Goal: Task Accomplishment & Management: Manage account settings

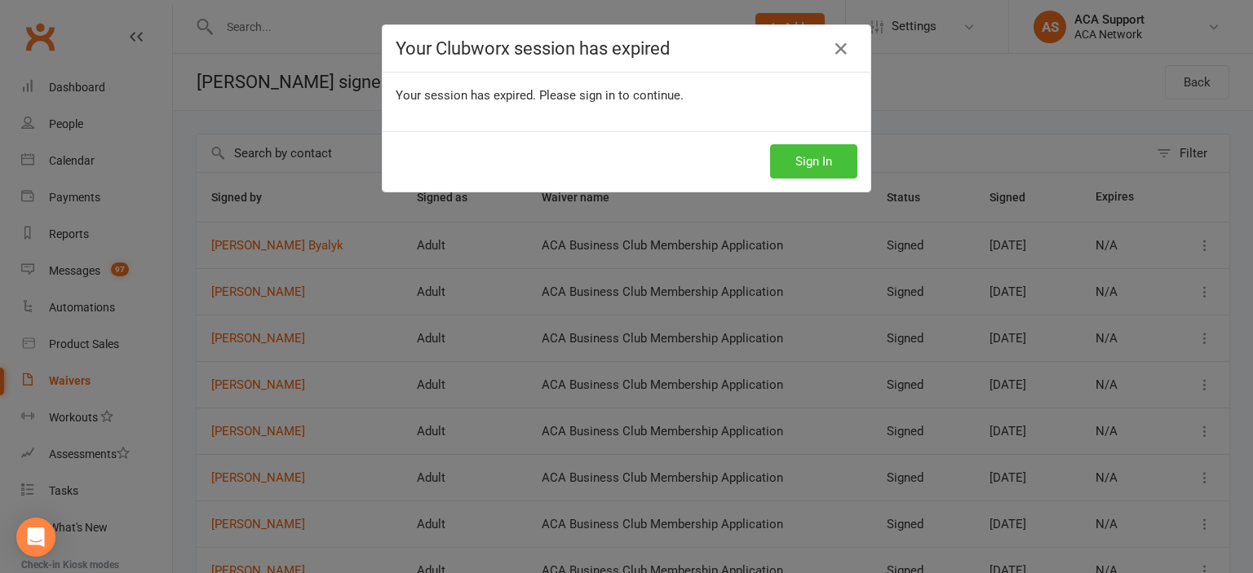
click at [802, 153] on button "Sign In" at bounding box center [813, 161] width 87 height 34
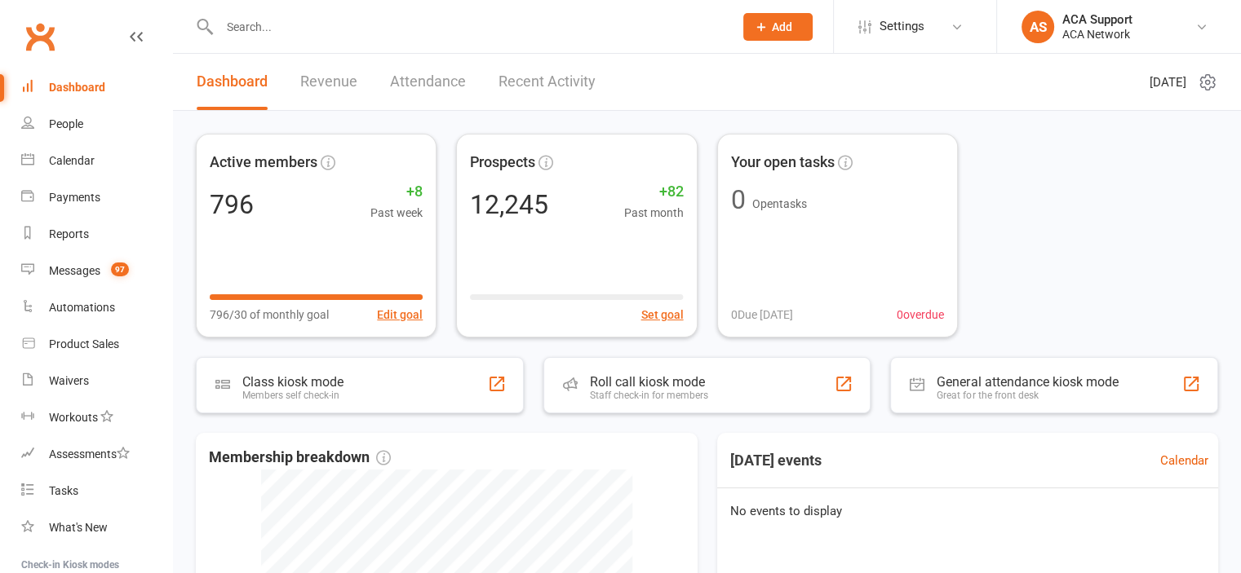
click at [294, 24] on input "text" at bounding box center [468, 26] width 507 height 23
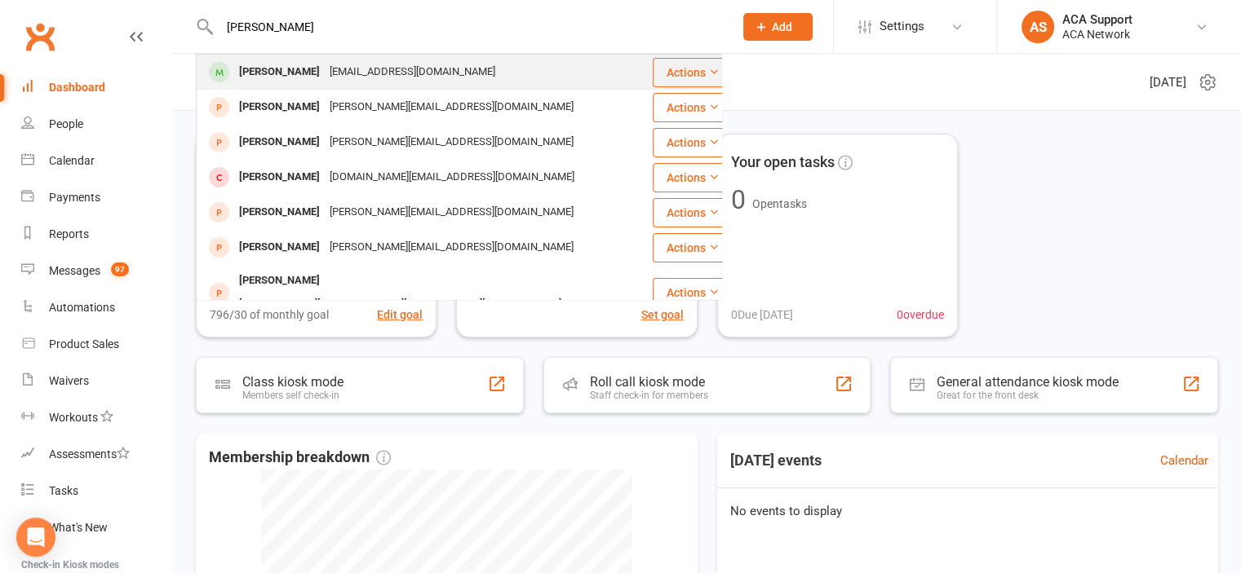
type input "clando brownlee"
click at [299, 69] on div "Clando Brownlee" at bounding box center [279, 72] width 91 height 24
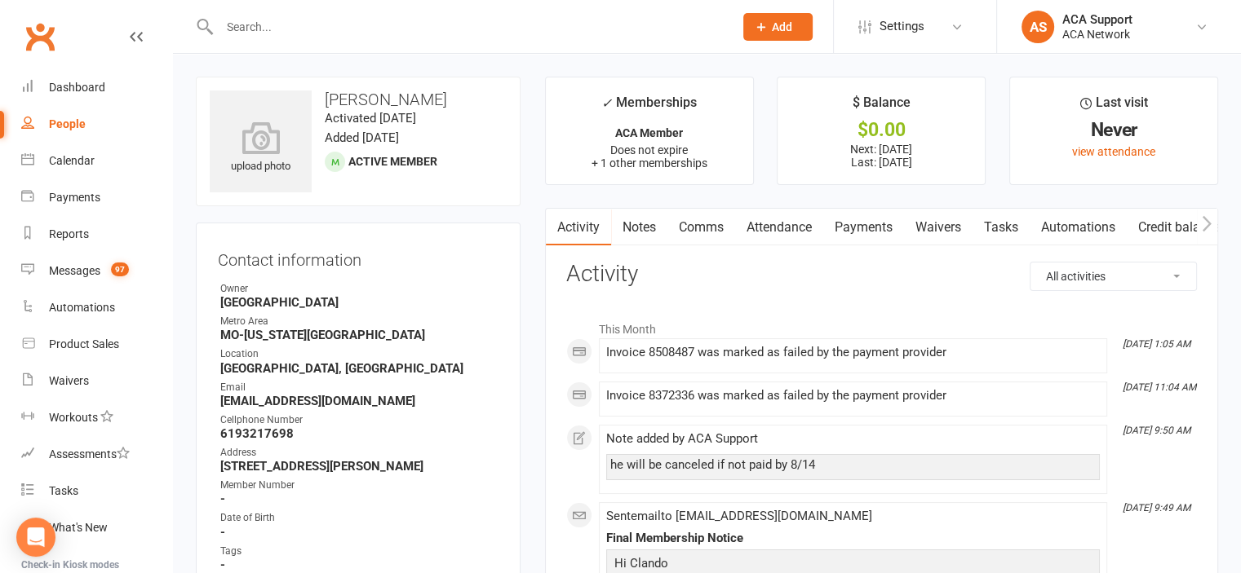
drag, startPoint x: 857, startPoint y: 230, endPoint x: 878, endPoint y: 226, distance: 21.6
click at [857, 228] on link "Payments" at bounding box center [863, 228] width 81 height 38
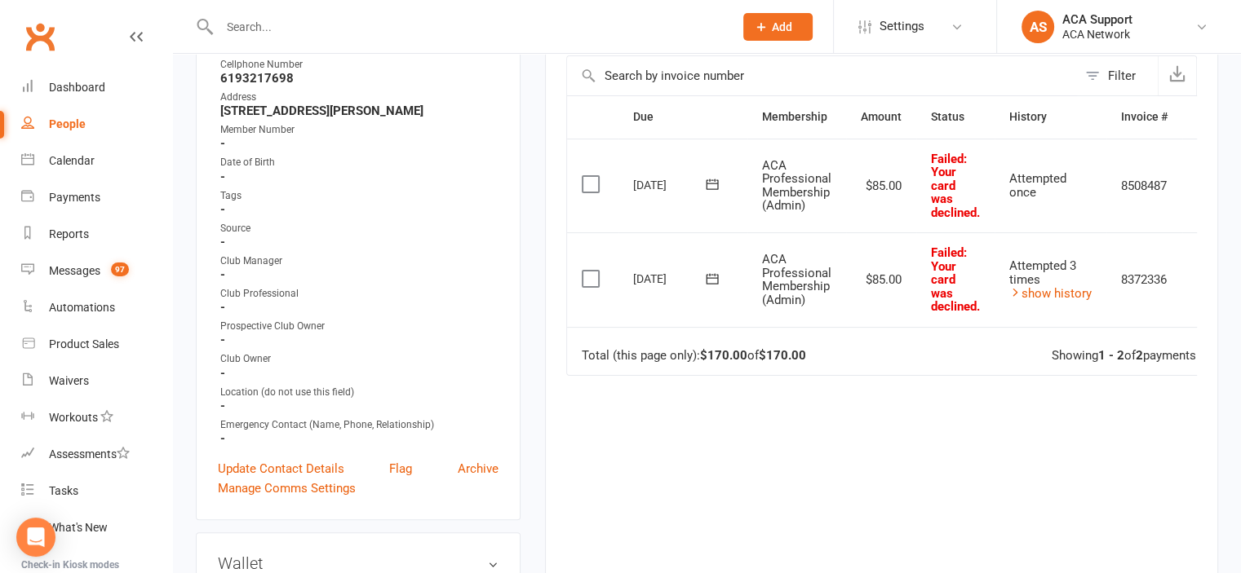
scroll to position [359, 0]
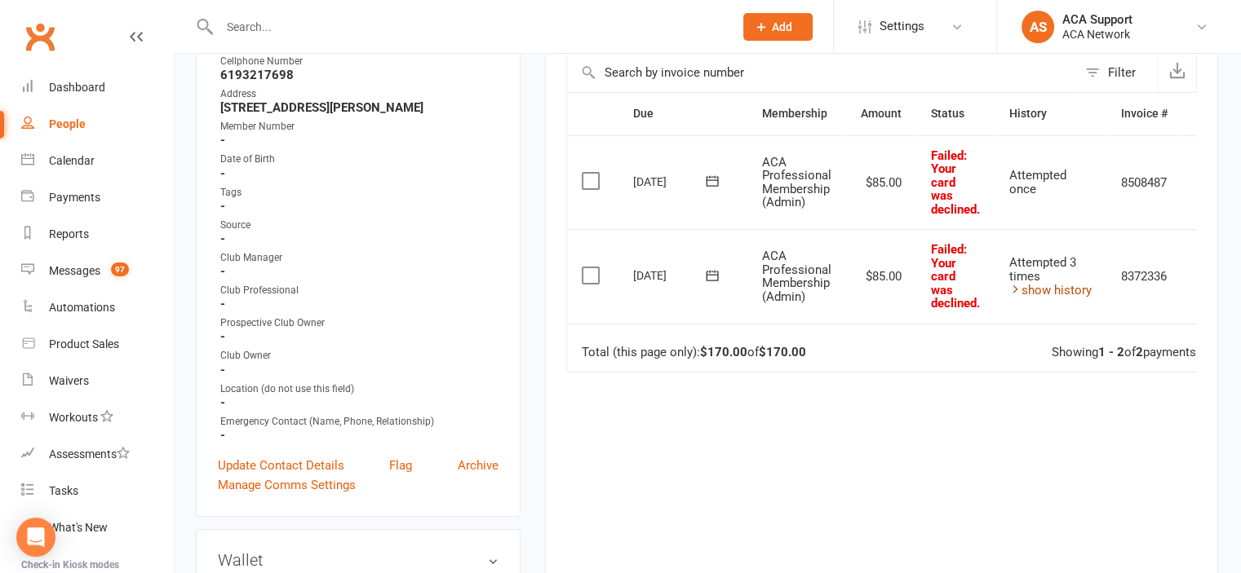
click at [1060, 283] on link "show history" at bounding box center [1050, 290] width 82 height 15
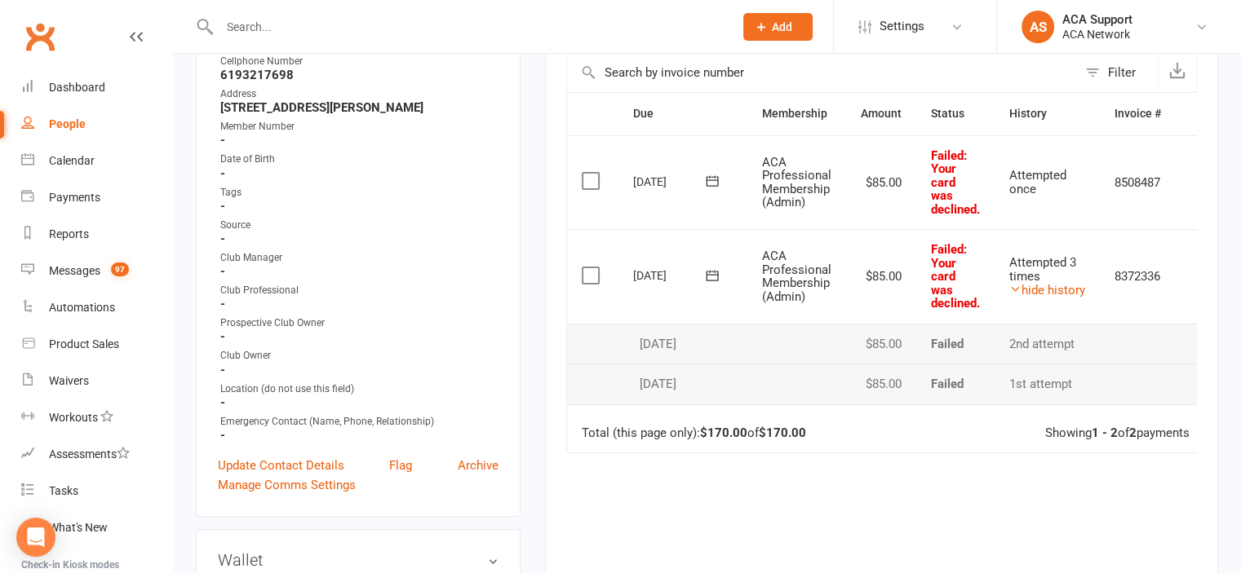
scroll to position [2503, 0]
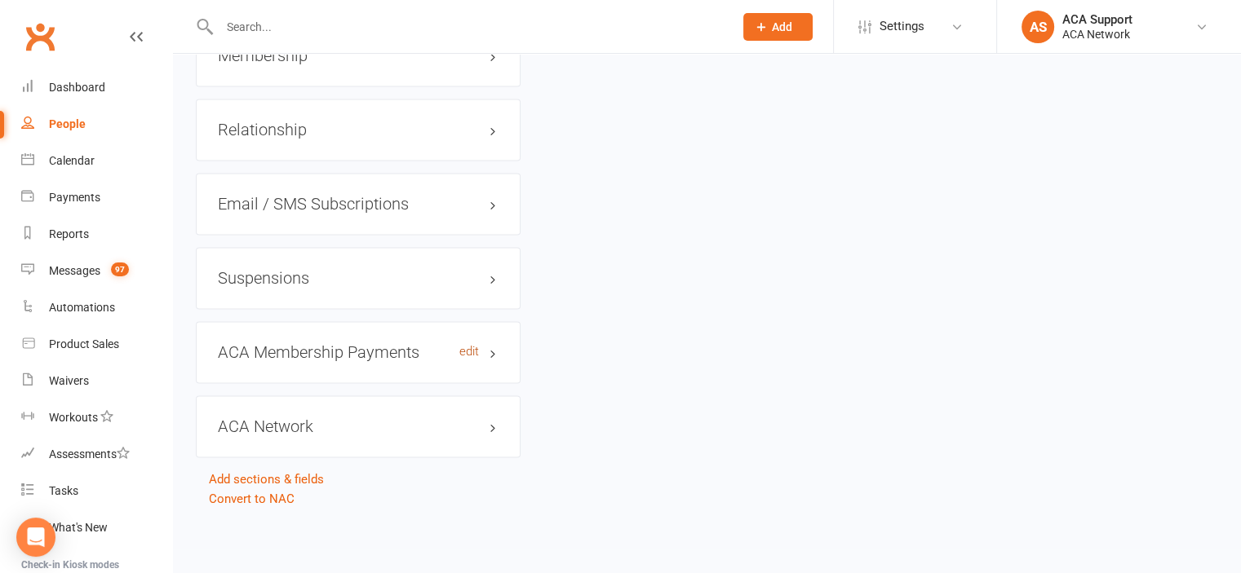
click at [466, 355] on link "edit" at bounding box center [469, 352] width 20 height 14
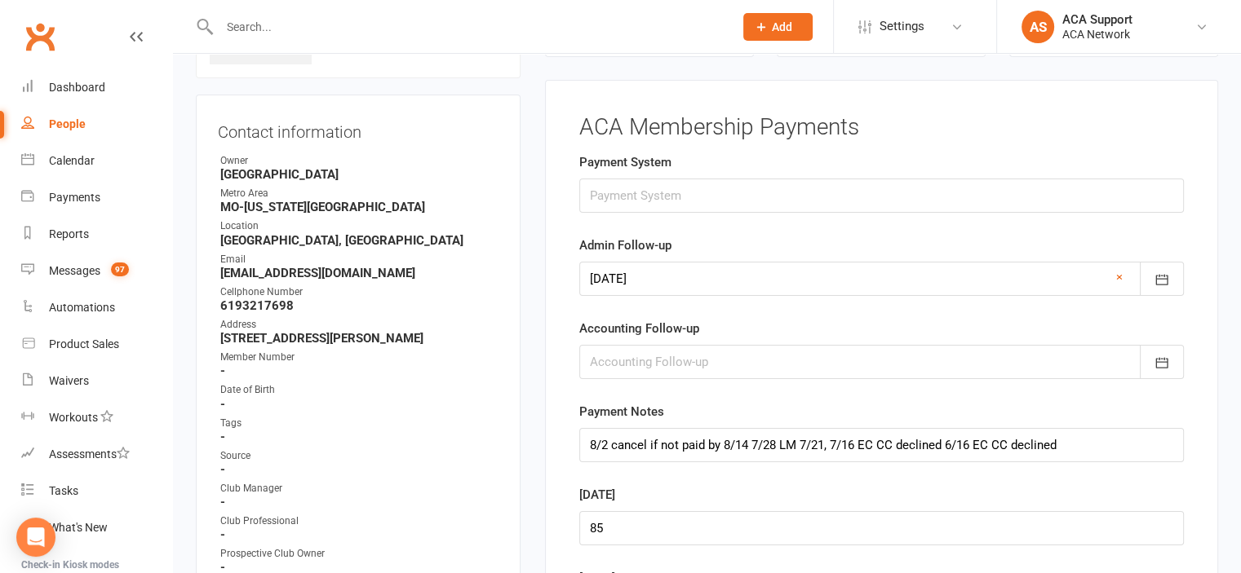
scroll to position [126, 0]
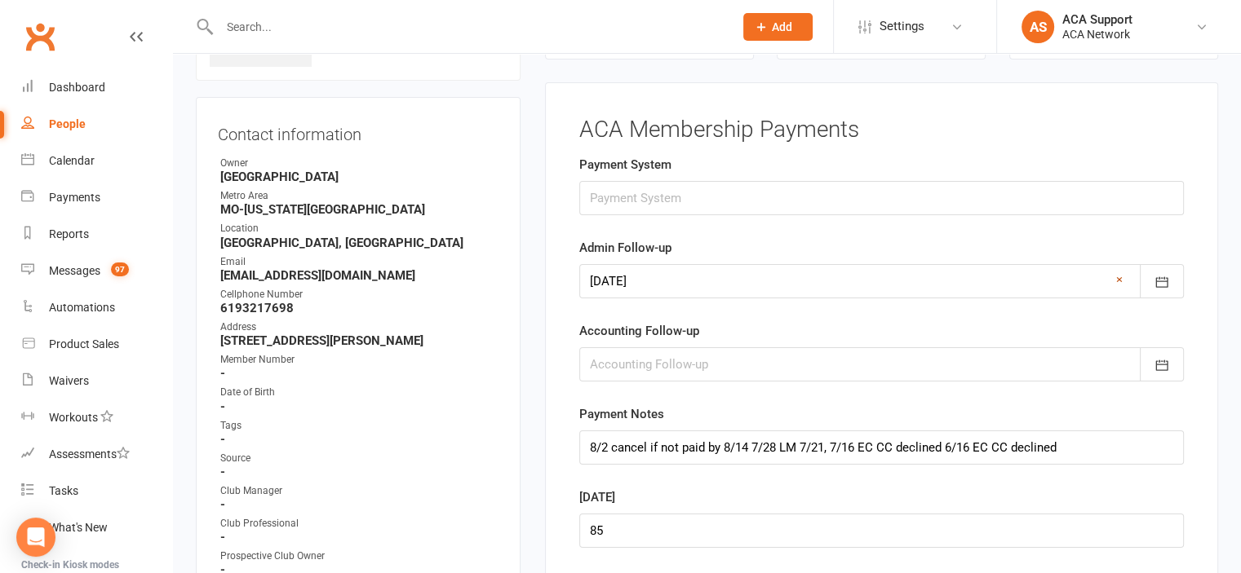
click at [1116, 272] on link "×" at bounding box center [1119, 280] width 7 height 20
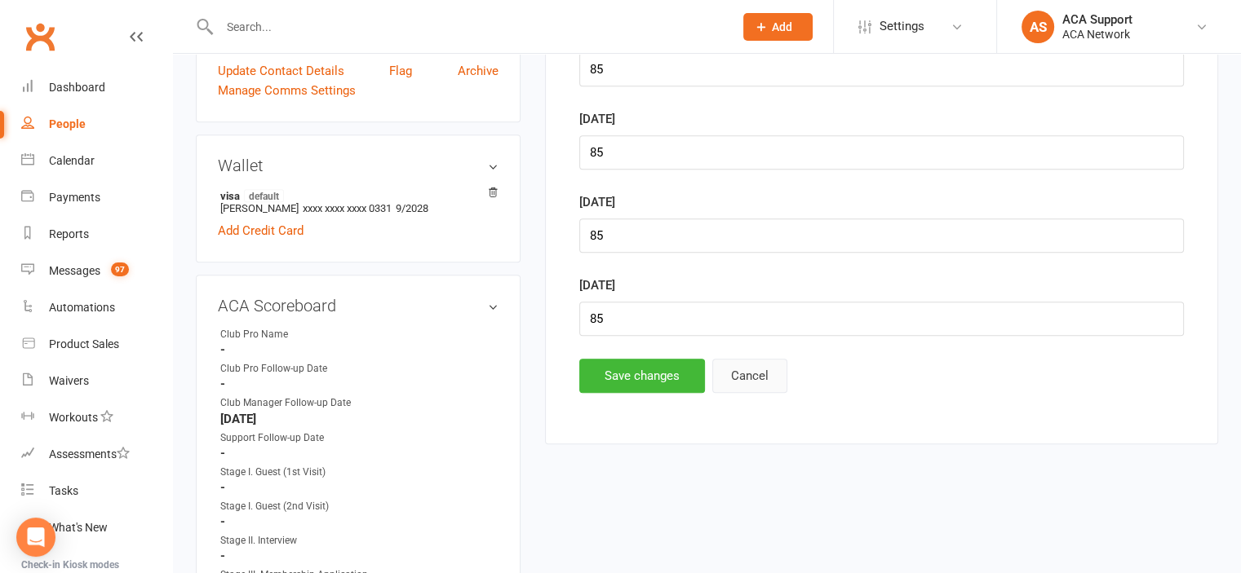
scroll to position [763, 0]
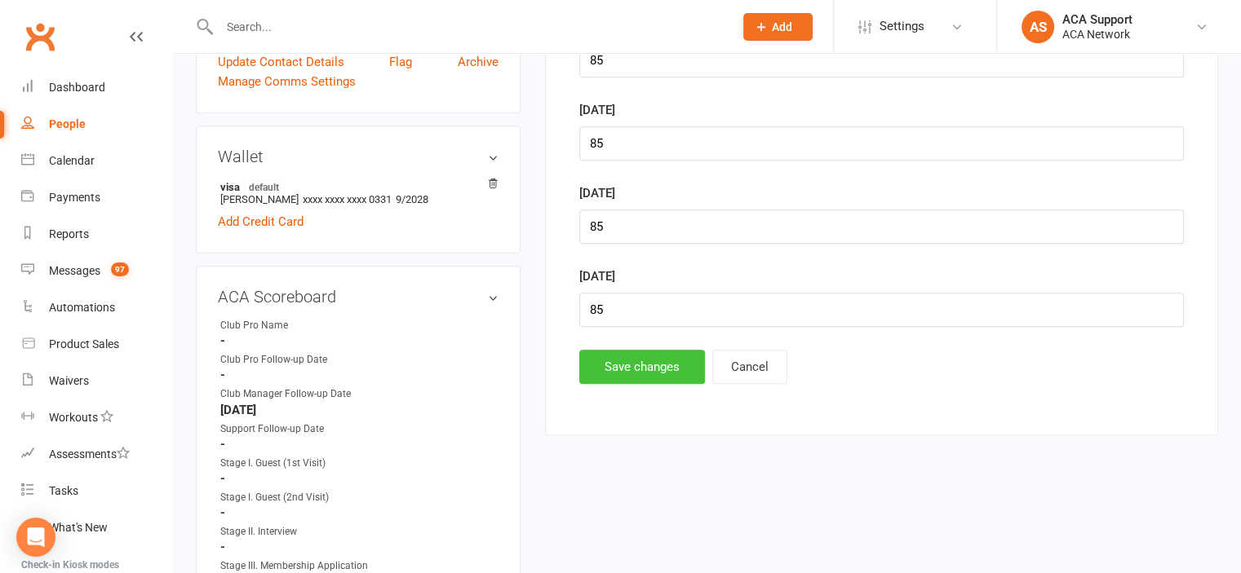
click at [626, 350] on button "Save changes" at bounding box center [642, 367] width 126 height 34
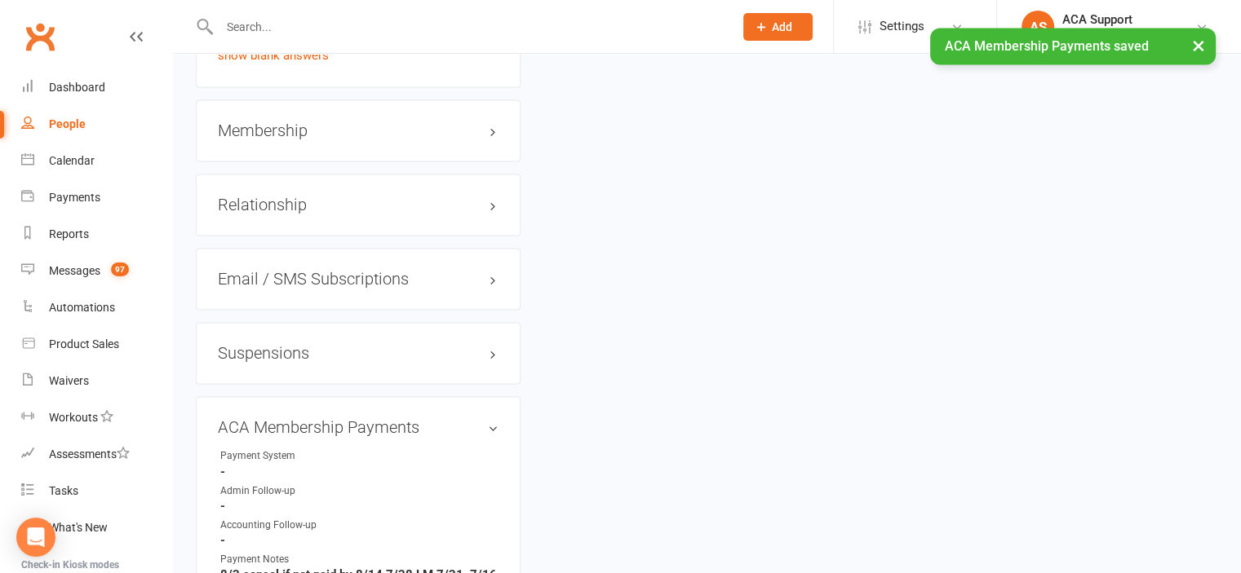
scroll to position [2421, 0]
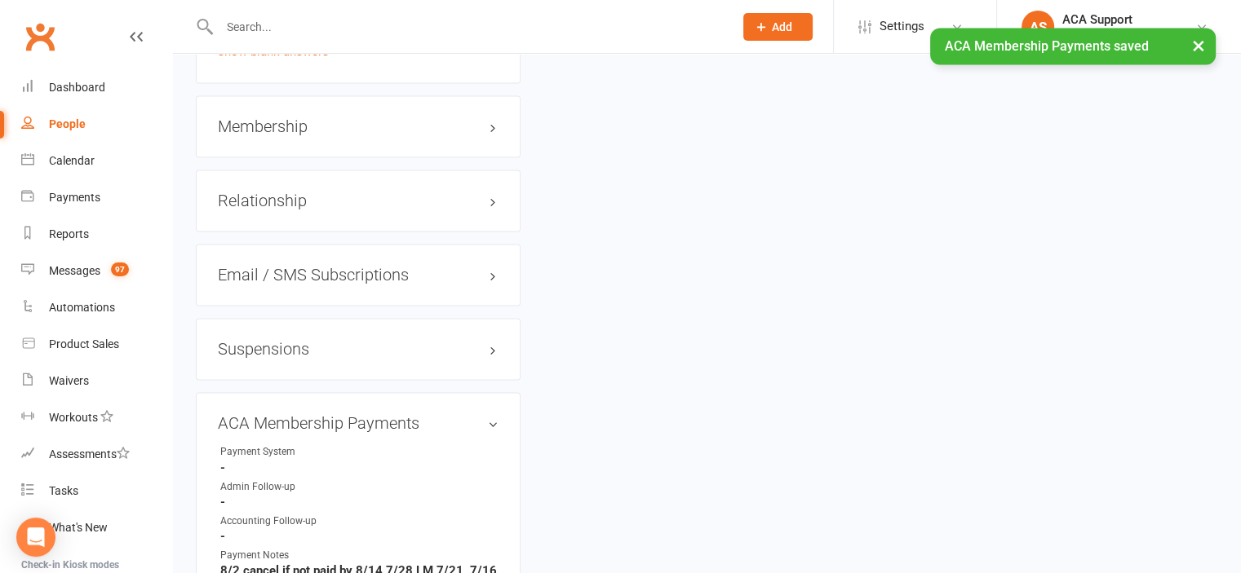
click at [459, 135] on h3 "Membership" at bounding box center [358, 126] width 281 height 18
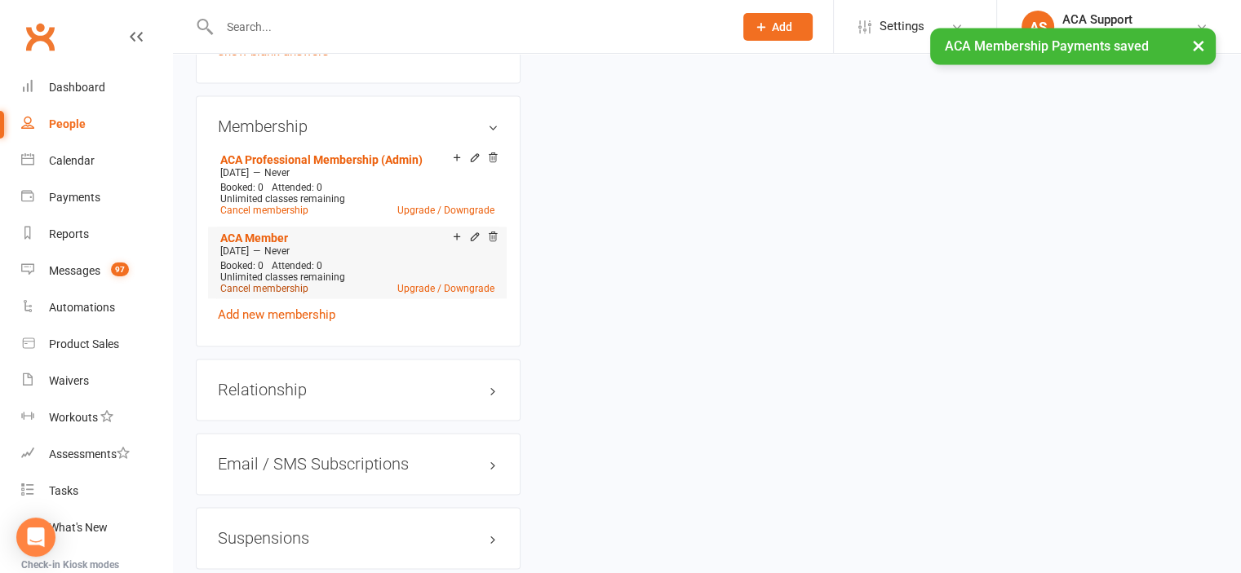
click at [256, 294] on link "Cancel membership" at bounding box center [264, 288] width 88 height 11
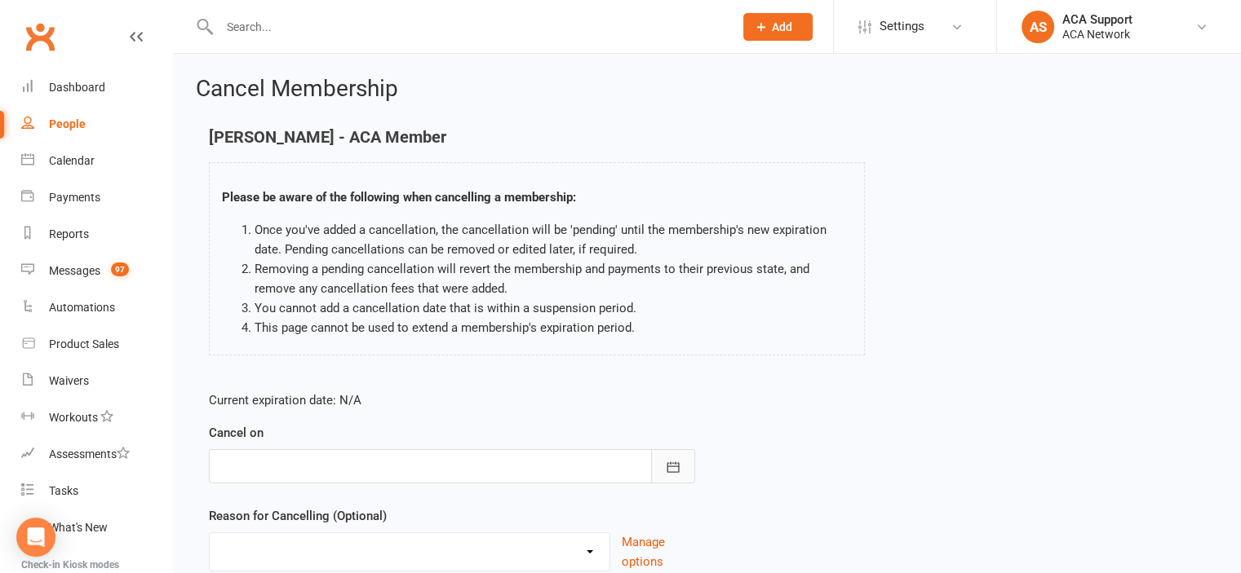
click at [671, 465] on icon "button" at bounding box center [673, 467] width 16 height 16
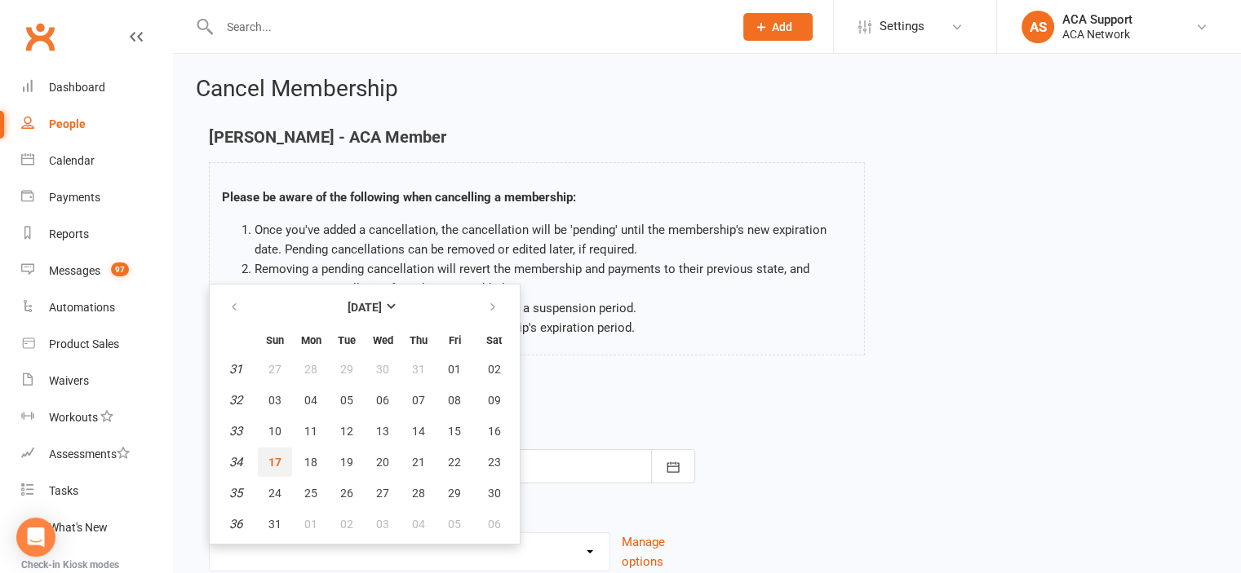
click at [268, 458] on span "17" at bounding box center [274, 462] width 13 height 13
type input "17 Aug 2025"
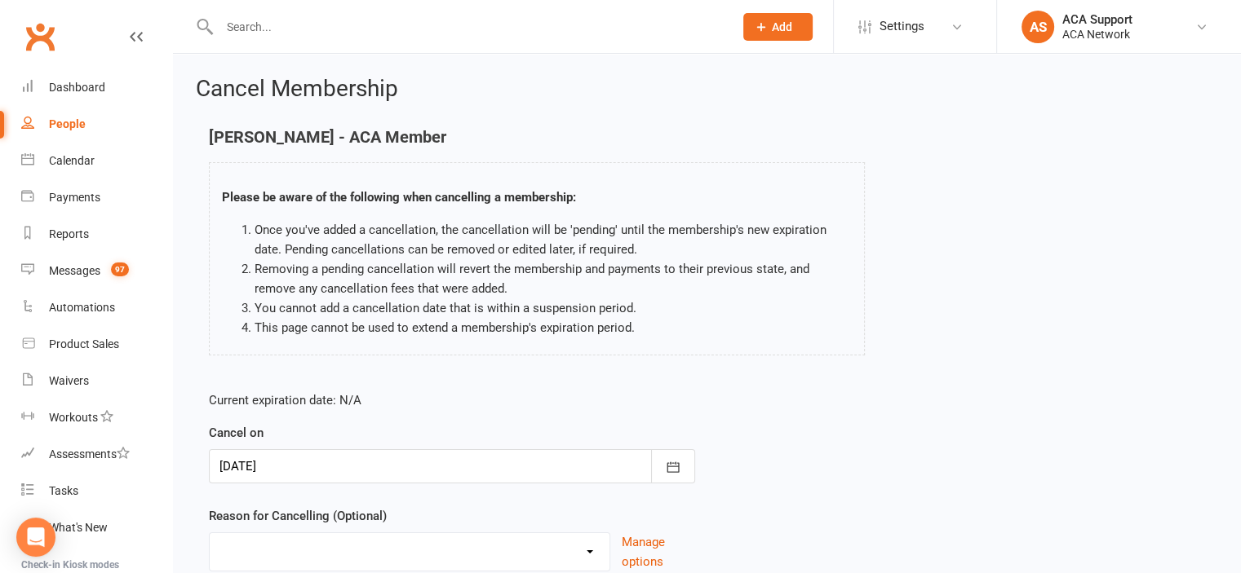
scroll to position [130, 0]
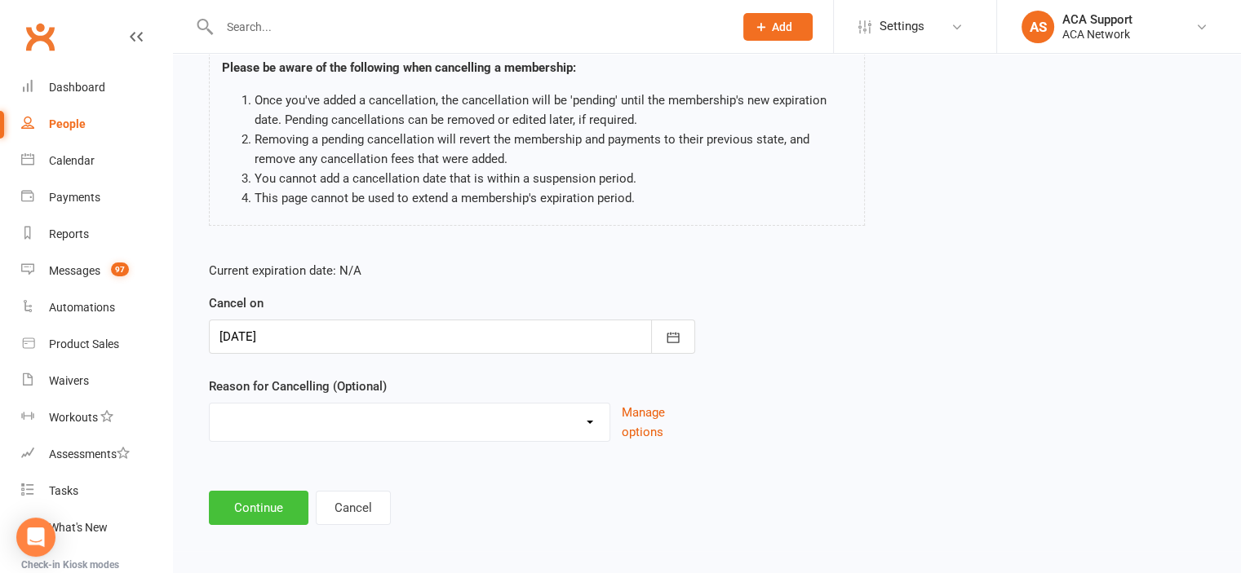
click at [258, 502] on button "Continue" at bounding box center [259, 508] width 100 height 34
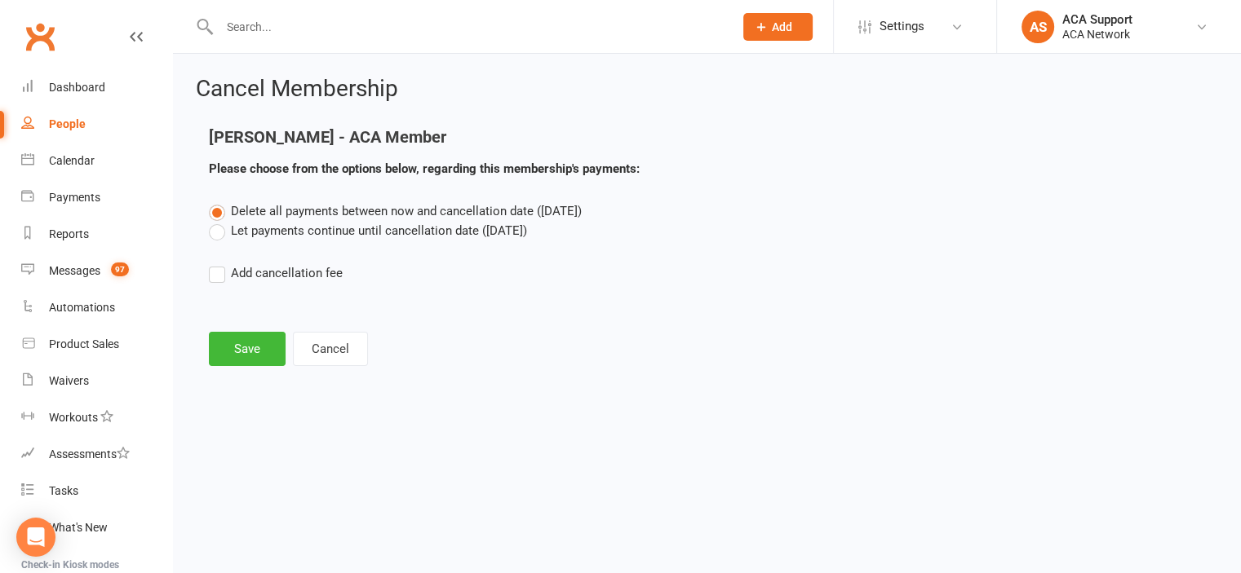
scroll to position [0, 0]
click at [246, 335] on button "Save" at bounding box center [247, 349] width 77 height 34
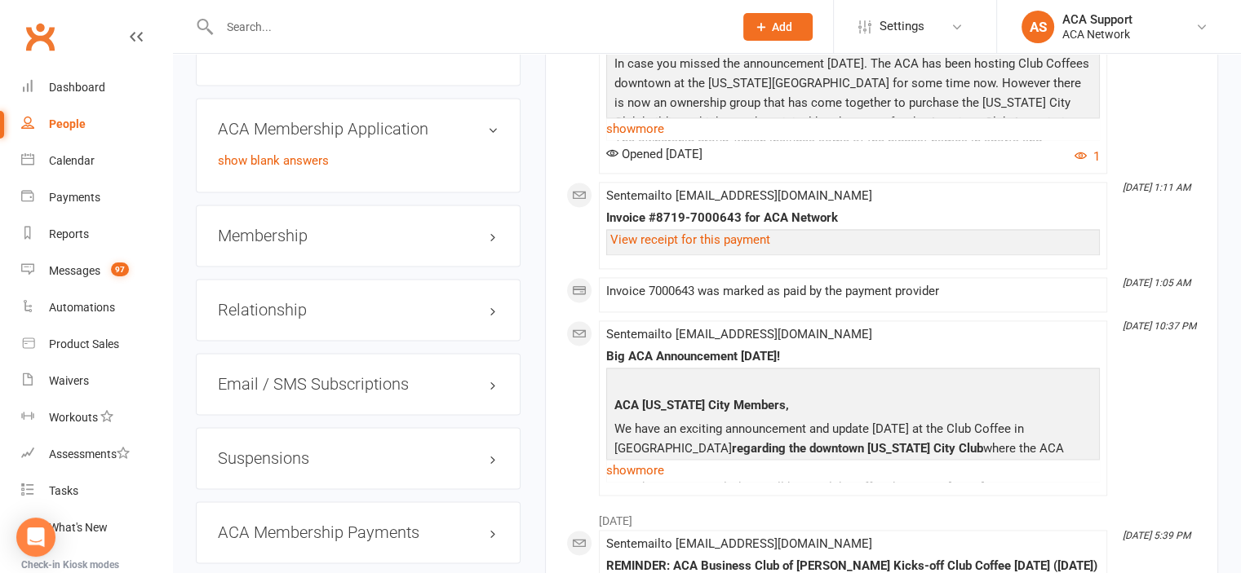
scroll to position [2382, 0]
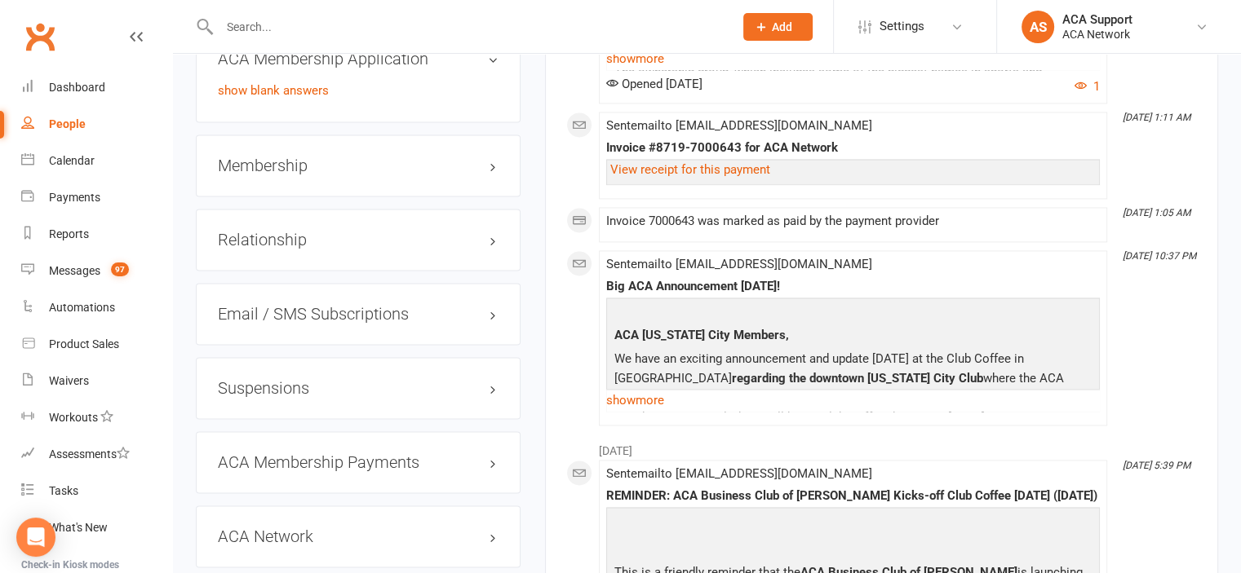
click at [440, 175] on h3 "Membership" at bounding box center [358, 166] width 281 height 18
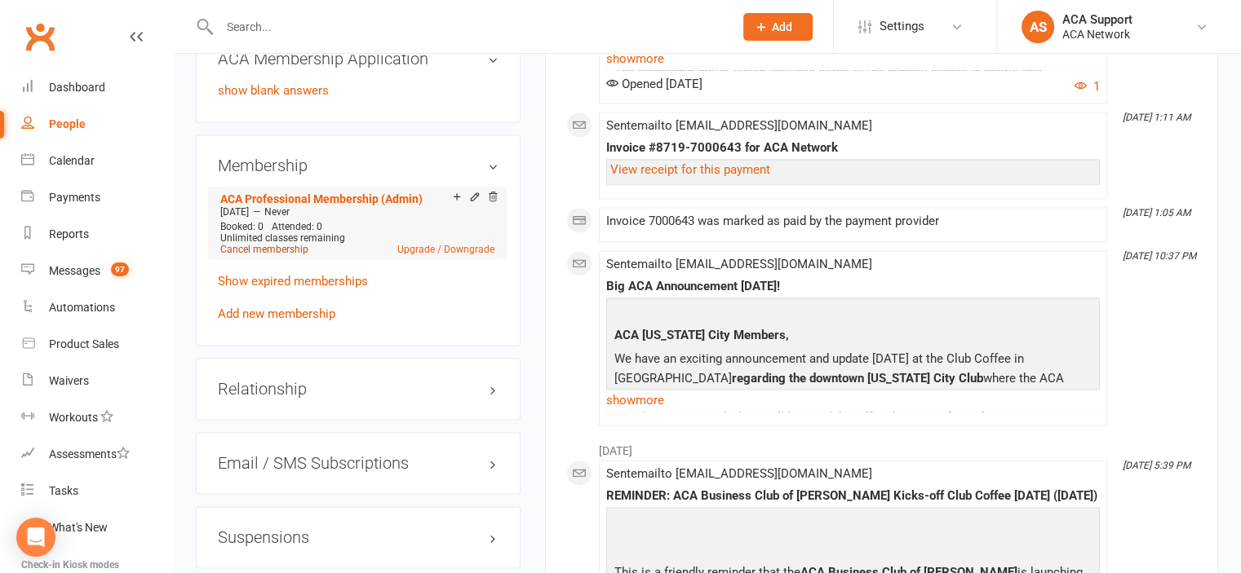
click at [245, 255] on link "Cancel membership" at bounding box center [264, 249] width 88 height 11
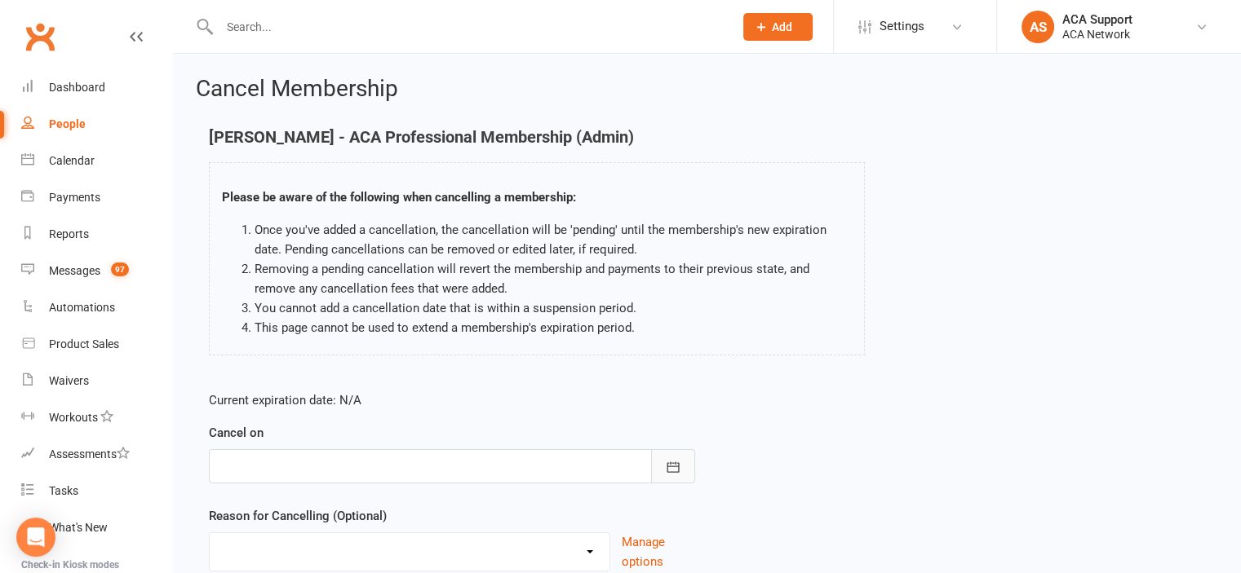
click at [669, 463] on icon "button" at bounding box center [673, 467] width 16 height 16
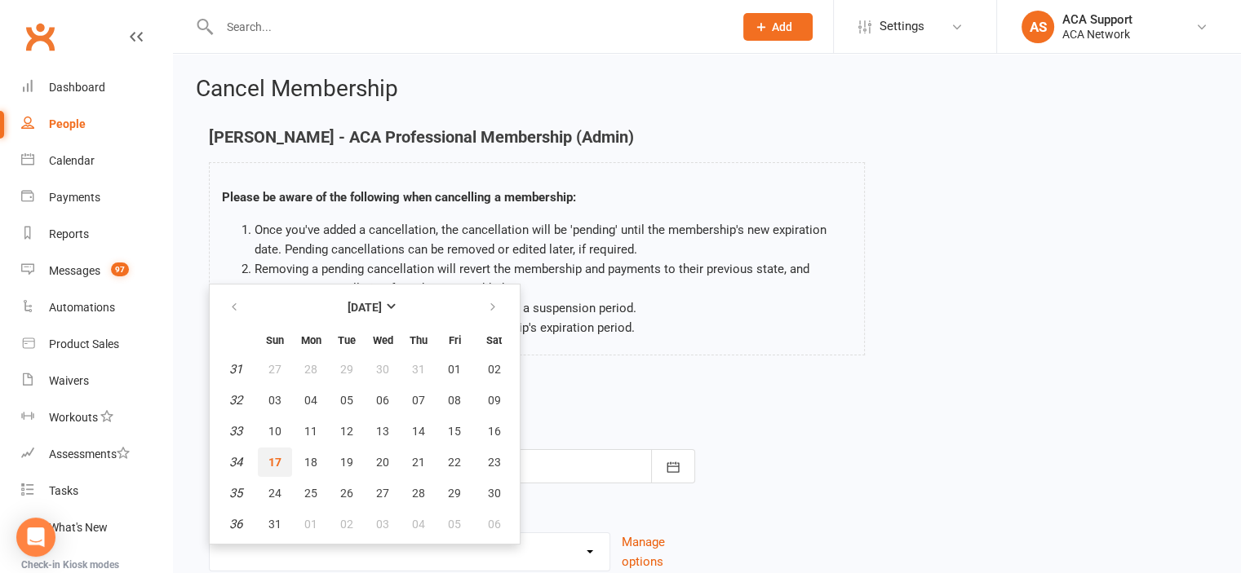
click at [271, 456] on span "17" at bounding box center [274, 462] width 13 height 13
type input "17 Aug 2025"
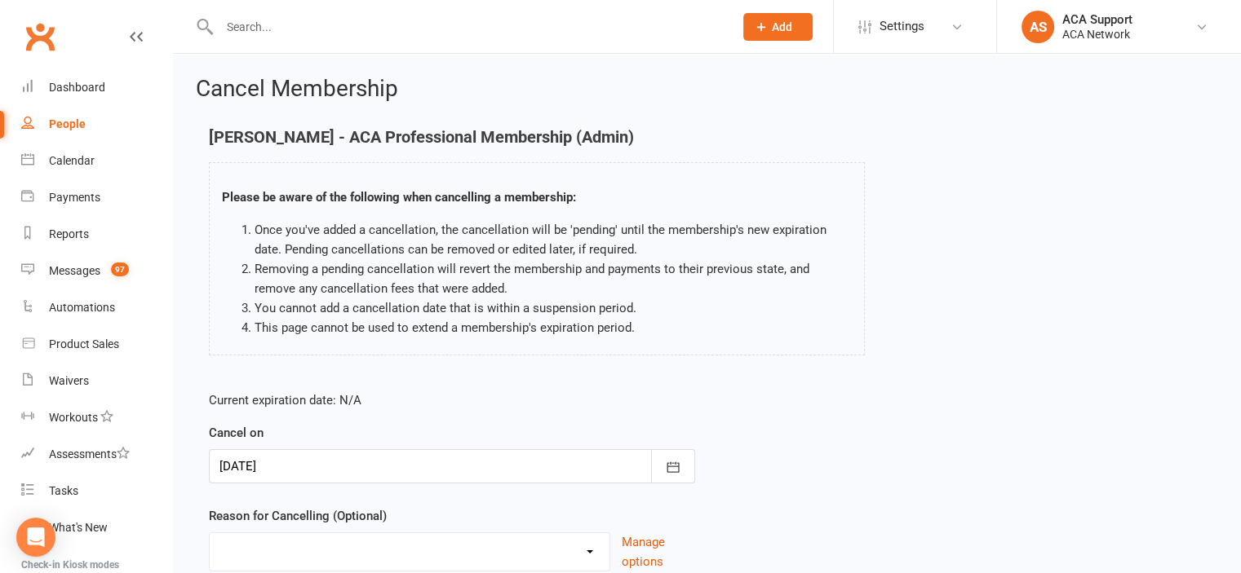
click at [583, 551] on select "Duplicate charges in transition of pmt system - Freeze Job Transition Moved Non…" at bounding box center [410, 549] width 400 height 33
select select "4"
click at [210, 533] on select "Duplicate charges in transition of pmt system - Freeze Job Transition Moved Non…" at bounding box center [410, 549] width 400 height 33
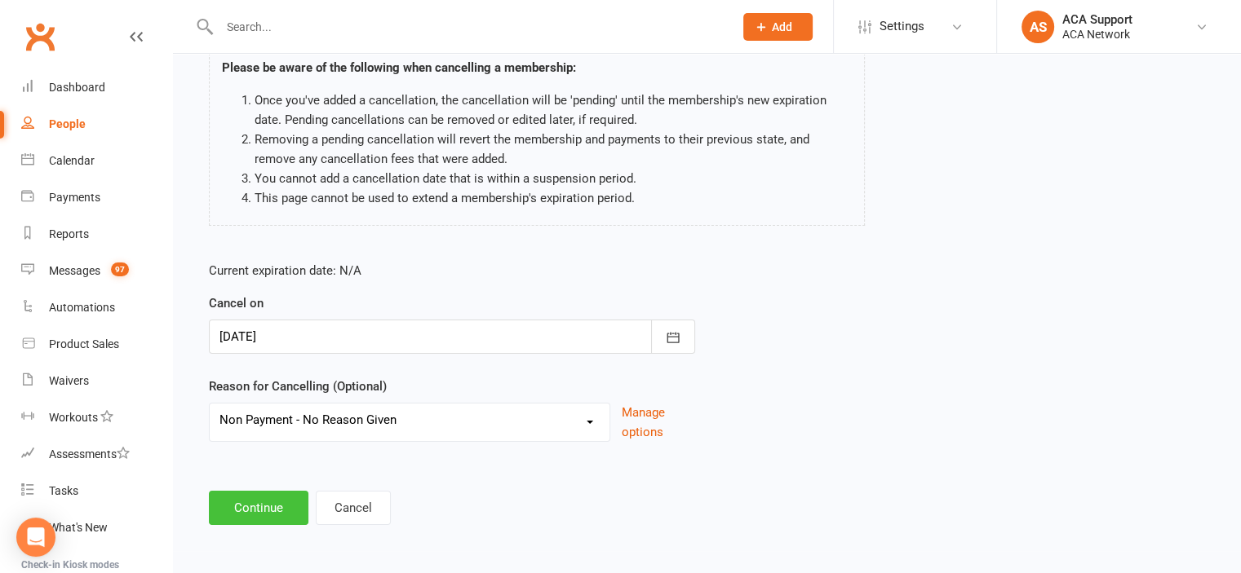
click at [245, 506] on button "Continue" at bounding box center [259, 508] width 100 height 34
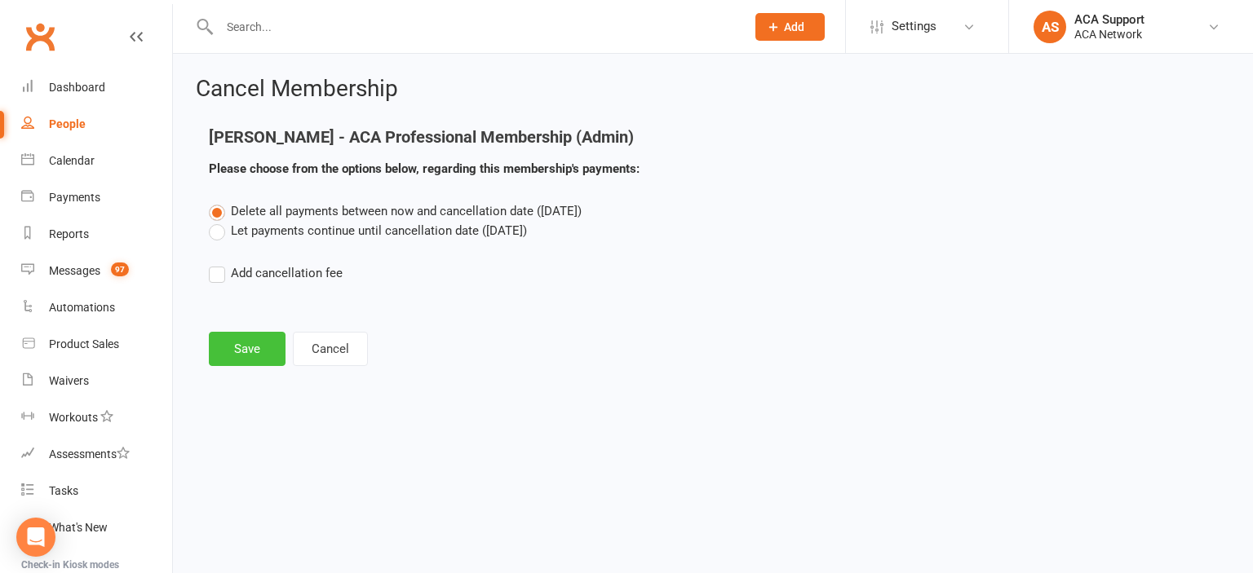
click at [243, 342] on button "Save" at bounding box center [247, 349] width 77 height 34
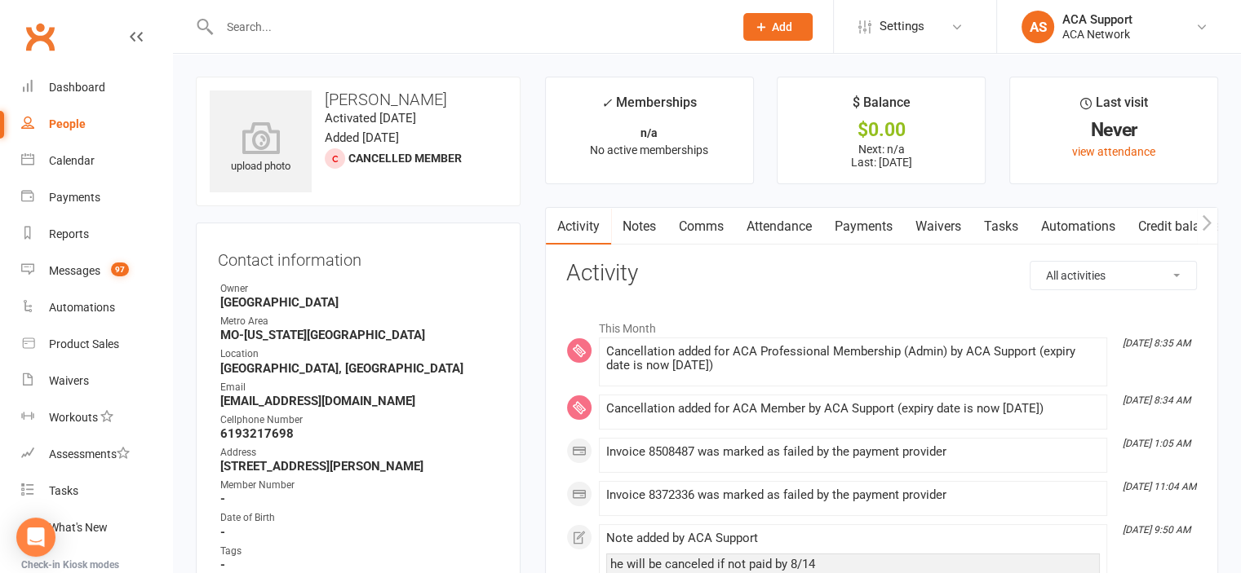
click at [294, 26] on input "text" at bounding box center [468, 26] width 507 height 23
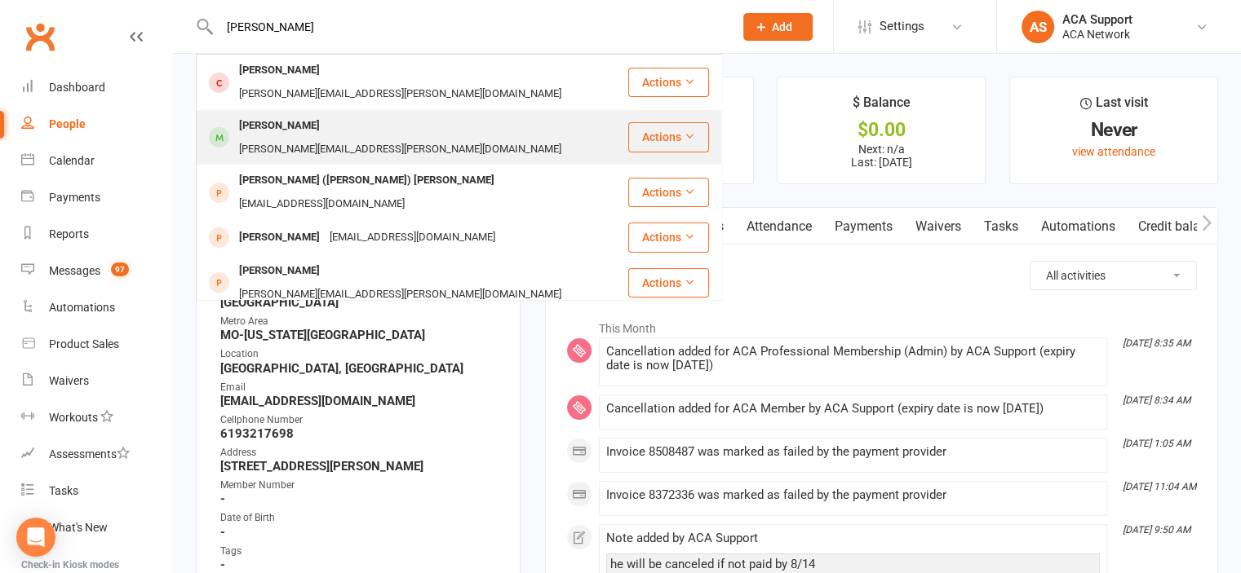
type input "william hayes"
click at [263, 114] on div "William Hayes" at bounding box center [279, 126] width 91 height 24
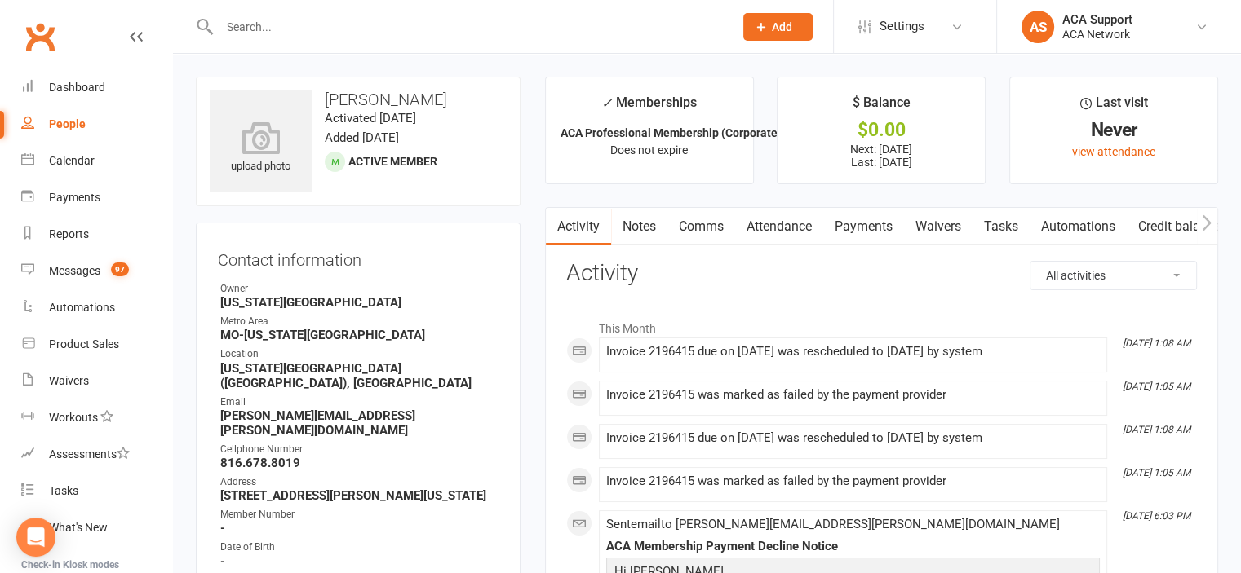
click at [874, 223] on link "Payments" at bounding box center [863, 227] width 81 height 38
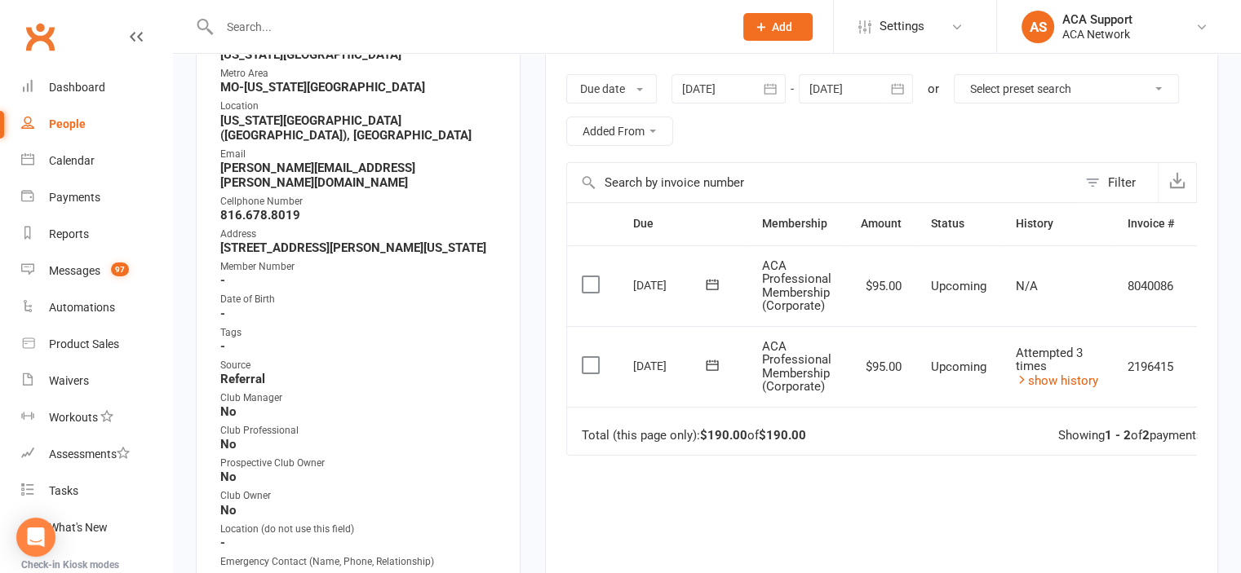
scroll to position [264, 0]
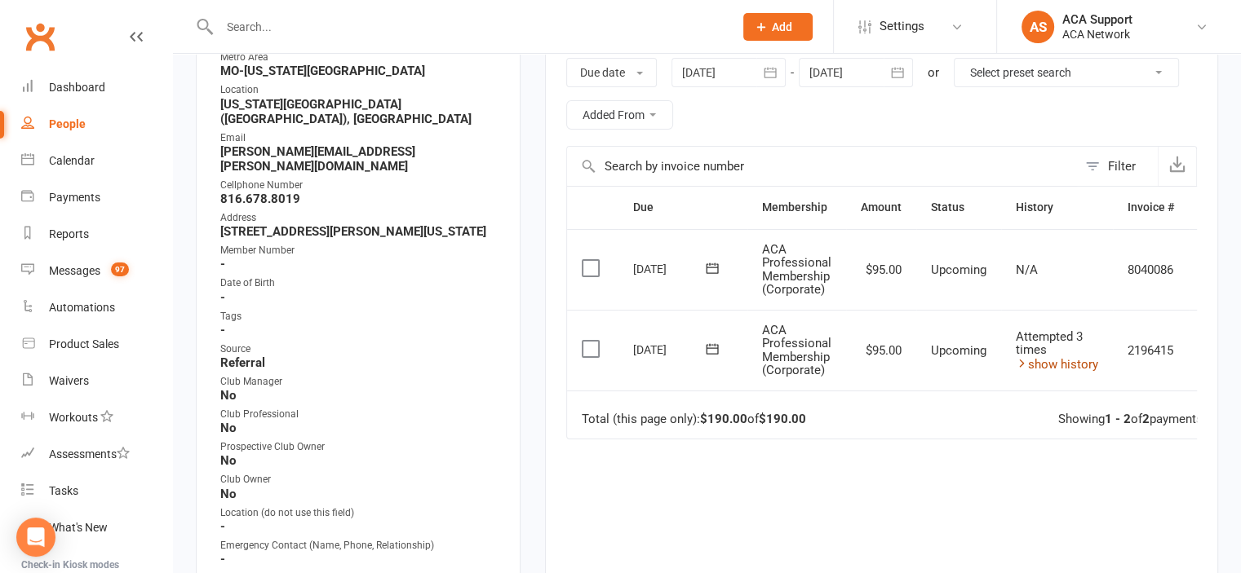
click at [1069, 357] on link "show history" at bounding box center [1057, 364] width 82 height 15
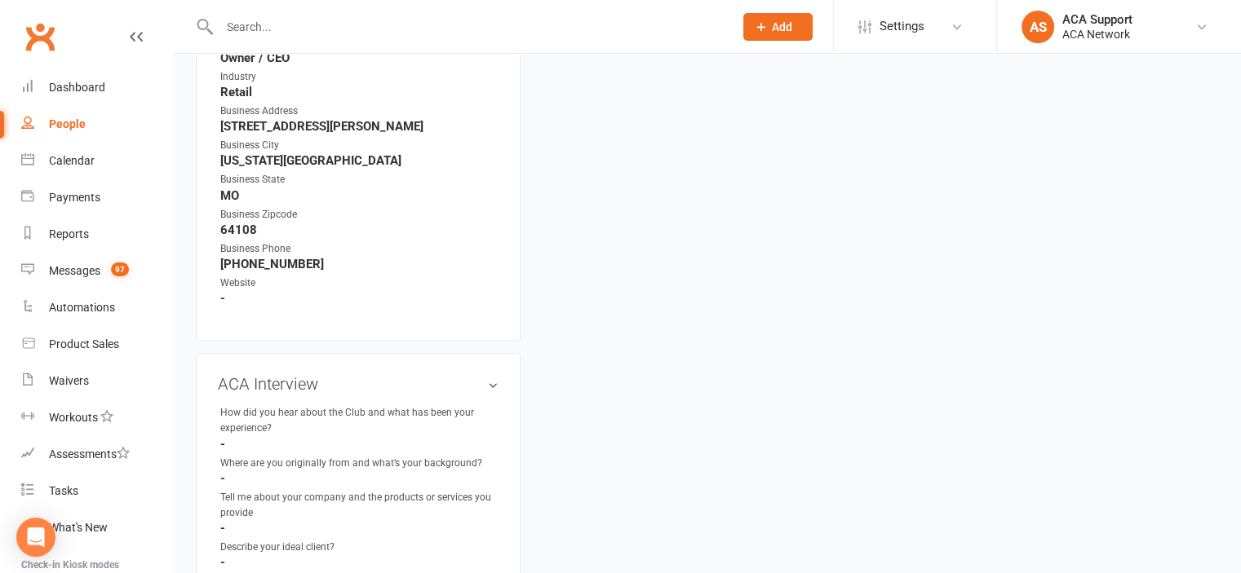
scroll to position [2798, 0]
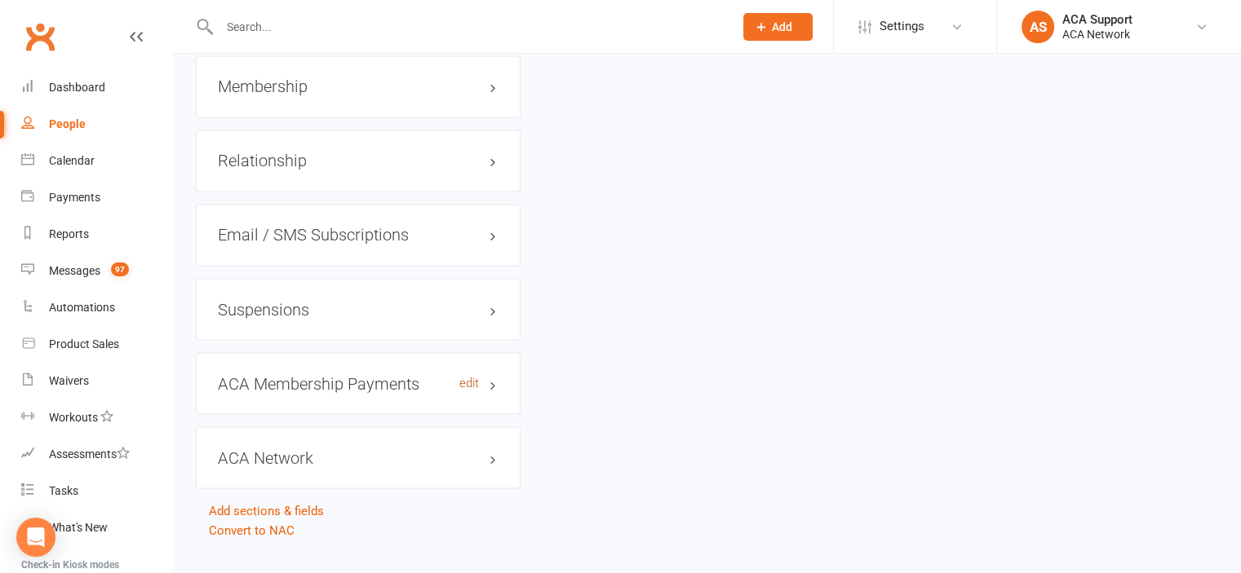
click at [469, 376] on link "edit" at bounding box center [469, 383] width 20 height 14
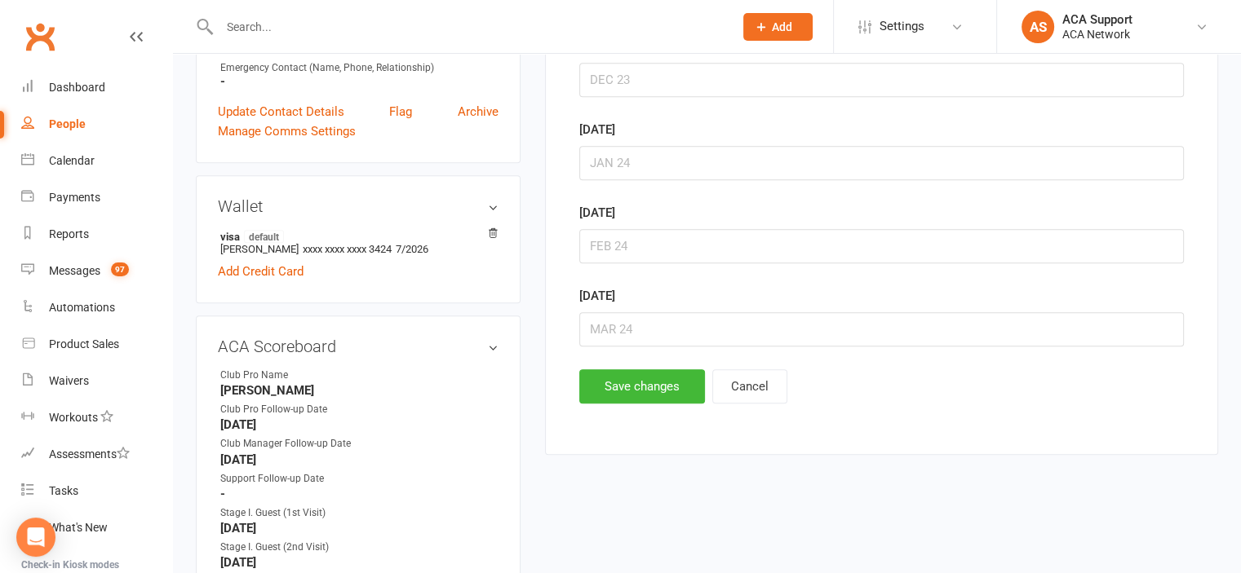
scroll to position [124, 0]
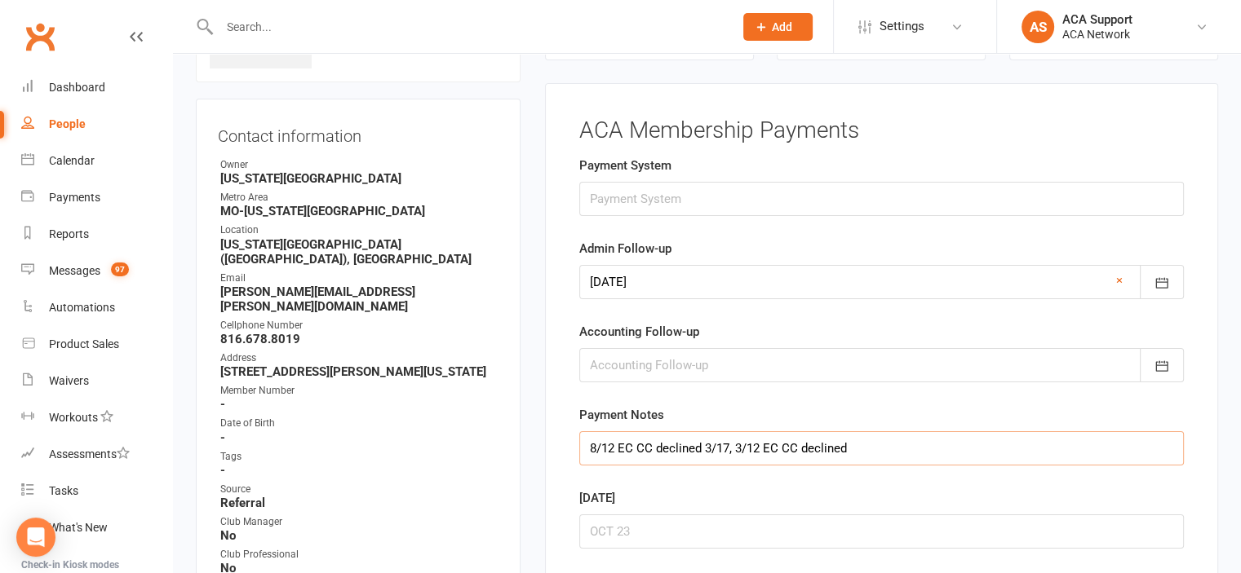
click at [589, 443] on input "8/12 EC CC declined 3/17, 3/12 EC CC declined" at bounding box center [881, 448] width 604 height 34
type input "8/17, 8/12 EC CC declined 3/17, 3/12 EC CC declined"
click at [1158, 278] on icon "button" at bounding box center [1161, 283] width 12 height 11
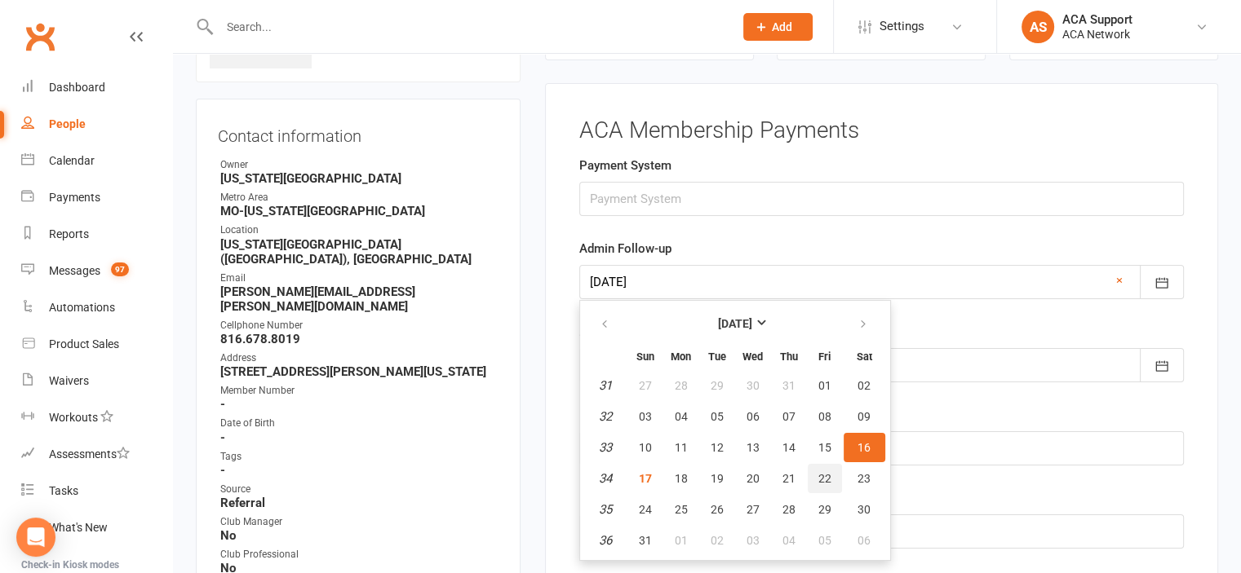
click at [821, 472] on span "22" at bounding box center [824, 478] width 13 height 13
type input "22 Aug 2025"
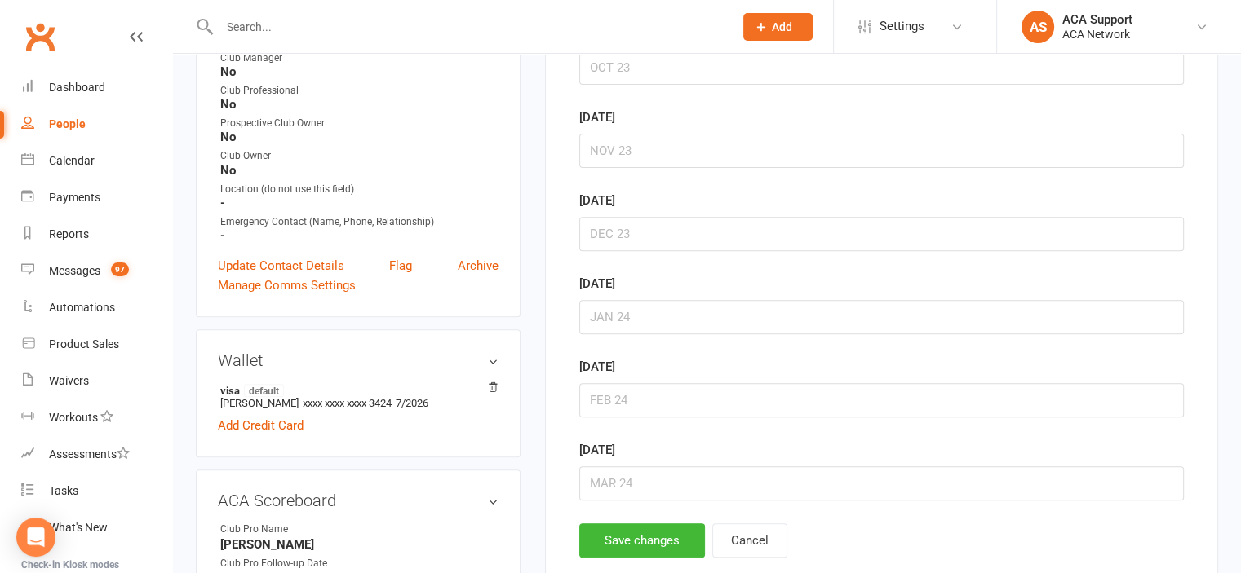
scroll to position [656, 0]
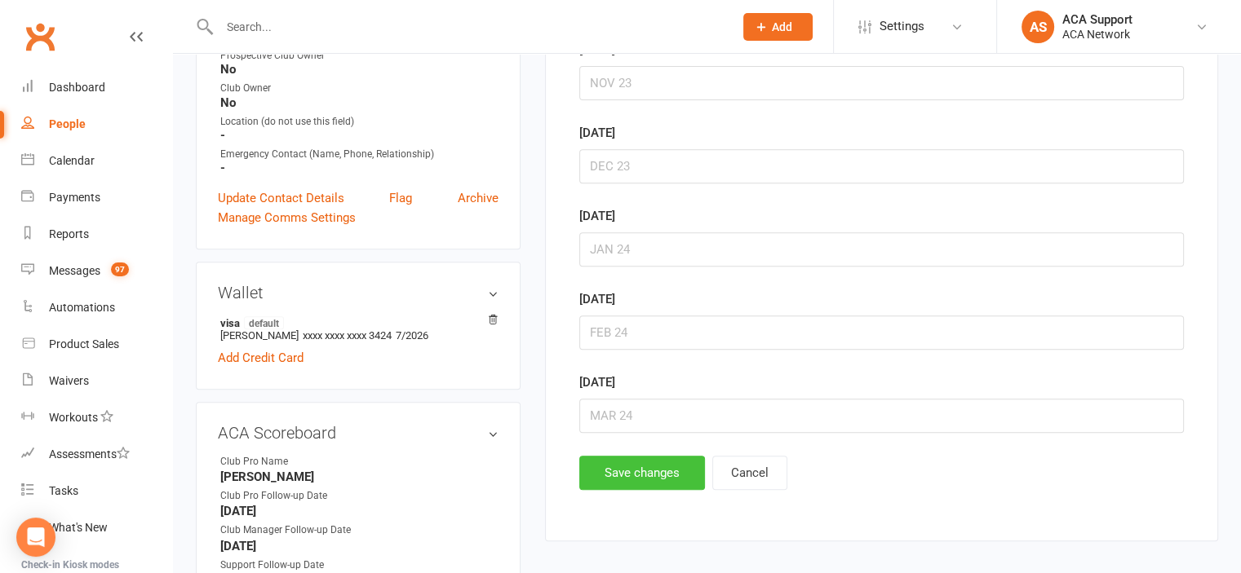
click at [625, 468] on button "Save changes" at bounding box center [642, 473] width 126 height 34
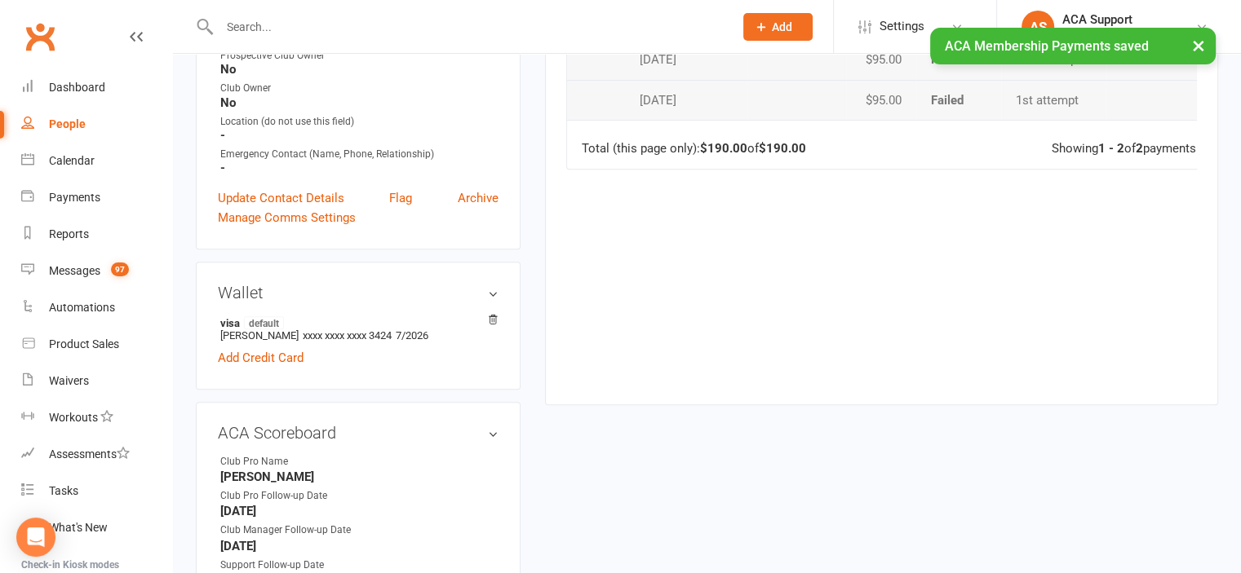
scroll to position [0, 0]
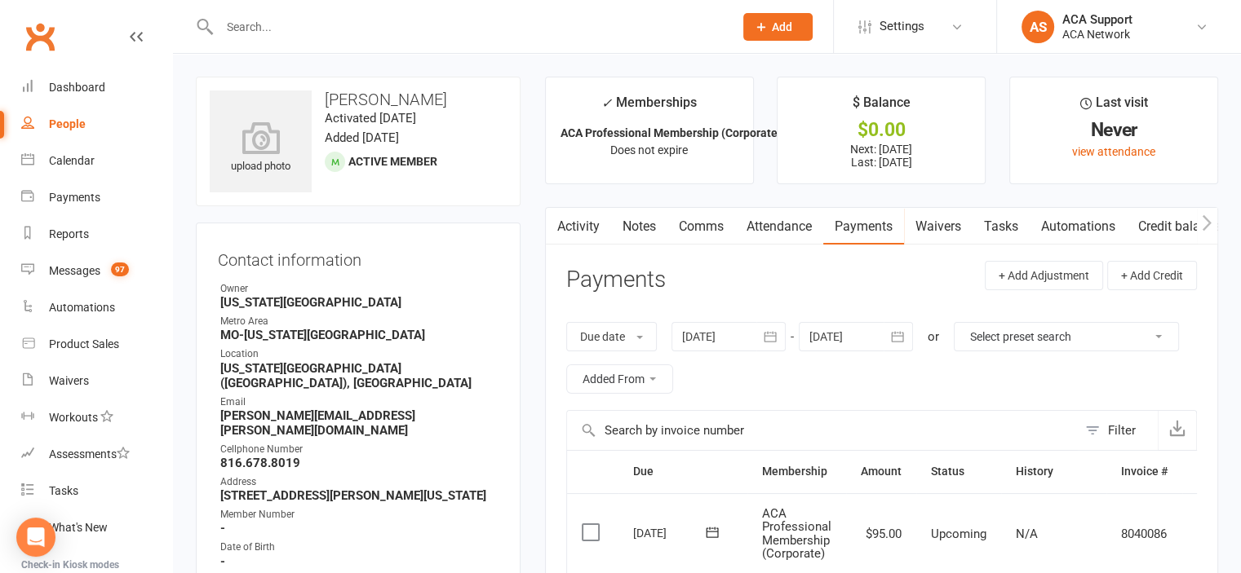
click at [254, 24] on input "text" at bounding box center [468, 26] width 507 height 23
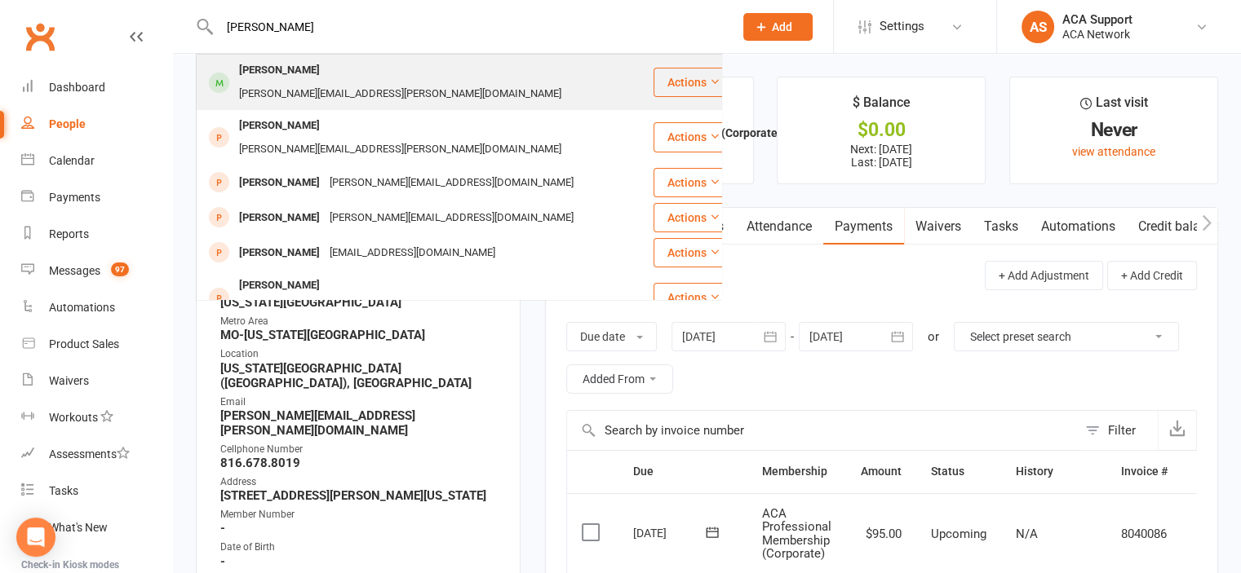
type input "travis talley"
click at [272, 72] on div "Travis Talley" at bounding box center [279, 71] width 91 height 24
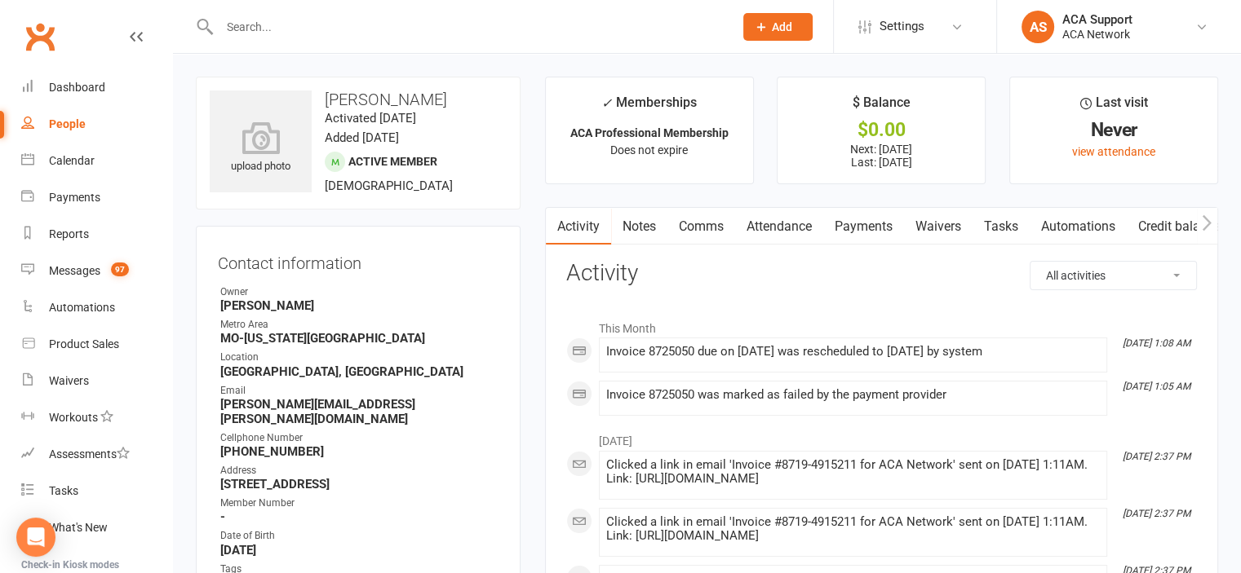
click at [863, 226] on link "Payments" at bounding box center [863, 227] width 81 height 38
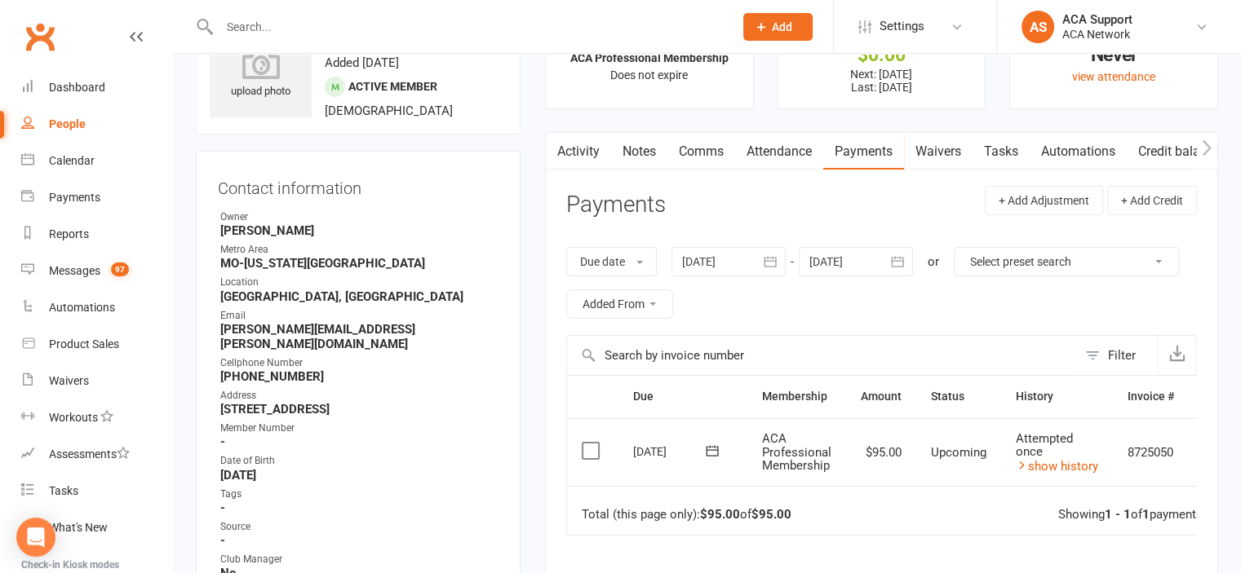
scroll to position [86, 0]
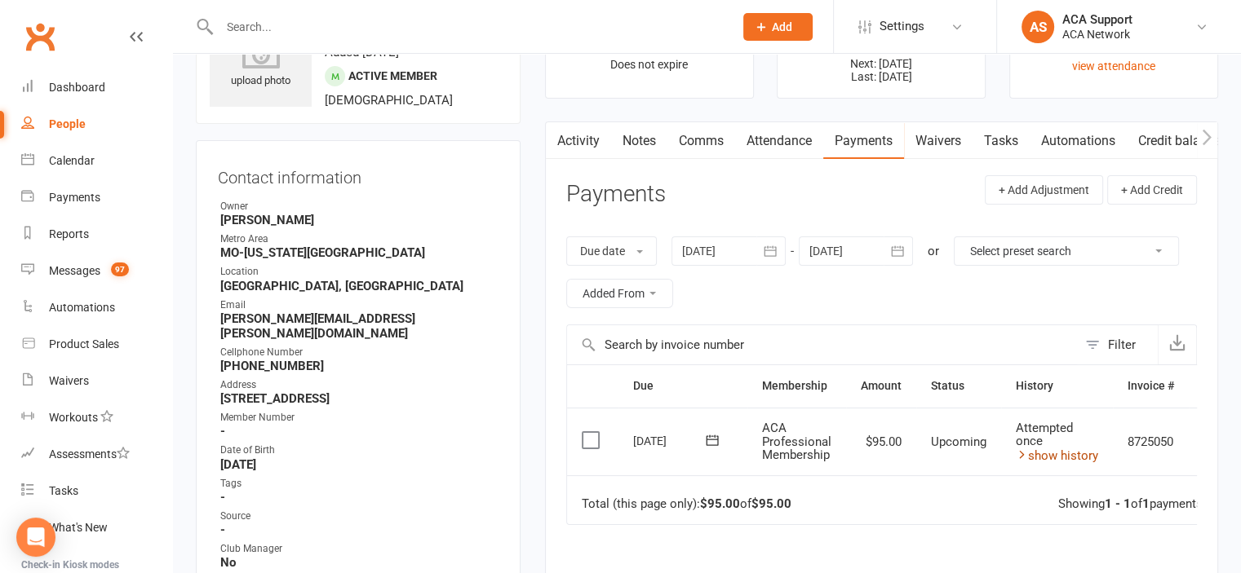
click at [1048, 450] on link "show history" at bounding box center [1057, 456] width 82 height 15
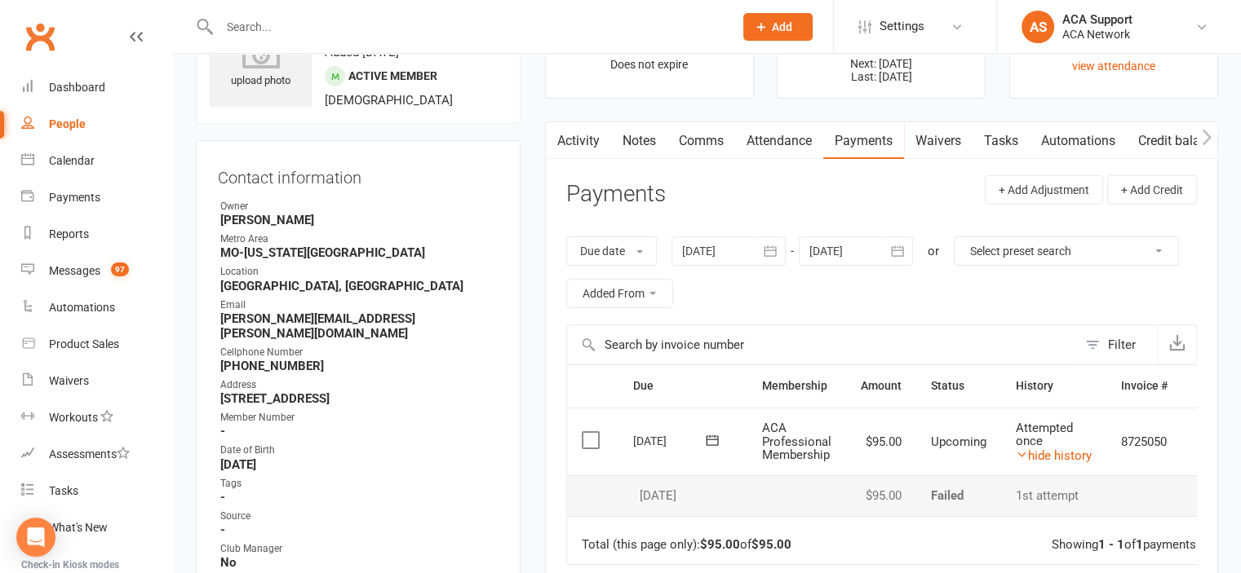
click at [700, 137] on link "Comms" at bounding box center [701, 141] width 68 height 38
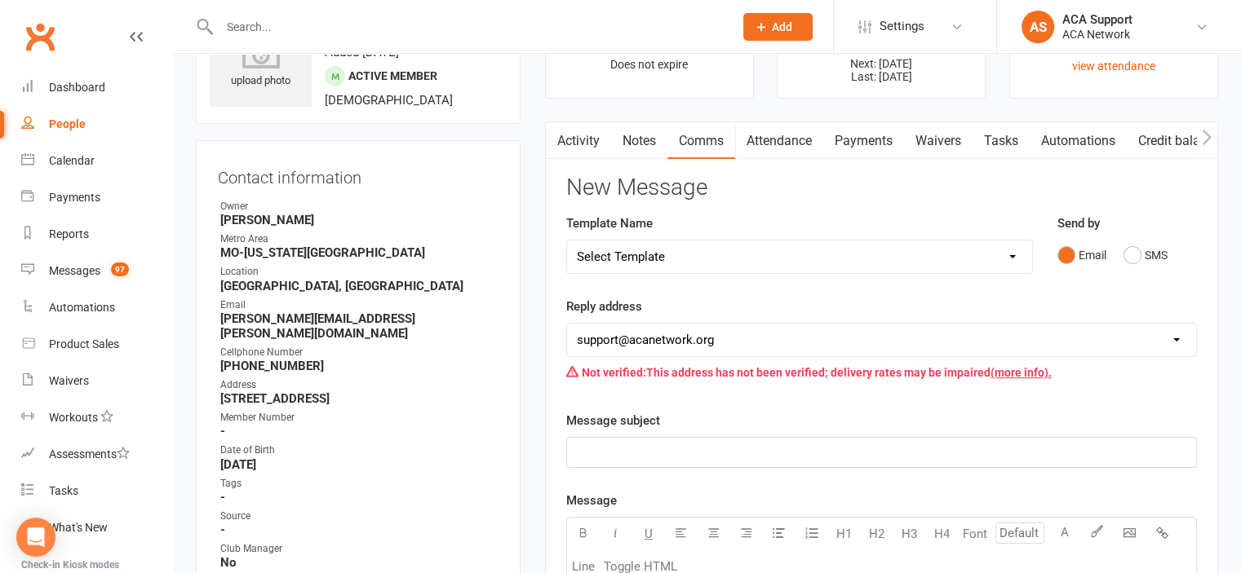
click at [682, 250] on select "Select Template [Email] ACA Club Life Email [Email] Club Coffee Message [Email]…" at bounding box center [799, 257] width 465 height 33
select select "3"
click at [567, 241] on select "Select Template [Email] ACA Club Life Email [Email] Club Coffee Message [Email]…" at bounding box center [799, 257] width 465 height 33
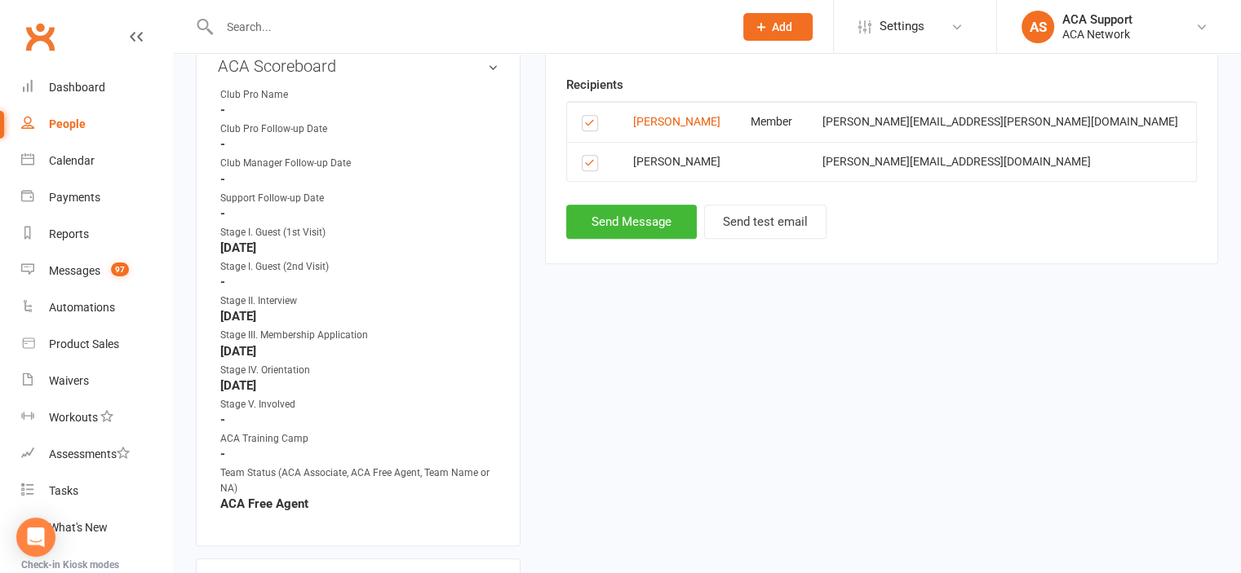
scroll to position [1016, 0]
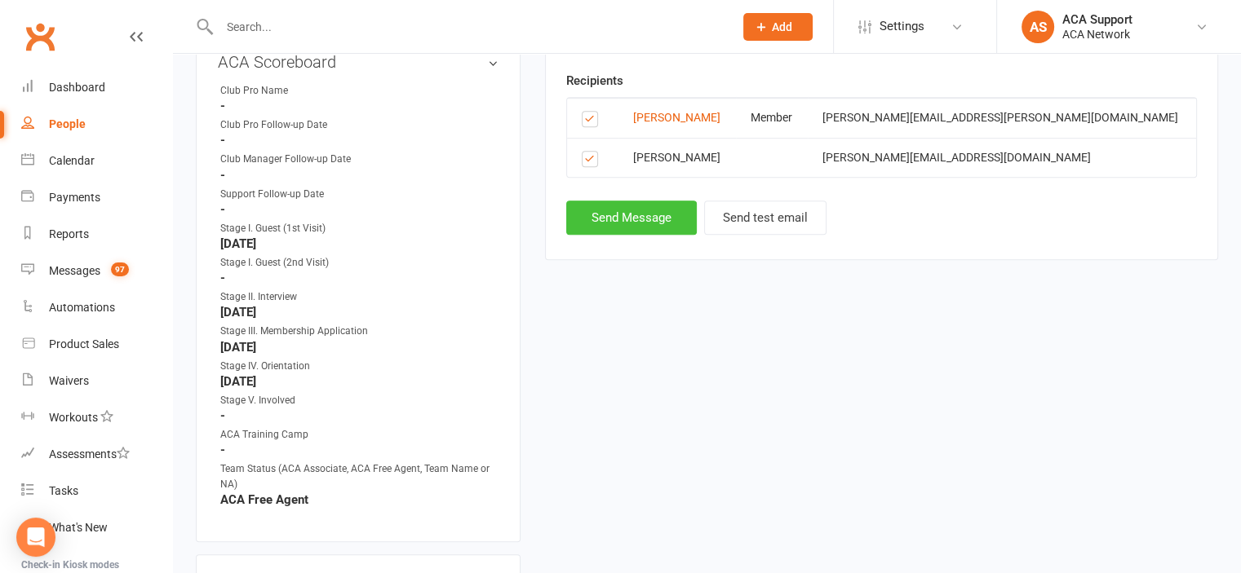
click at [613, 213] on button "Send Message" at bounding box center [631, 218] width 131 height 34
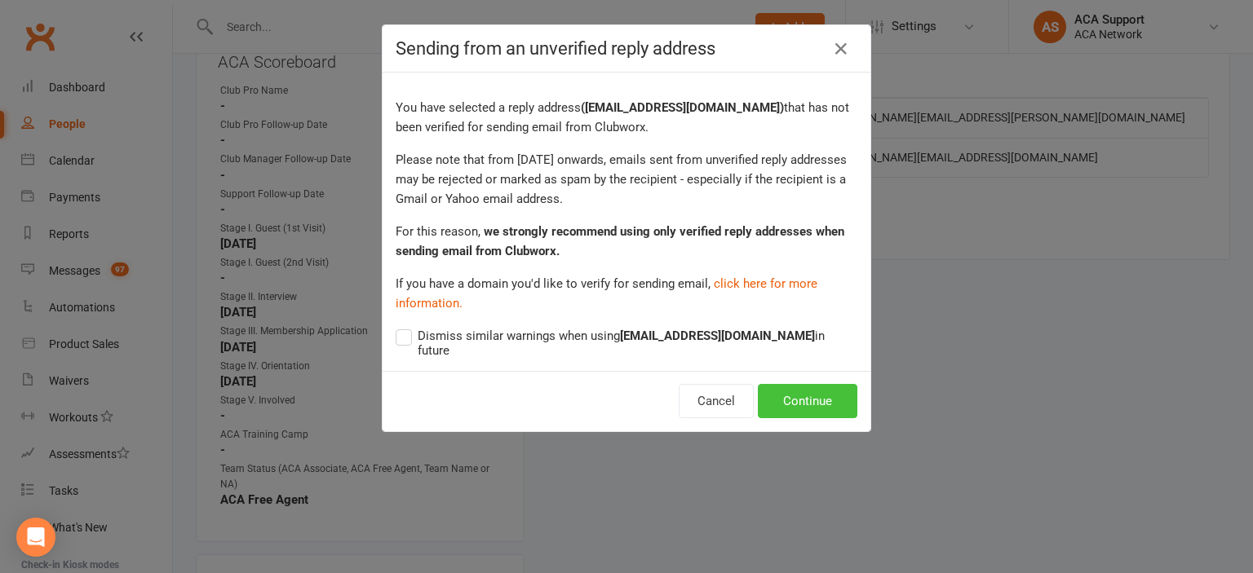
click at [781, 386] on button "Continue" at bounding box center [808, 401] width 100 height 34
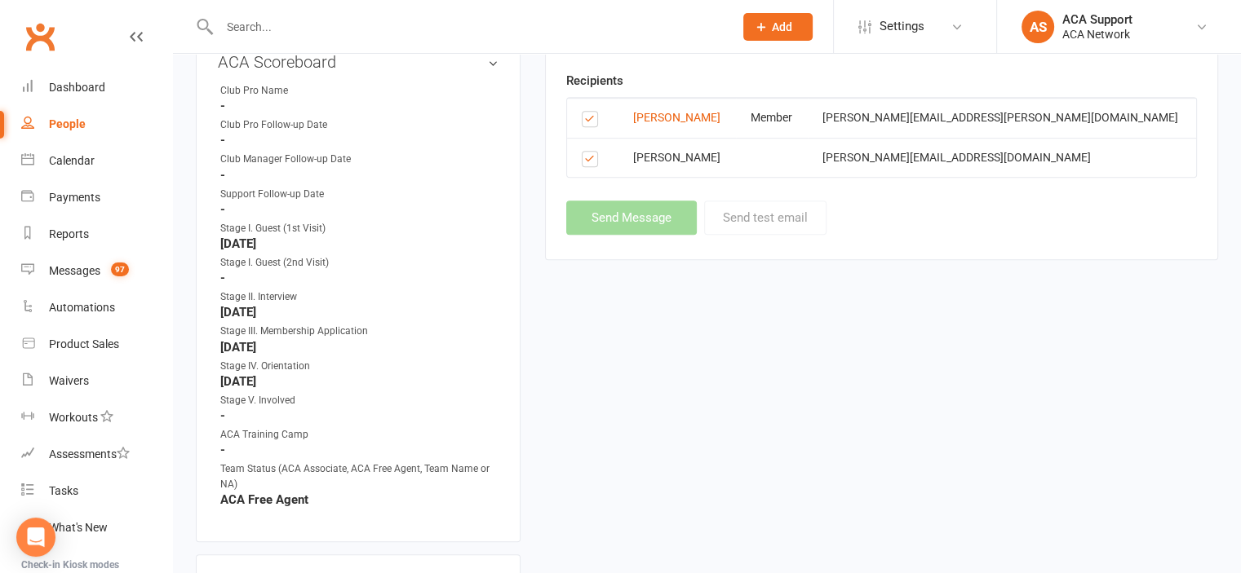
select select
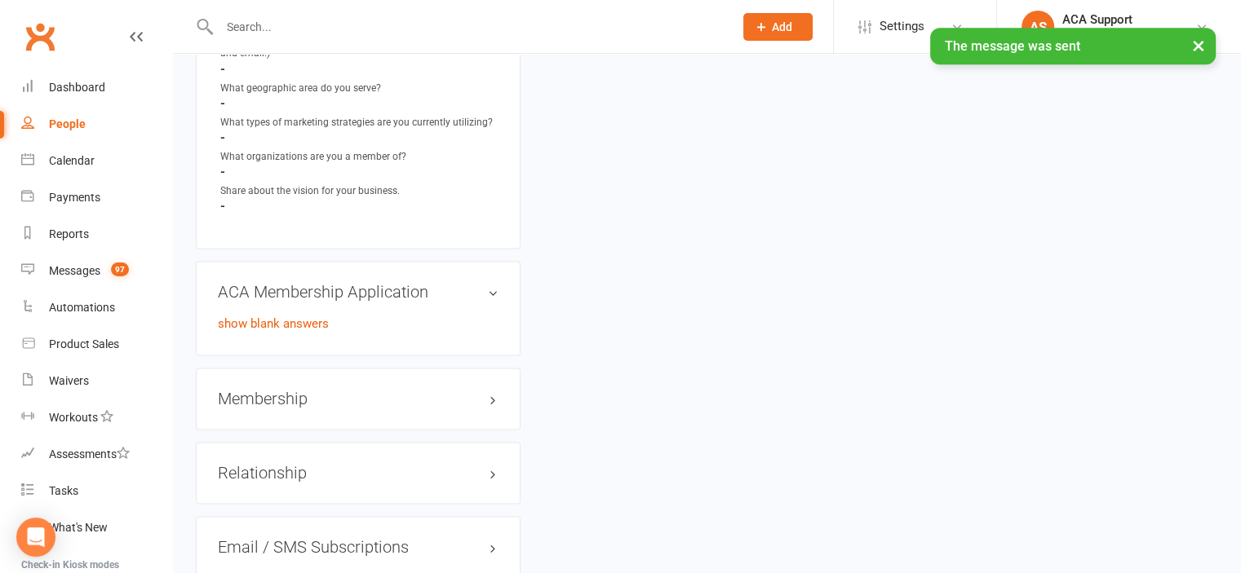
scroll to position [2507, 0]
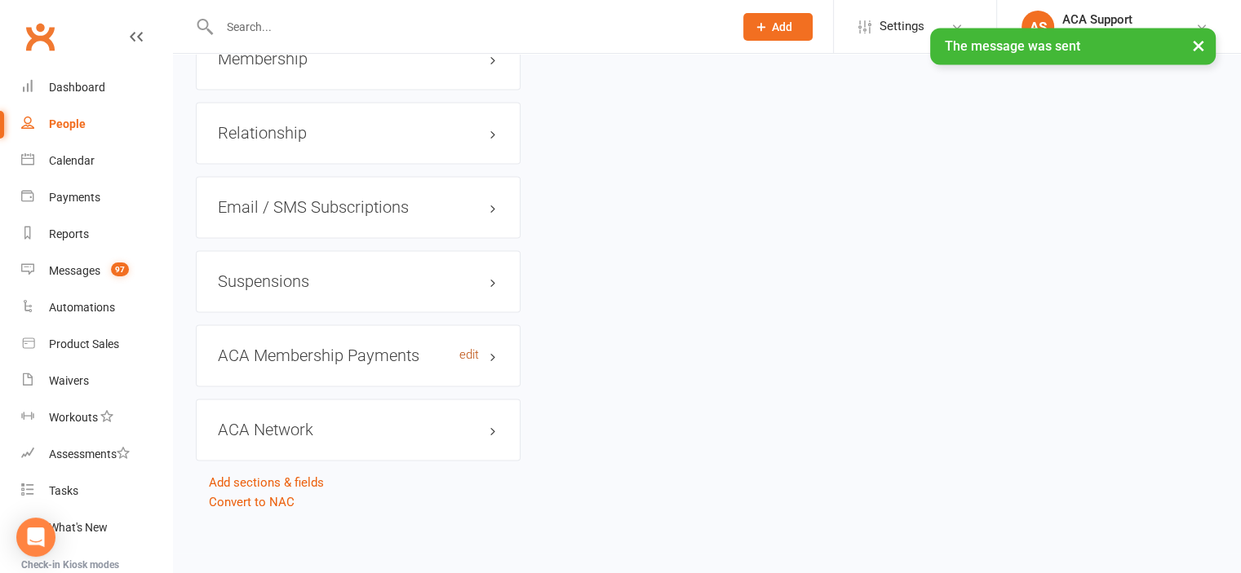
click at [467, 352] on link "edit" at bounding box center [469, 355] width 20 height 14
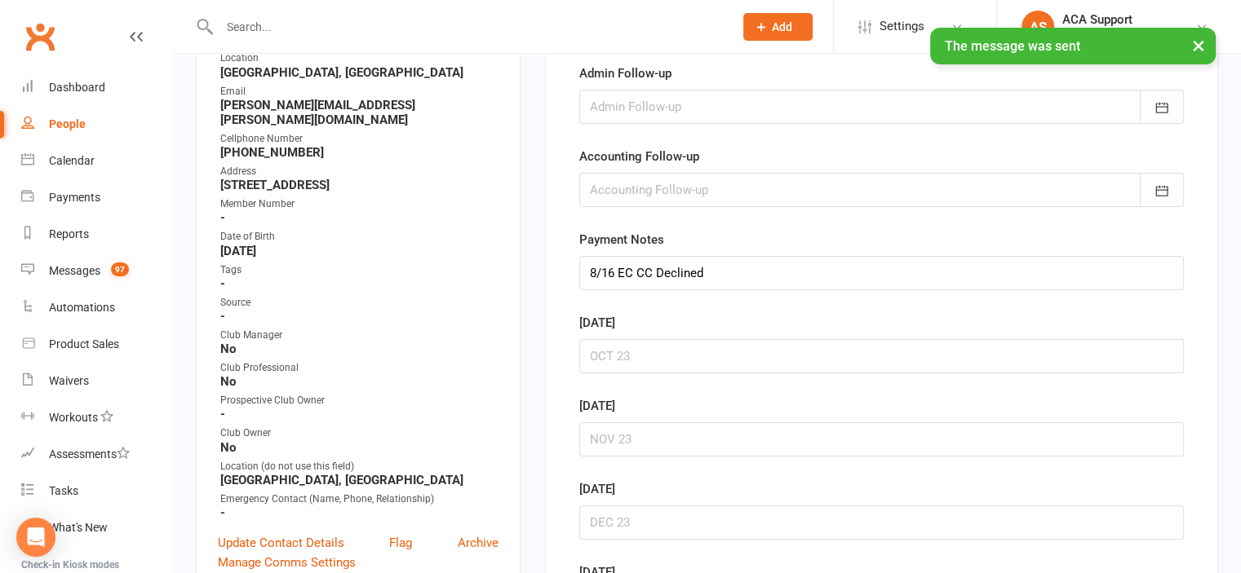
scroll to position [124, 0]
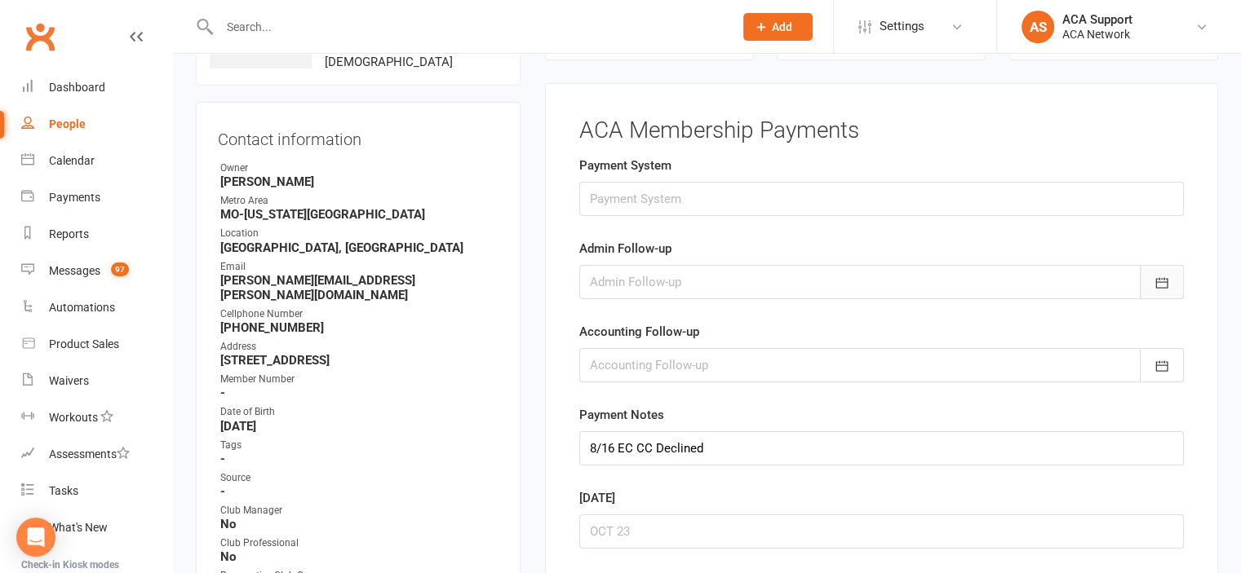
click at [1158, 281] on icon "button" at bounding box center [1161, 283] width 12 height 11
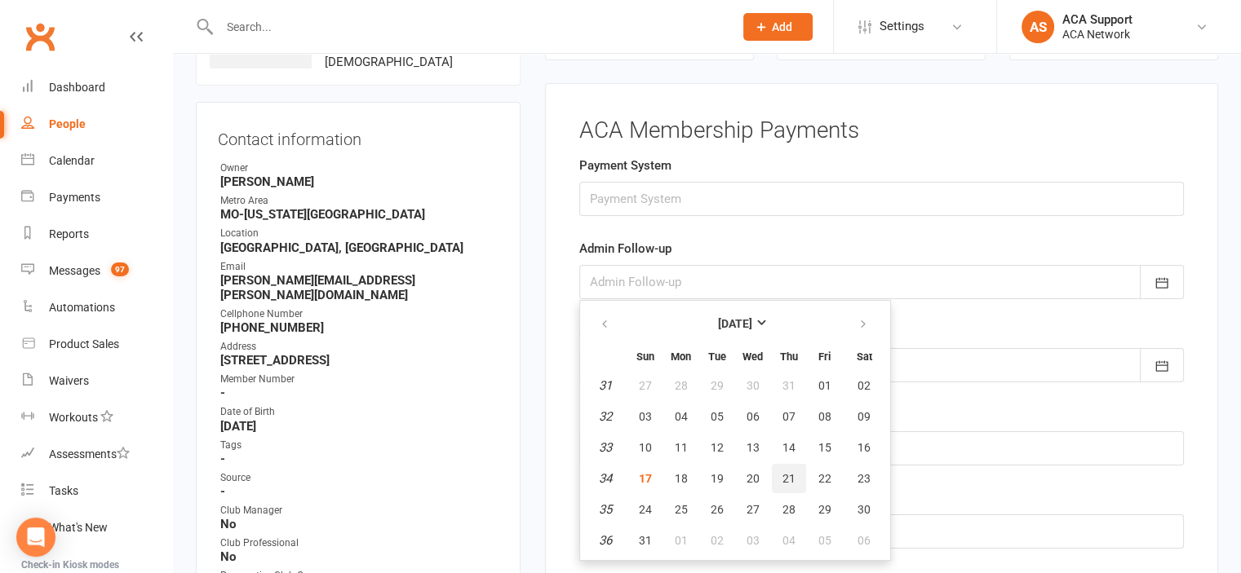
click at [782, 472] on span "21" at bounding box center [788, 478] width 13 height 13
type input "21 Aug 2025"
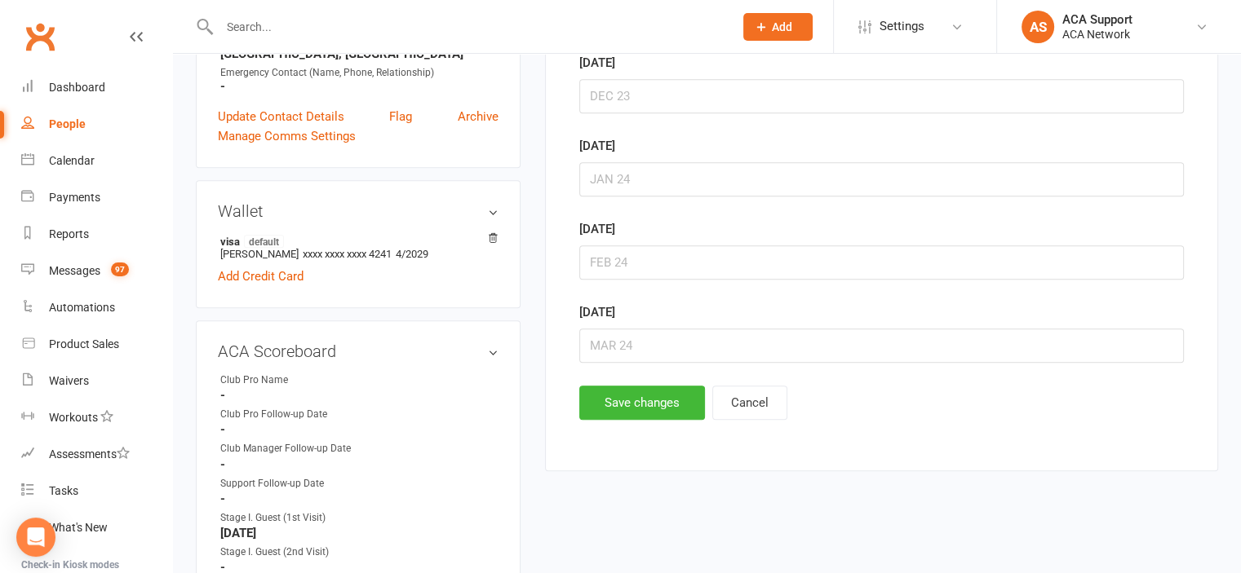
scroll to position [731, 0]
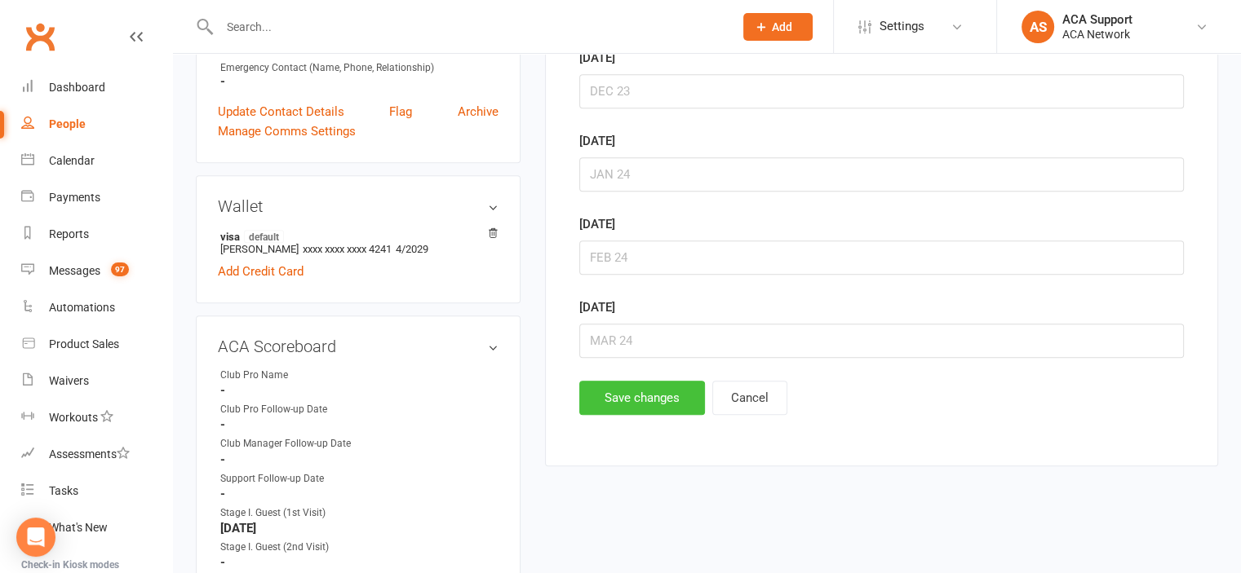
click at [613, 391] on button "Save changes" at bounding box center [642, 398] width 126 height 34
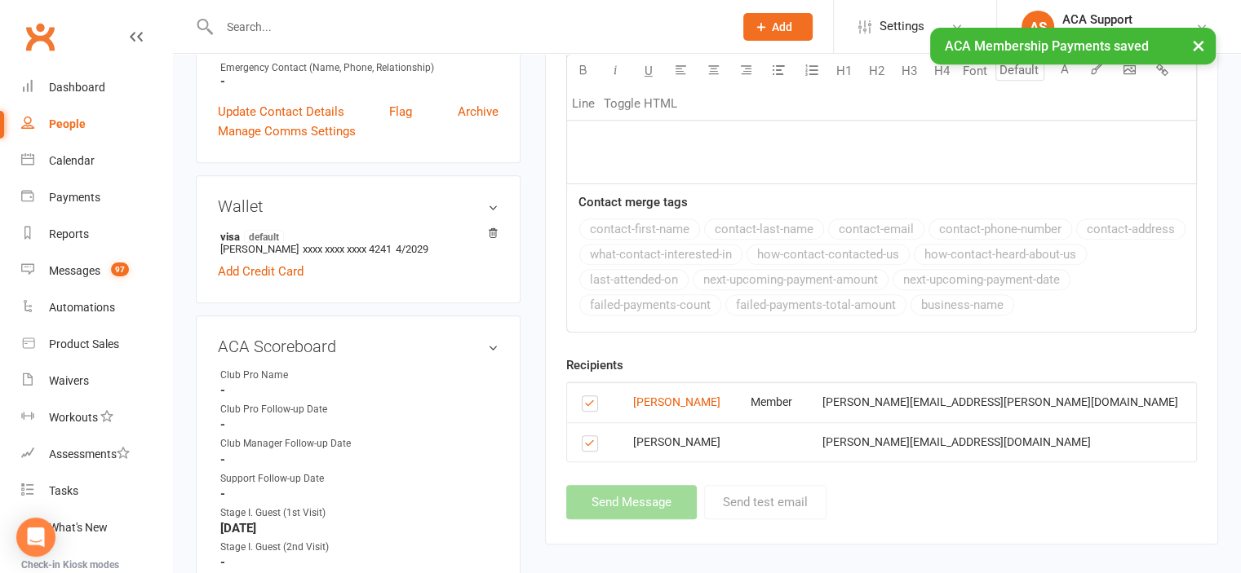
scroll to position [0, 0]
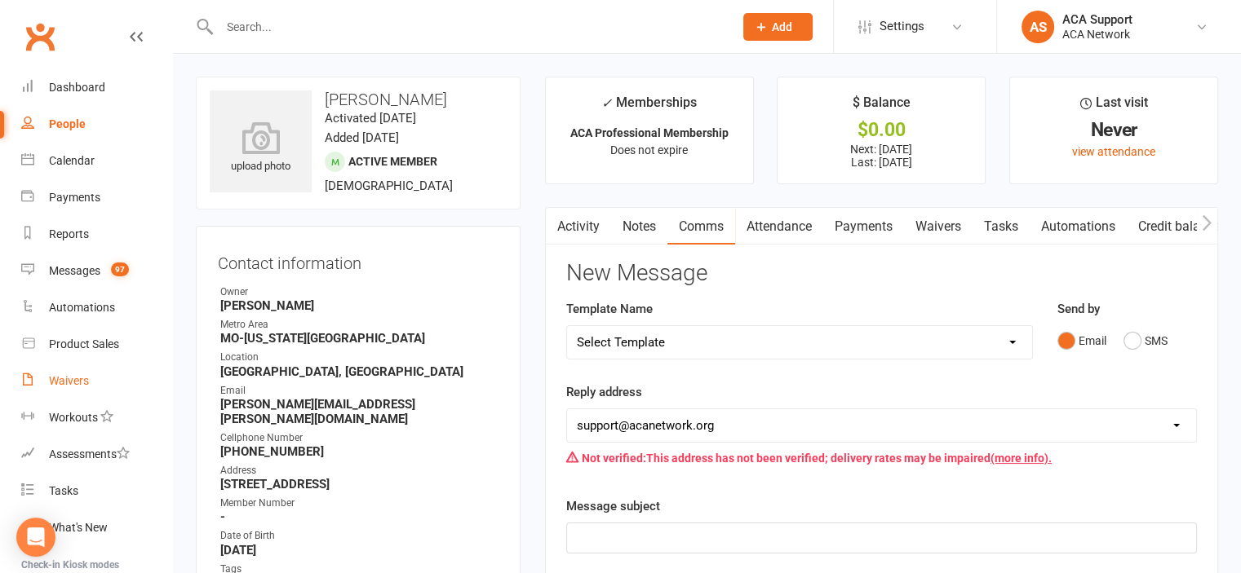
click at [74, 383] on div "Waivers" at bounding box center [69, 380] width 40 height 13
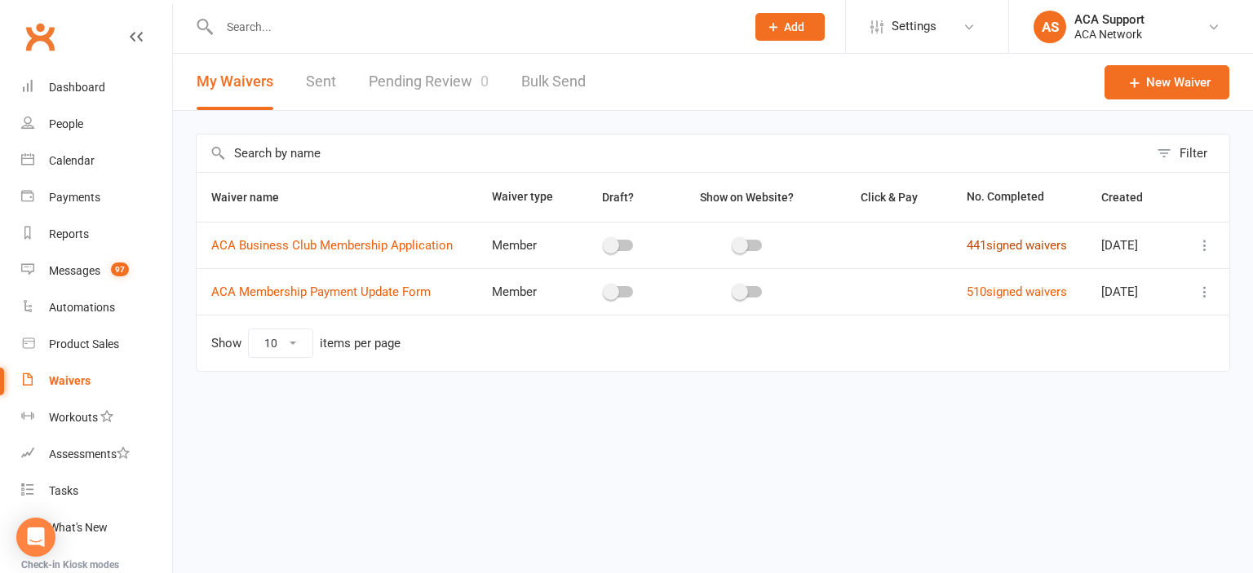
click at [996, 241] on link "441 signed waivers" at bounding box center [1017, 245] width 100 height 15
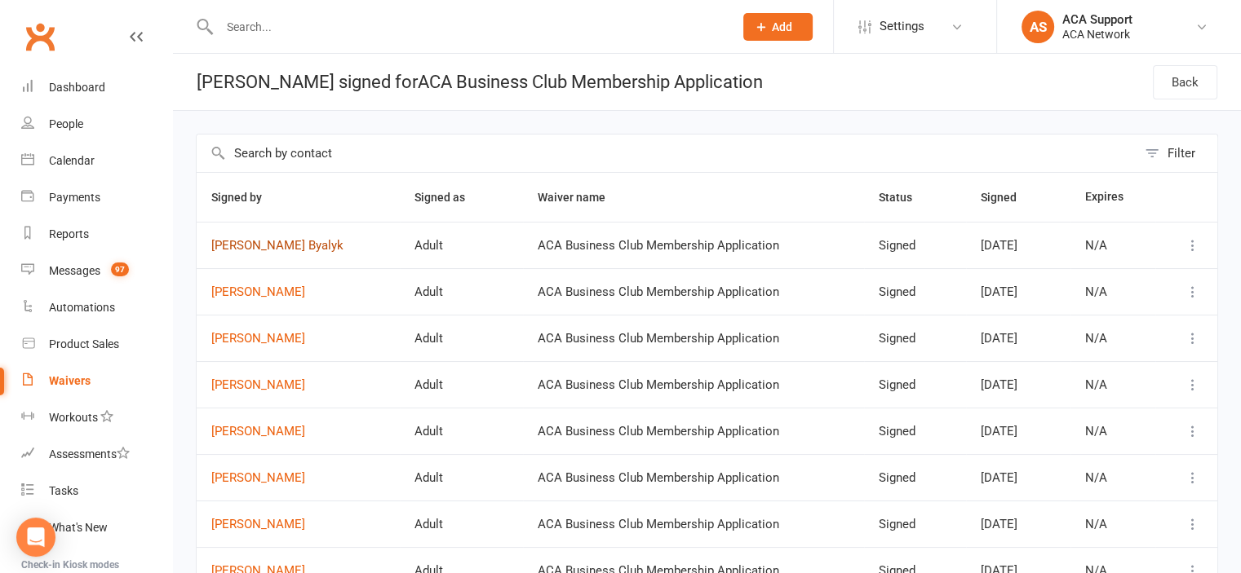
click at [245, 244] on link "[PERSON_NAME] Byalyk" at bounding box center [298, 246] width 174 height 14
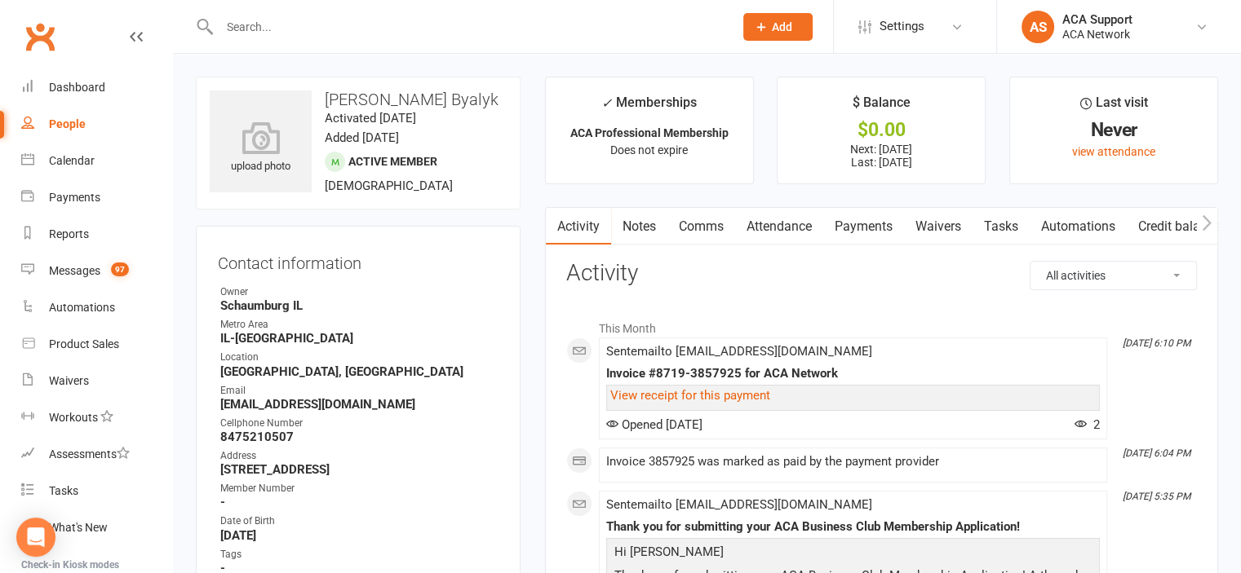
click at [865, 221] on link "Payments" at bounding box center [863, 227] width 81 height 38
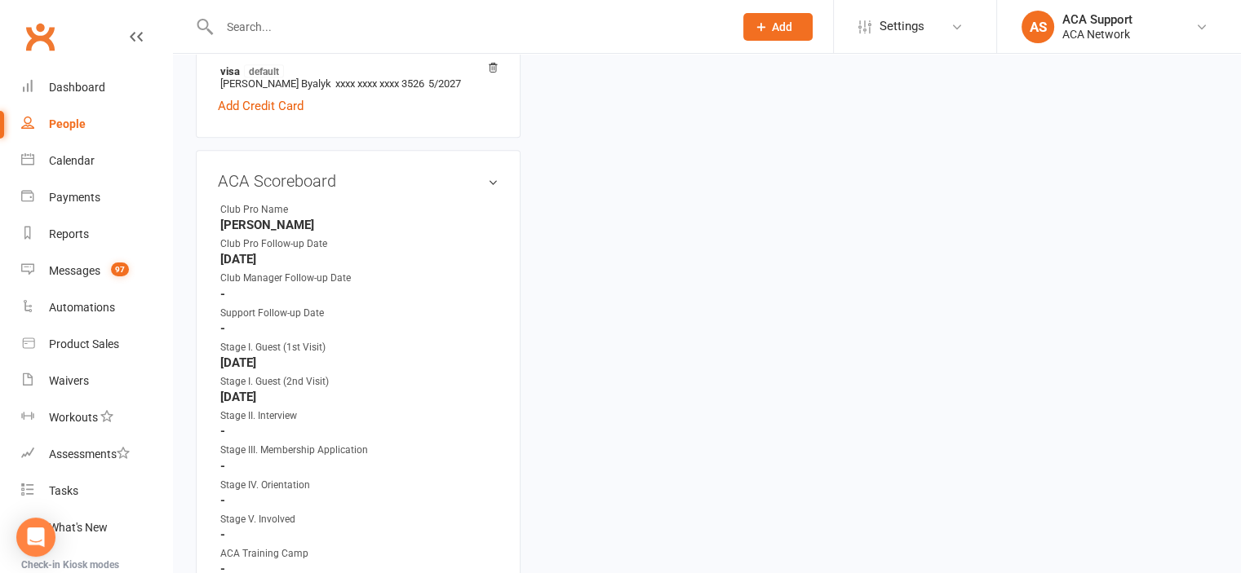
scroll to position [894, 0]
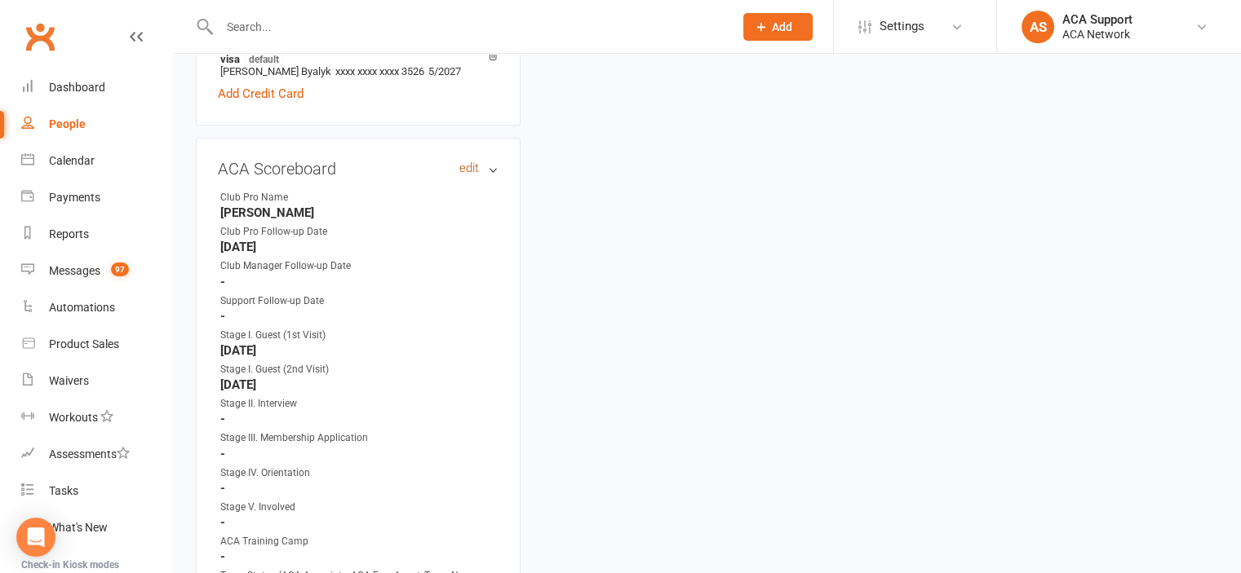
click at [471, 175] on link "edit" at bounding box center [469, 169] width 20 height 14
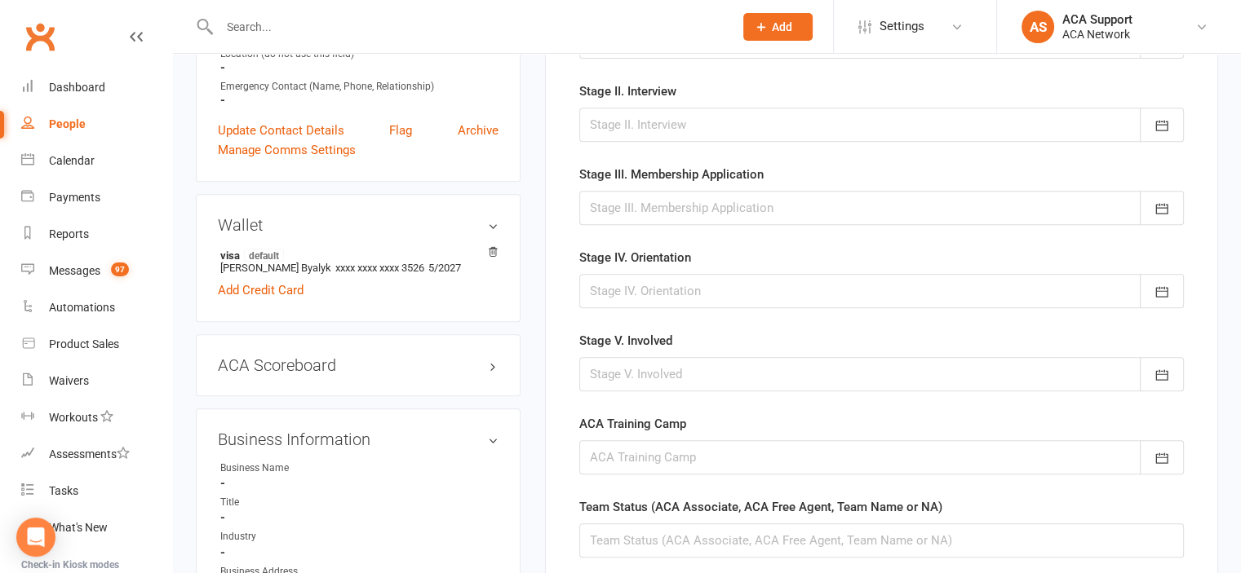
scroll to position [701, 0]
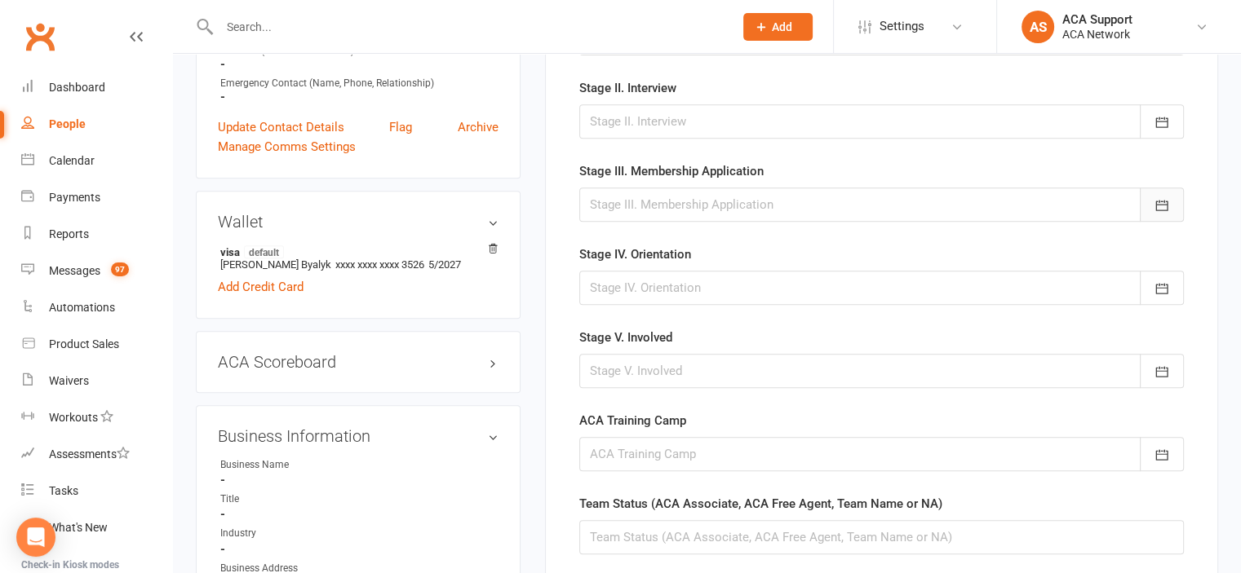
click at [1158, 201] on icon "button" at bounding box center [1161, 205] width 16 height 16
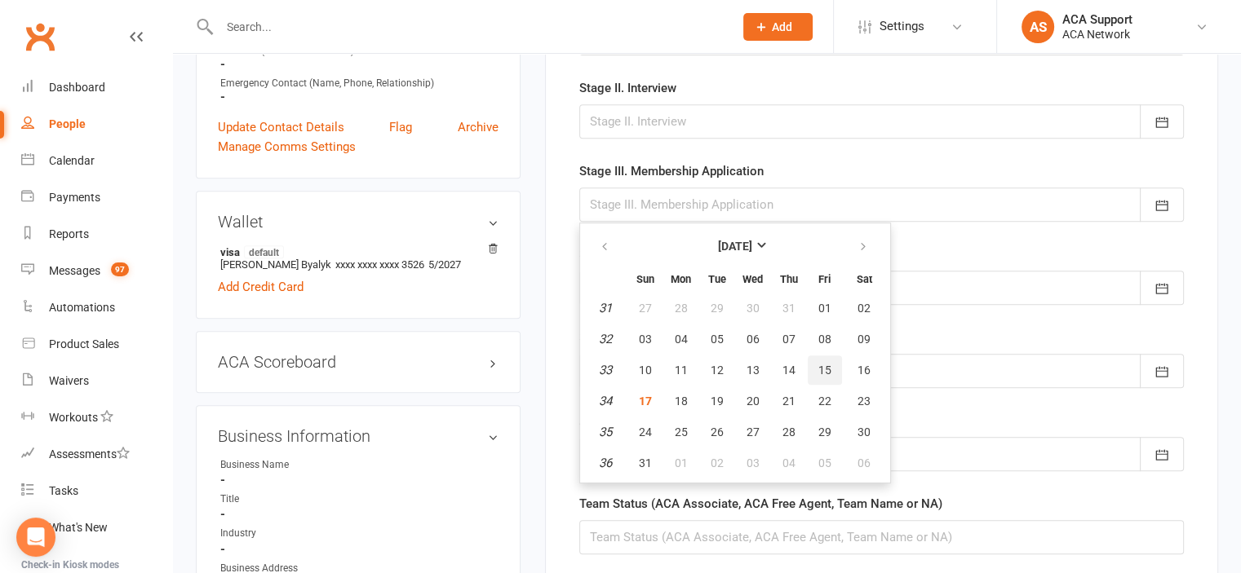
click at [826, 364] on span "15" at bounding box center [824, 370] width 13 height 13
type input "15 Aug 2025"
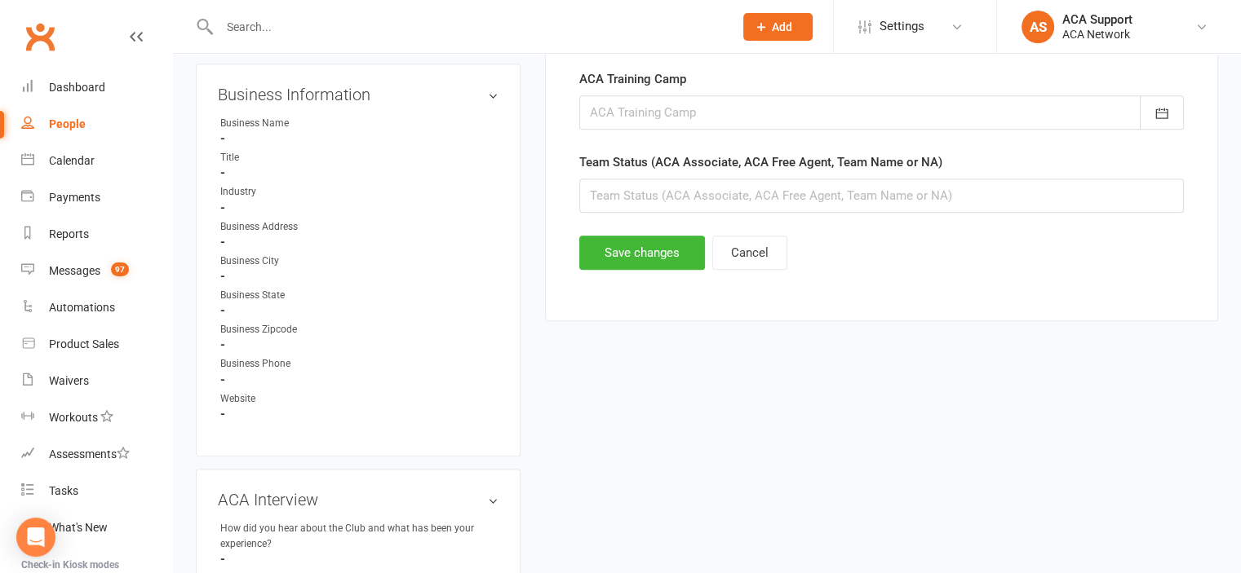
scroll to position [1050, 0]
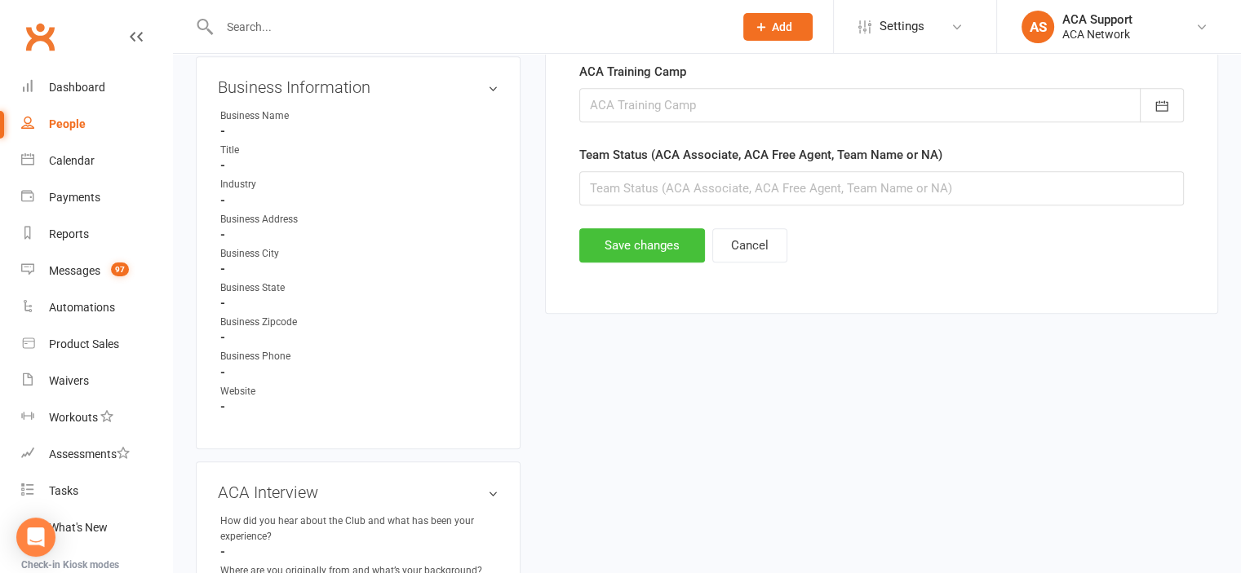
click at [652, 234] on button "Save changes" at bounding box center [642, 245] width 126 height 34
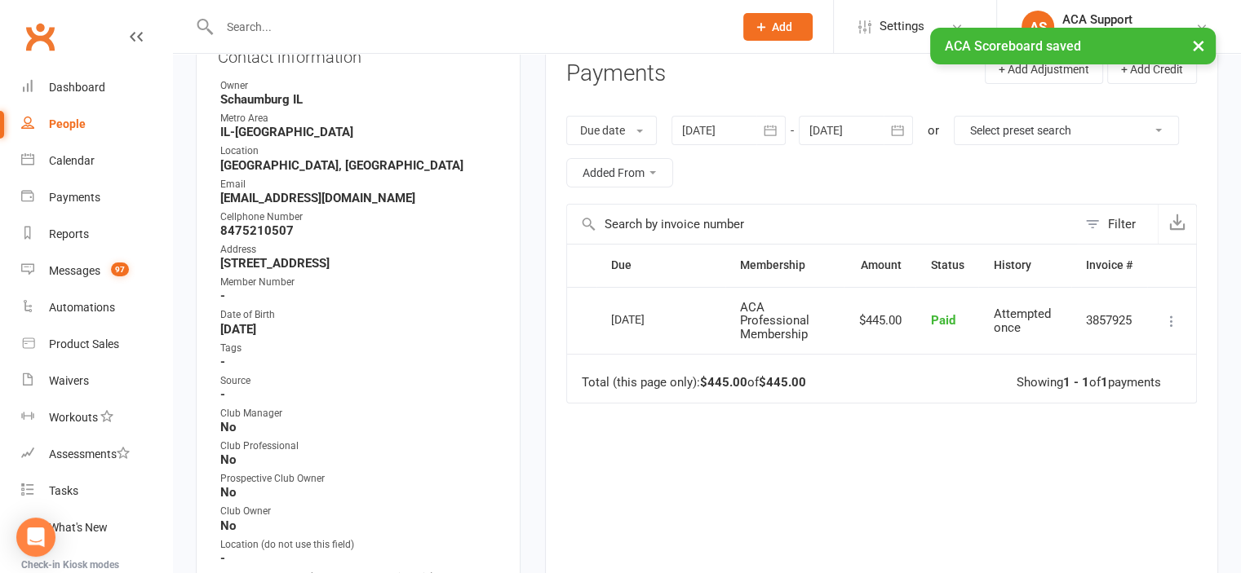
scroll to position [0, 0]
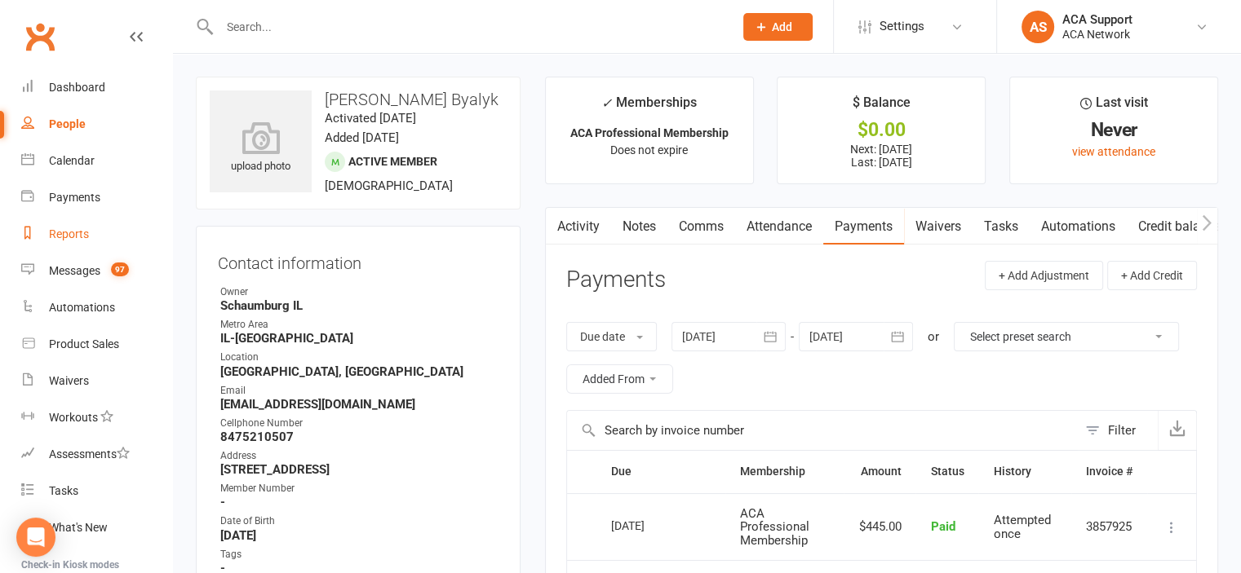
click at [64, 234] on div "Reports" at bounding box center [69, 234] width 40 height 13
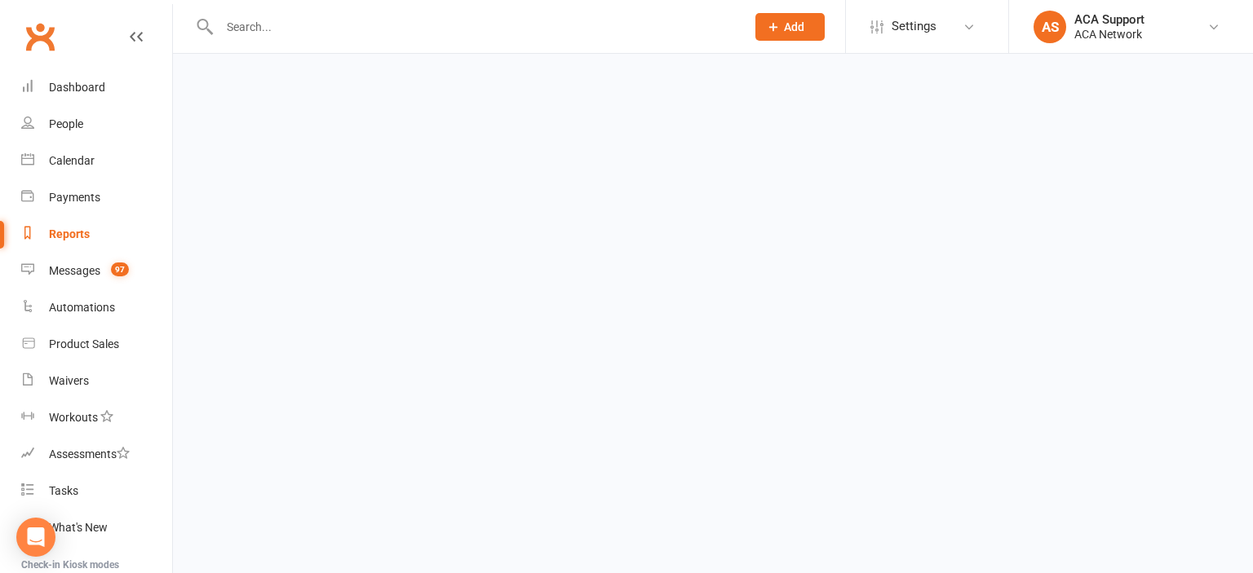
select select "100"
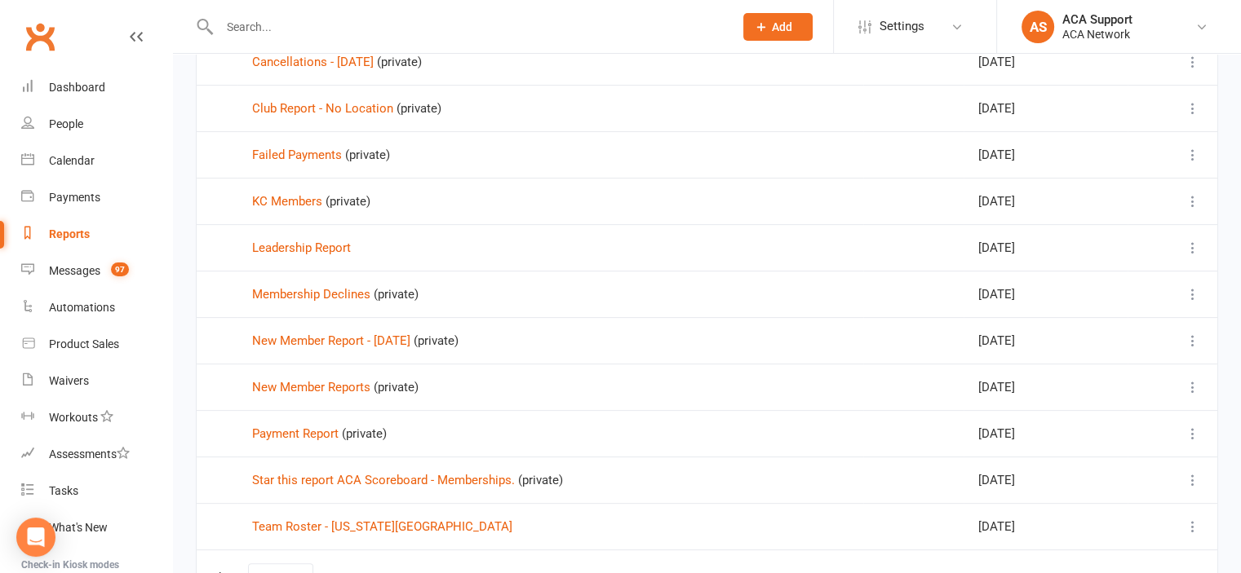
scroll to position [514, 0]
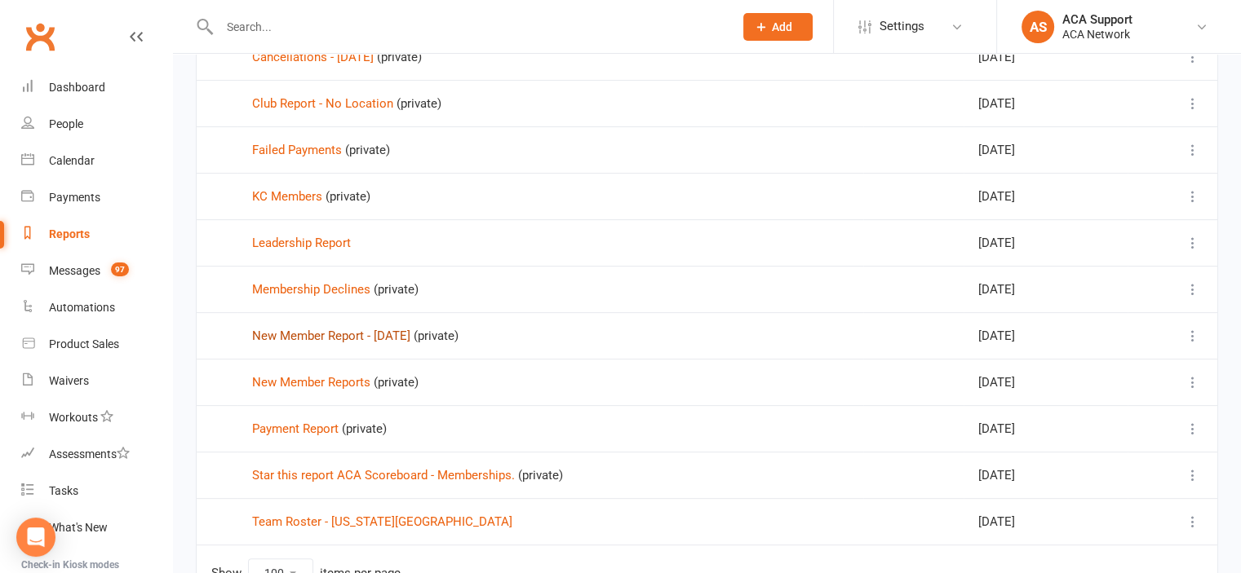
click at [290, 329] on link "New Member Report - August 2025" at bounding box center [331, 336] width 158 height 15
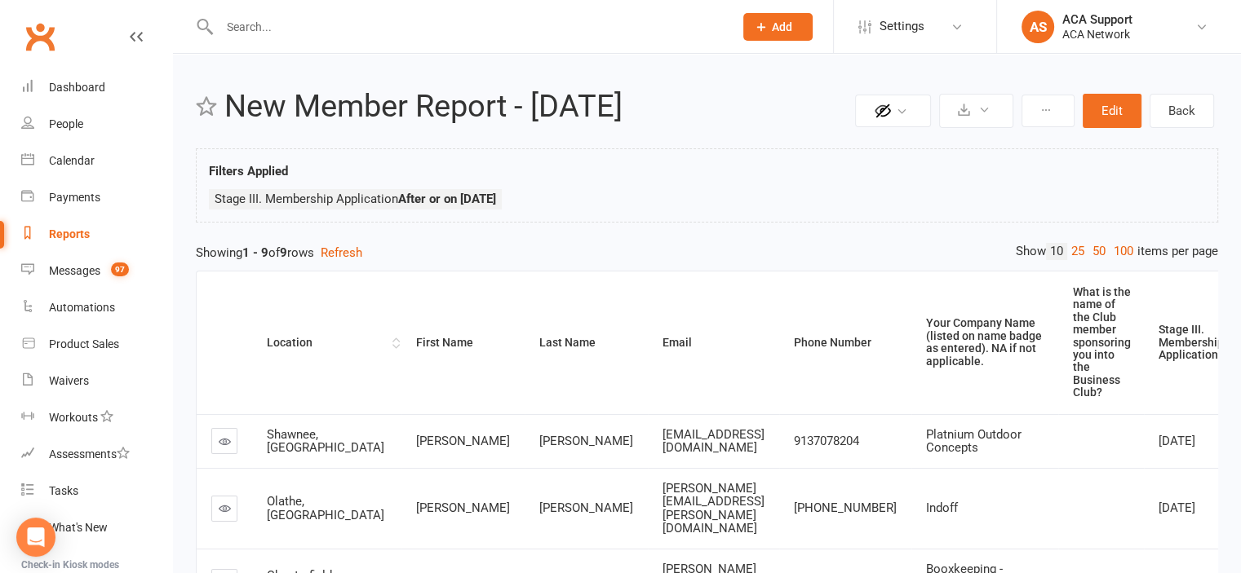
click at [290, 342] on div "Location" at bounding box center [328, 343] width 122 height 12
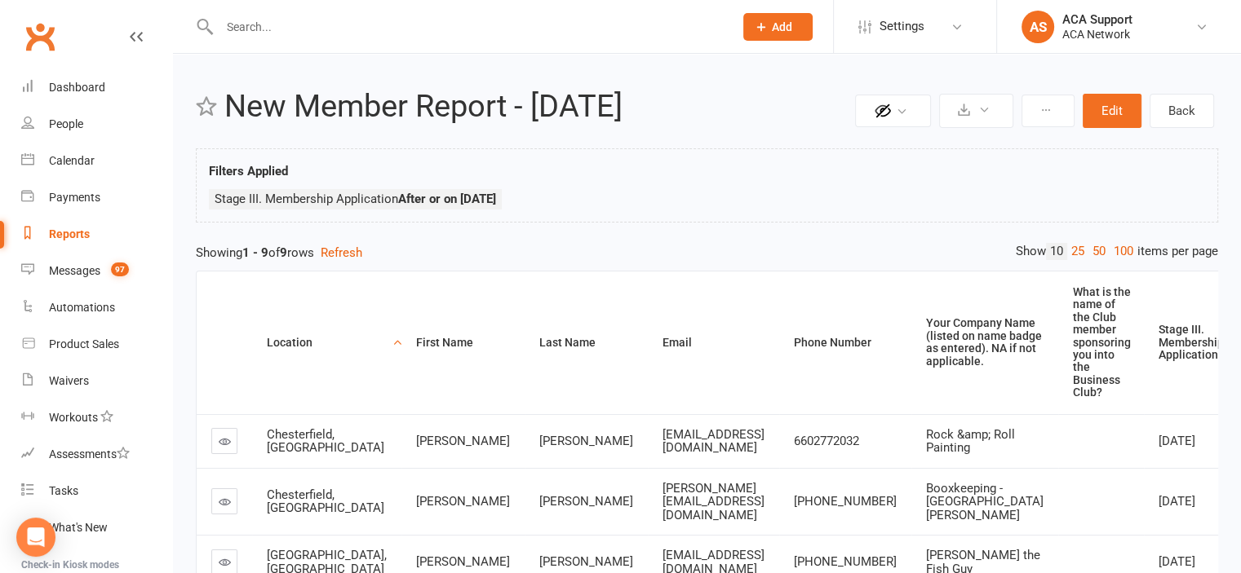
click at [290, 342] on div "Location" at bounding box center [328, 343] width 122 height 12
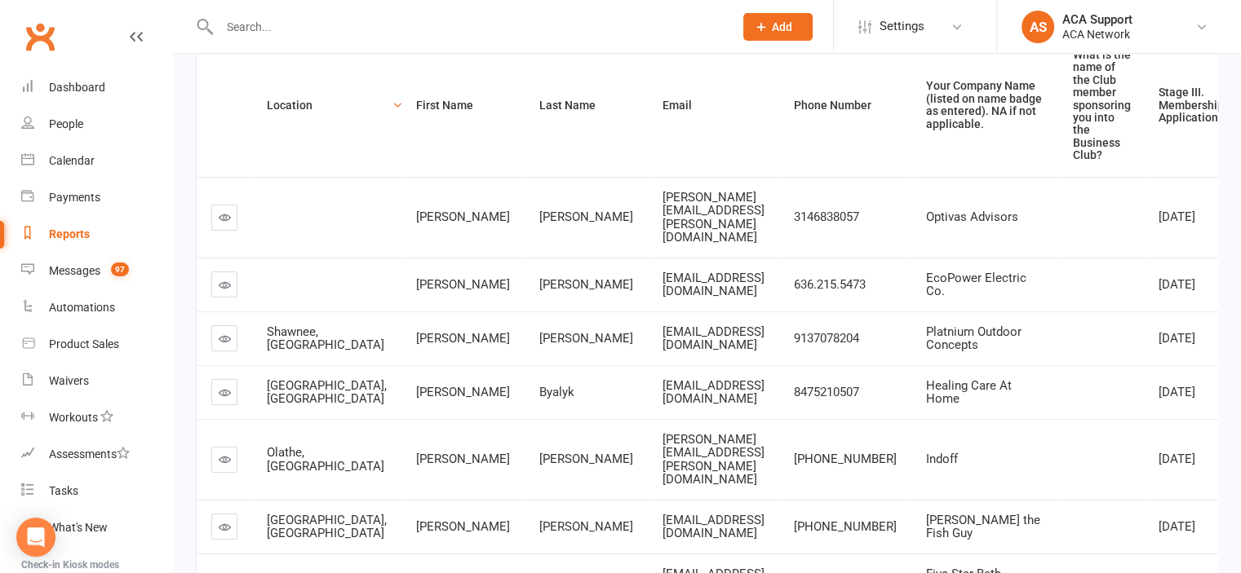
scroll to position [302, 0]
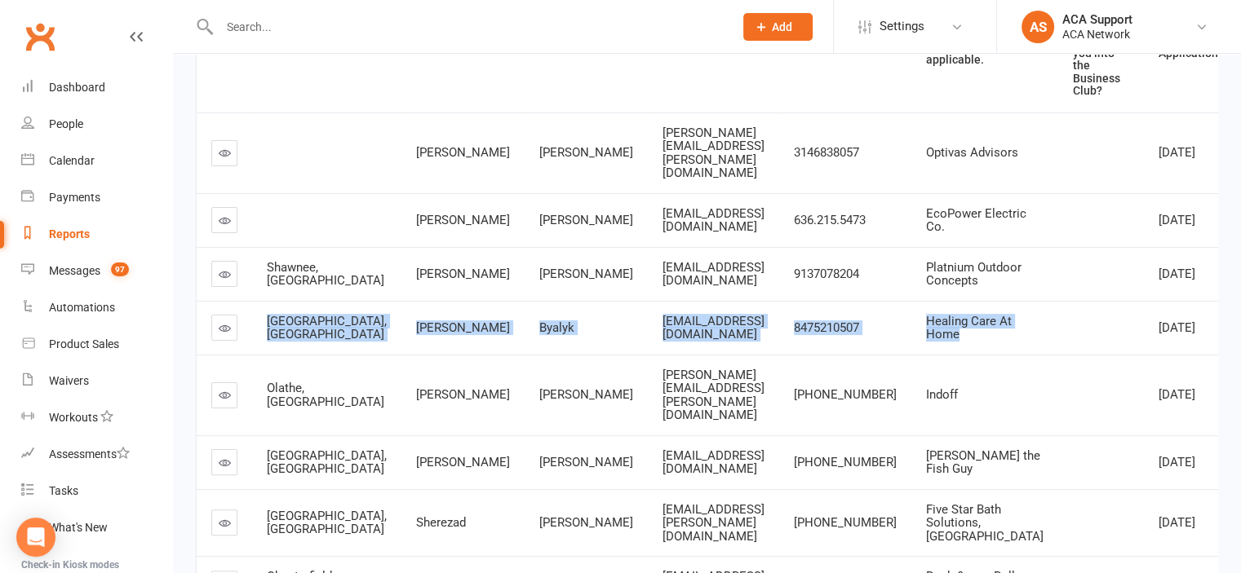
drag, startPoint x: 998, startPoint y: 321, endPoint x: 268, endPoint y: 297, distance: 731.2
click at [268, 301] on tr "Schaumburg, IL Sergiy Byalyk info@healingcareathome.com 8475210507 Healing Care…" at bounding box center [759, 328] width 1125 height 54
copy tr "Schaumburg, IL Sergiy Byalyk info@healingcareathome.com 8475210507 Healing Care…"
click at [225, 322] on icon at bounding box center [225, 328] width 12 height 12
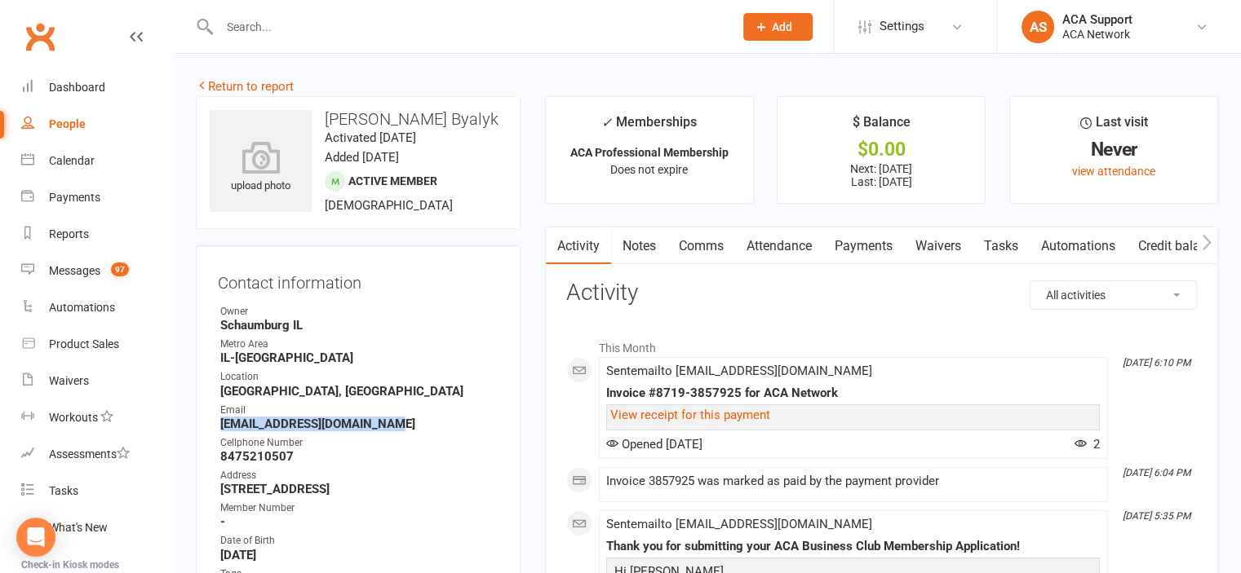
drag, startPoint x: 383, startPoint y: 425, endPoint x: 219, endPoint y: 427, distance: 164.0
click at [220, 427] on strong "info@healingcareathome.com" at bounding box center [359, 424] width 278 height 15
copy strong "info@healingcareathome.com"
click at [384, 28] on input "text" at bounding box center [468, 26] width 507 height 23
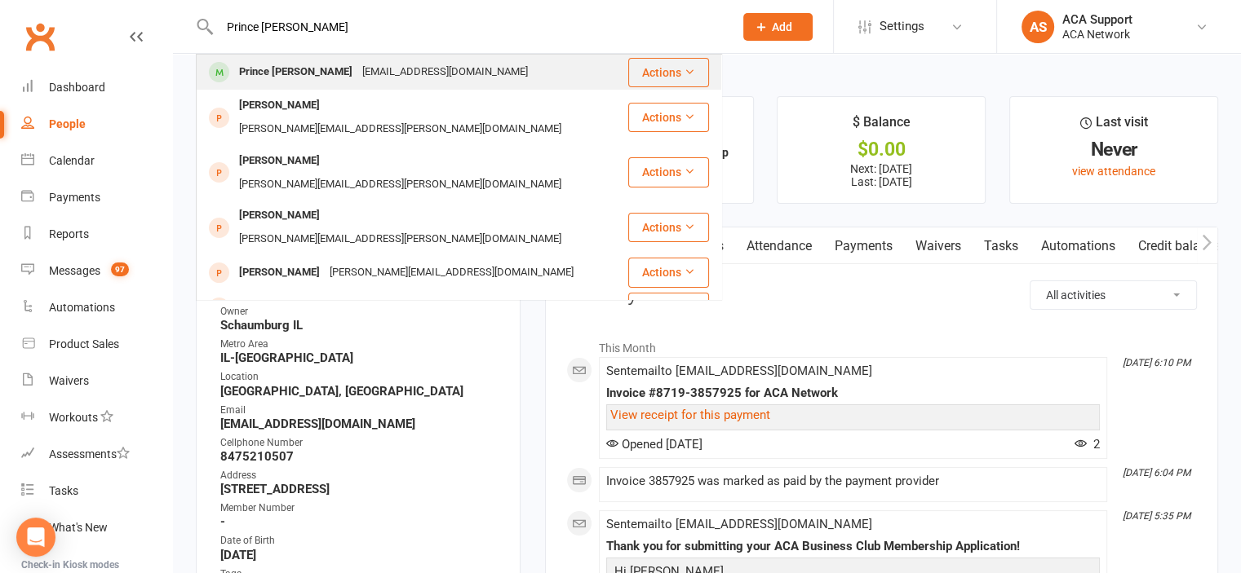
type input "Prince Pascal"
click at [267, 73] on div "Prince Pascal" at bounding box center [295, 72] width 123 height 24
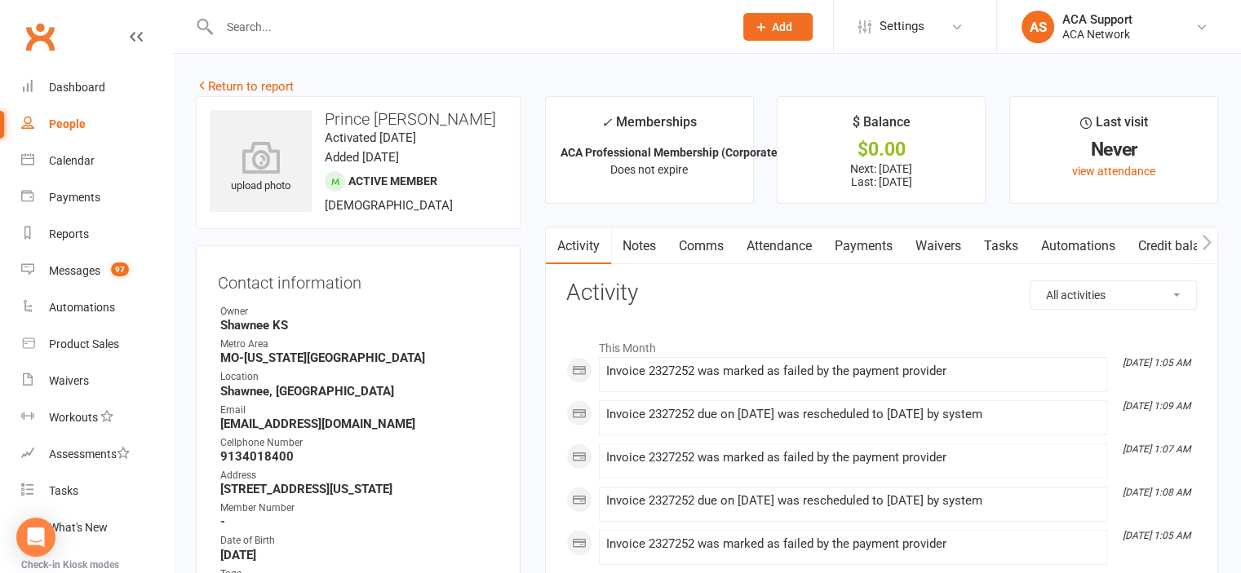
click at [858, 245] on link "Payments" at bounding box center [863, 247] width 81 height 38
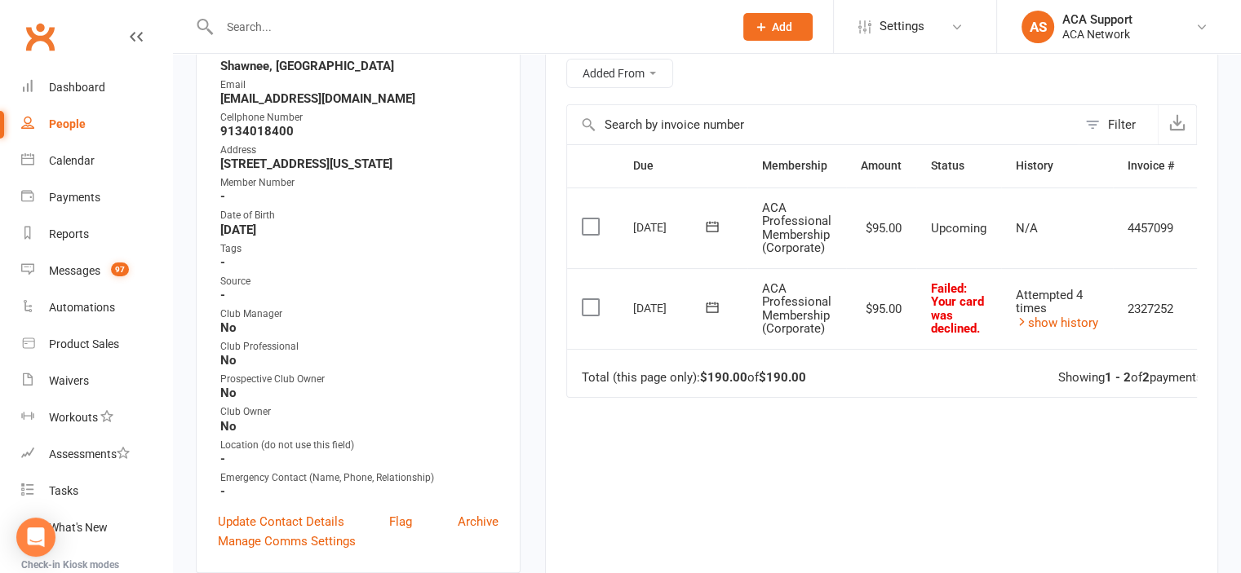
scroll to position [330, 0]
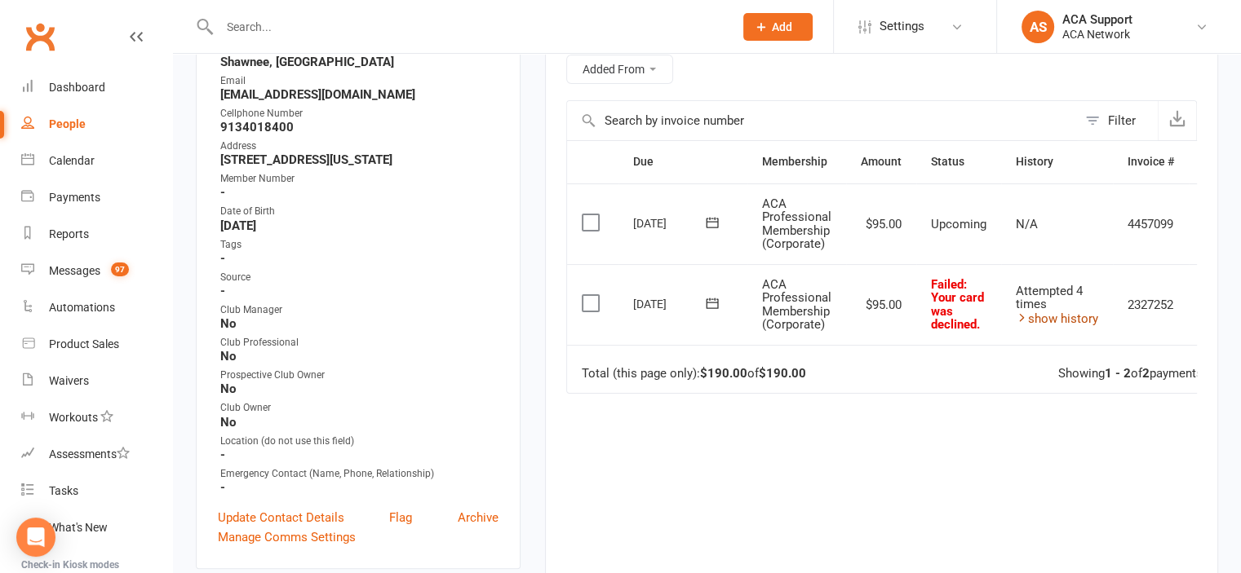
click at [1051, 316] on link "show history" at bounding box center [1057, 319] width 82 height 15
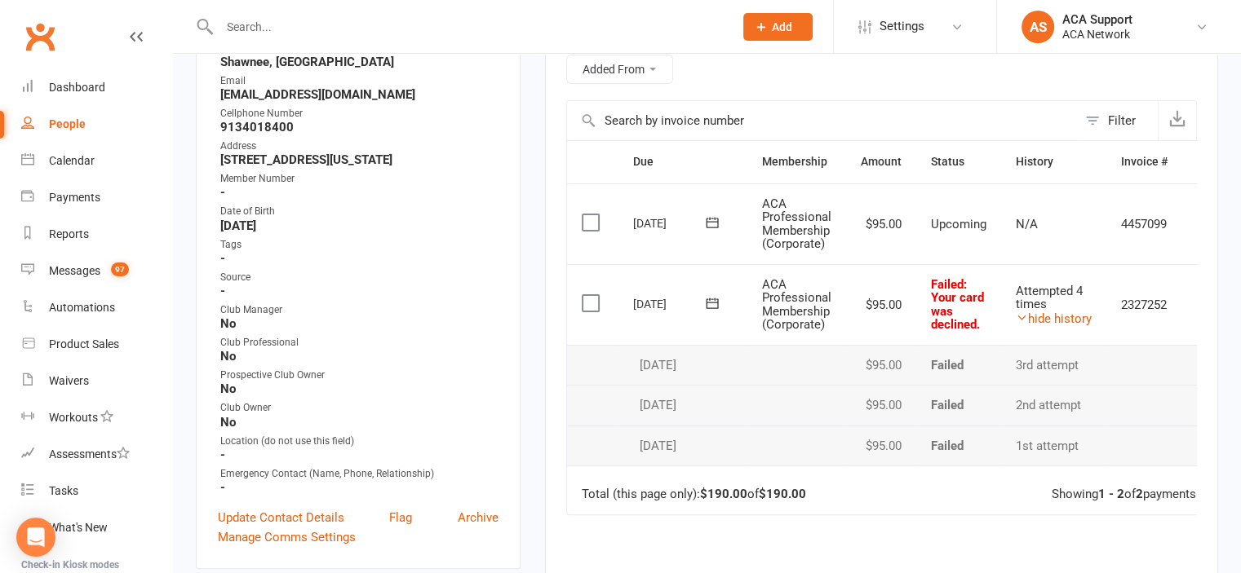
scroll to position [2685, 0]
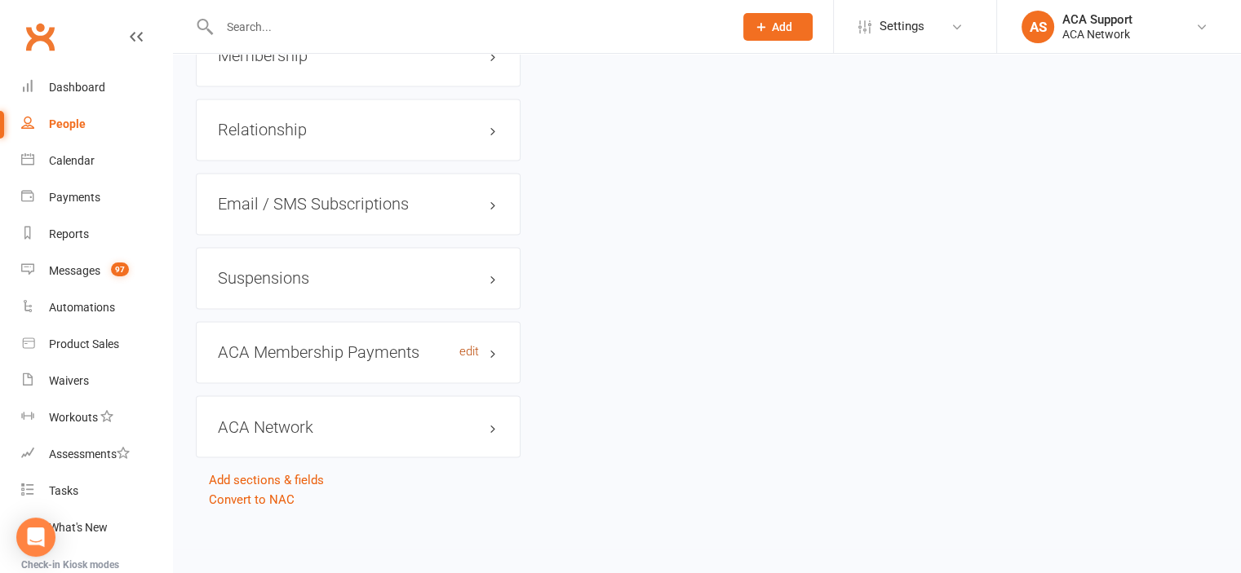
click at [465, 350] on link "edit" at bounding box center [469, 352] width 20 height 14
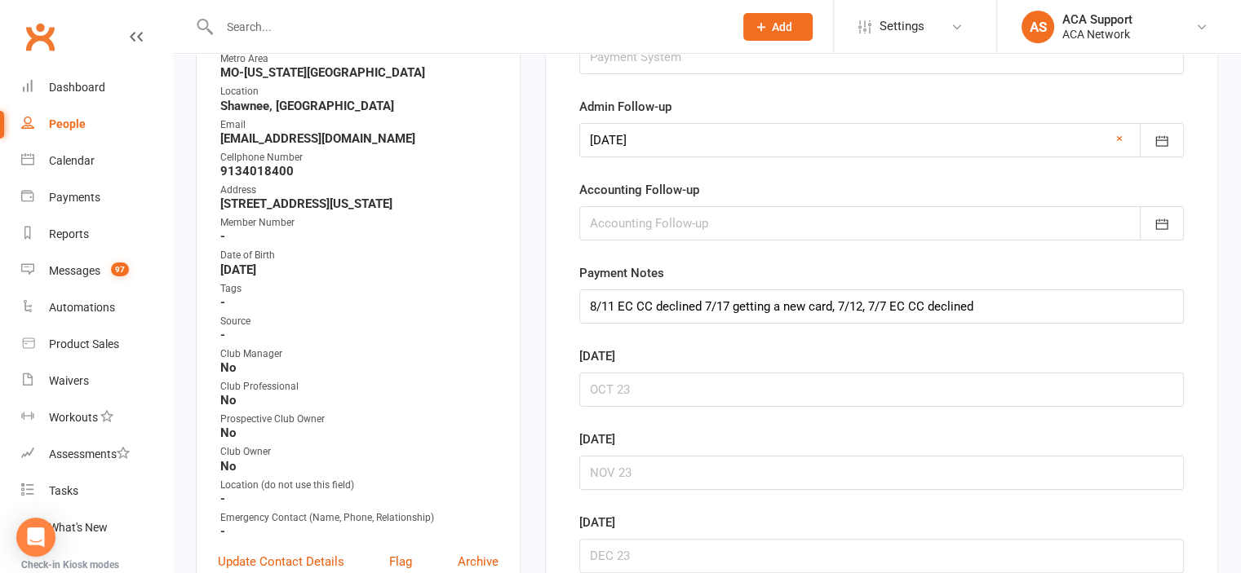
scroll to position [144, 0]
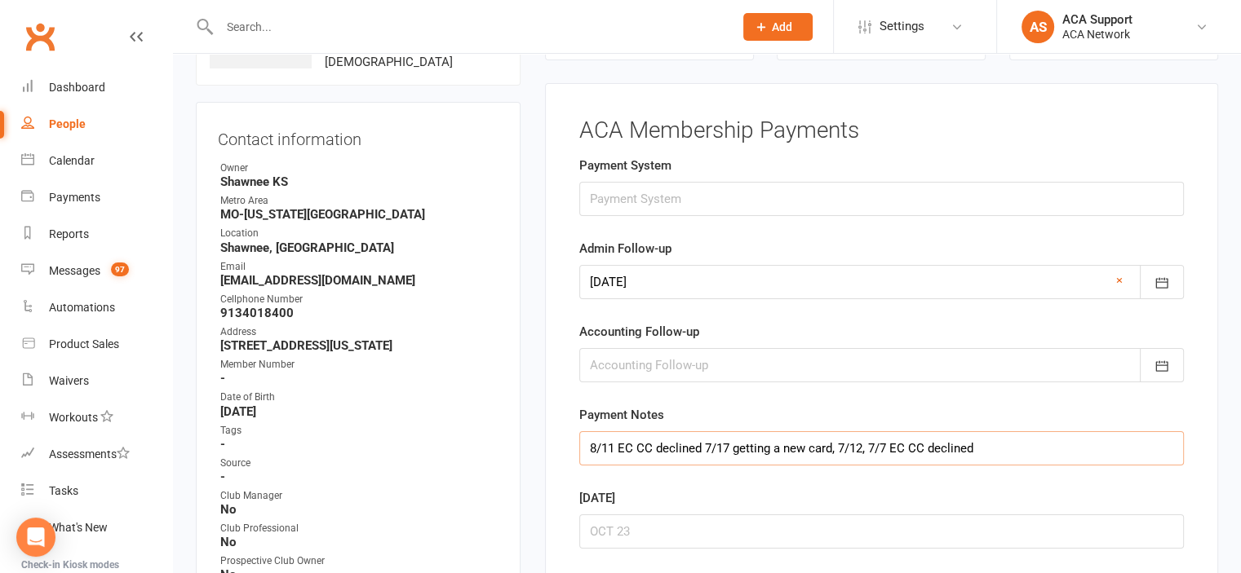
click at [586, 446] on input "8/11 EC CC declined 7/17 getting a new card, 7/12, 7/7 EC CC declined" at bounding box center [881, 448] width 604 height 34
type input "8/16, 8/11 EC CC declined 7/17 getting a new card, 7/12, 7/7 EC CC declined"
click at [1157, 278] on icon "button" at bounding box center [1161, 283] width 12 height 11
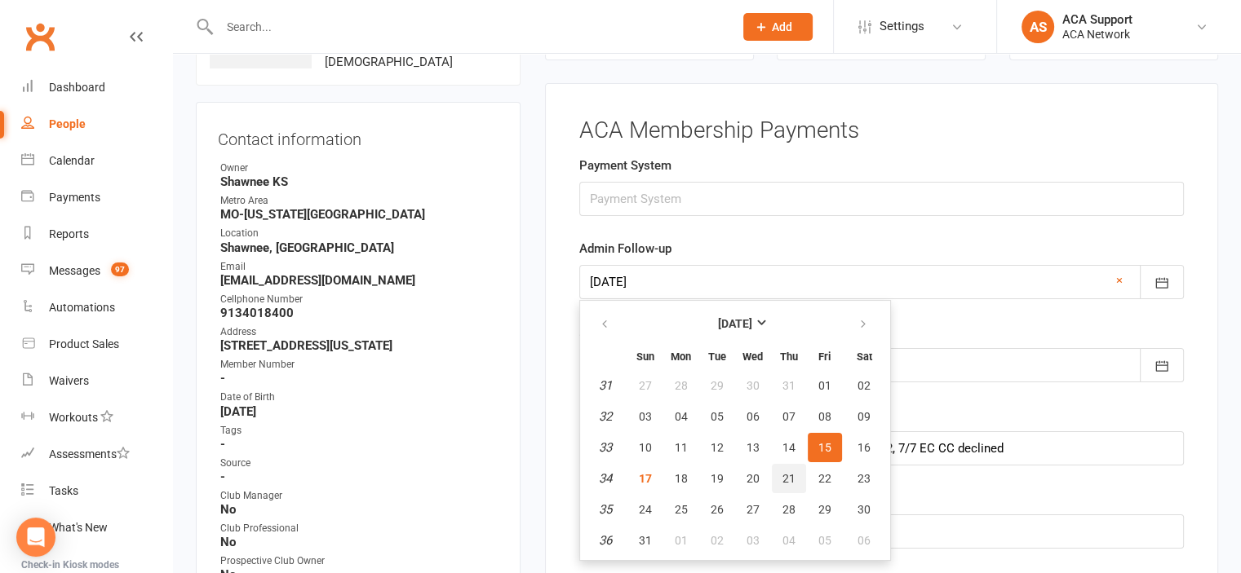
click at [790, 473] on span "21" at bounding box center [788, 478] width 13 height 13
type input "21 Aug 2025"
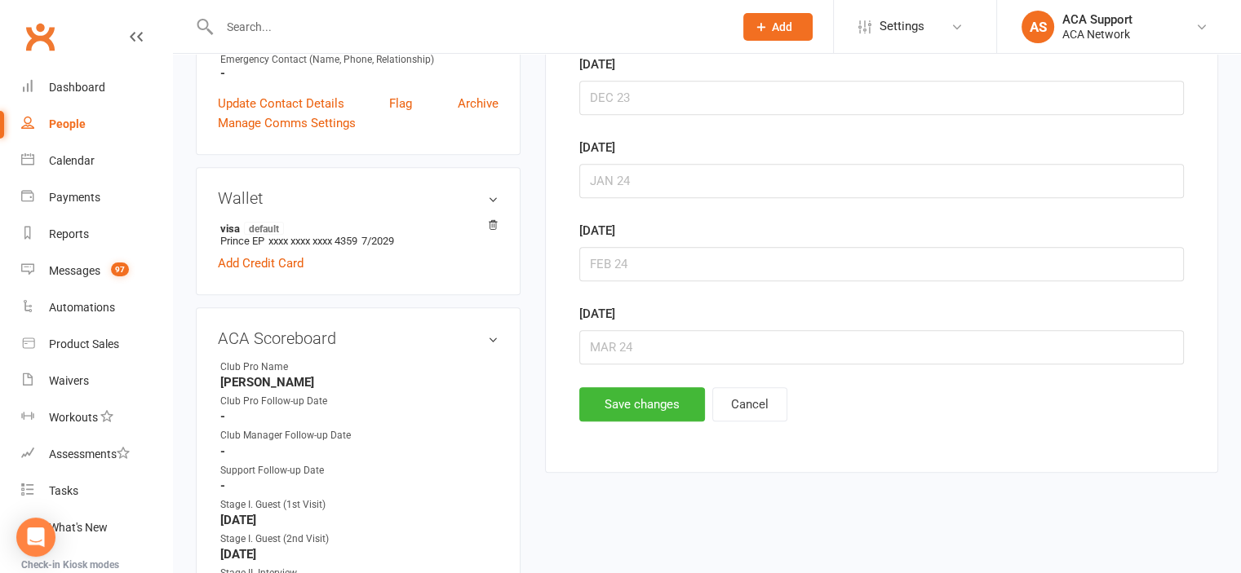
scroll to position [757, 0]
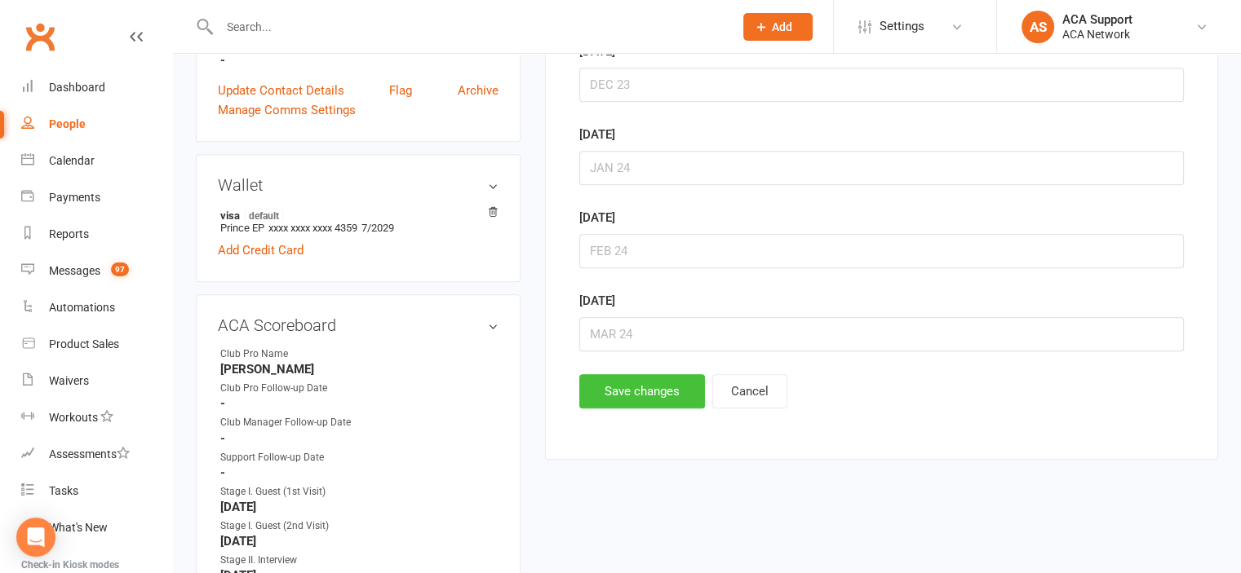
click at [621, 374] on button "Save changes" at bounding box center [642, 391] width 126 height 34
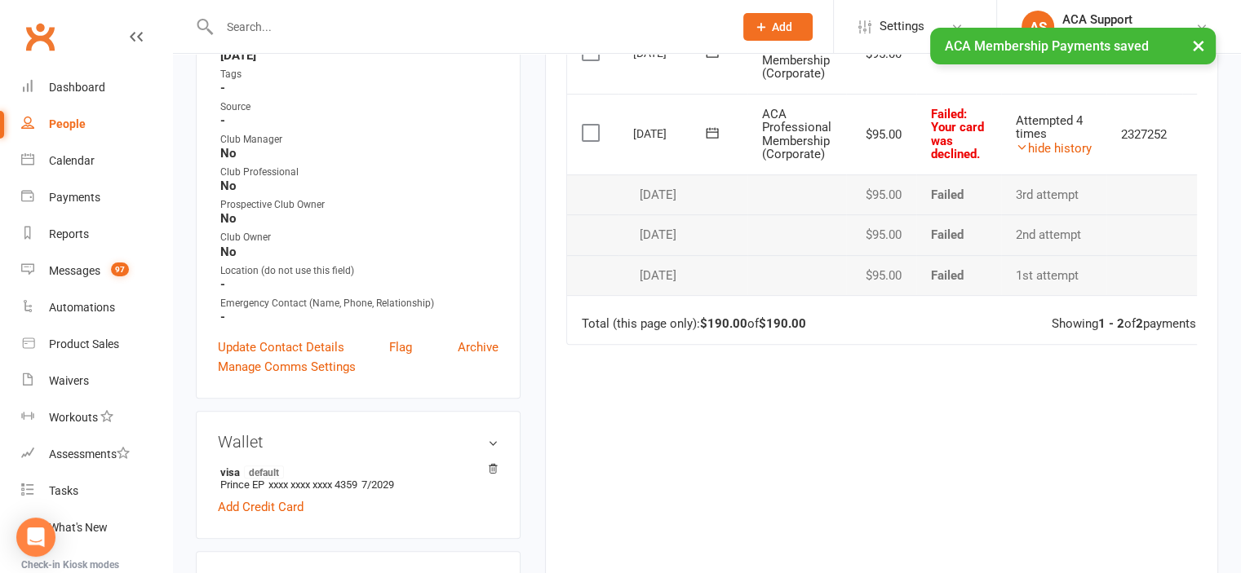
scroll to position [0, 0]
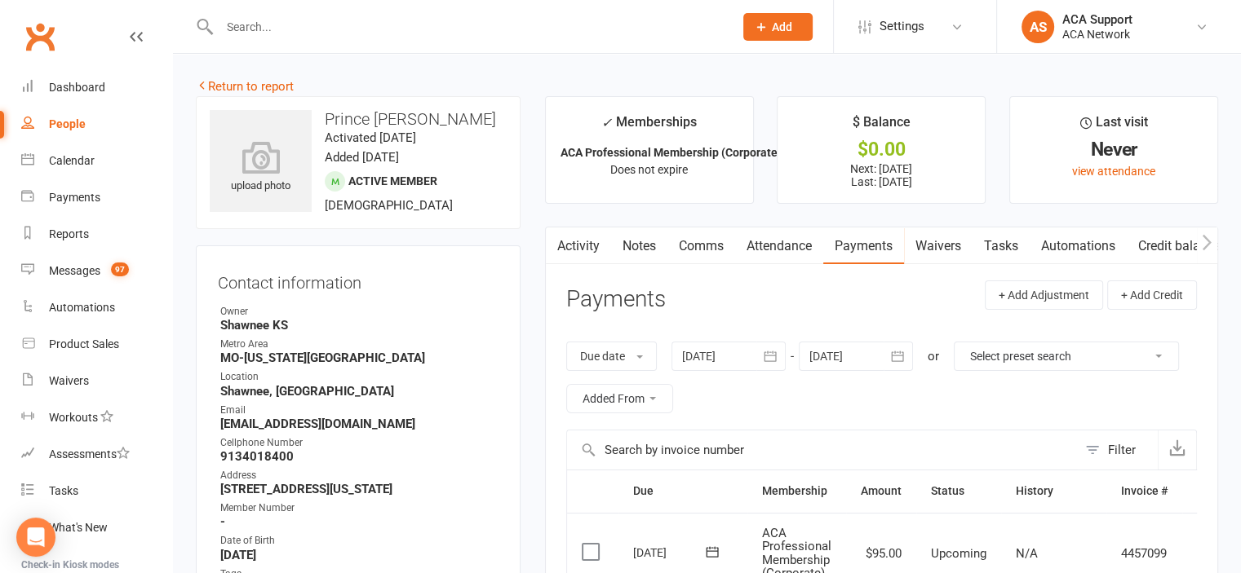
click at [706, 246] on link "Comms" at bounding box center [701, 247] width 68 height 38
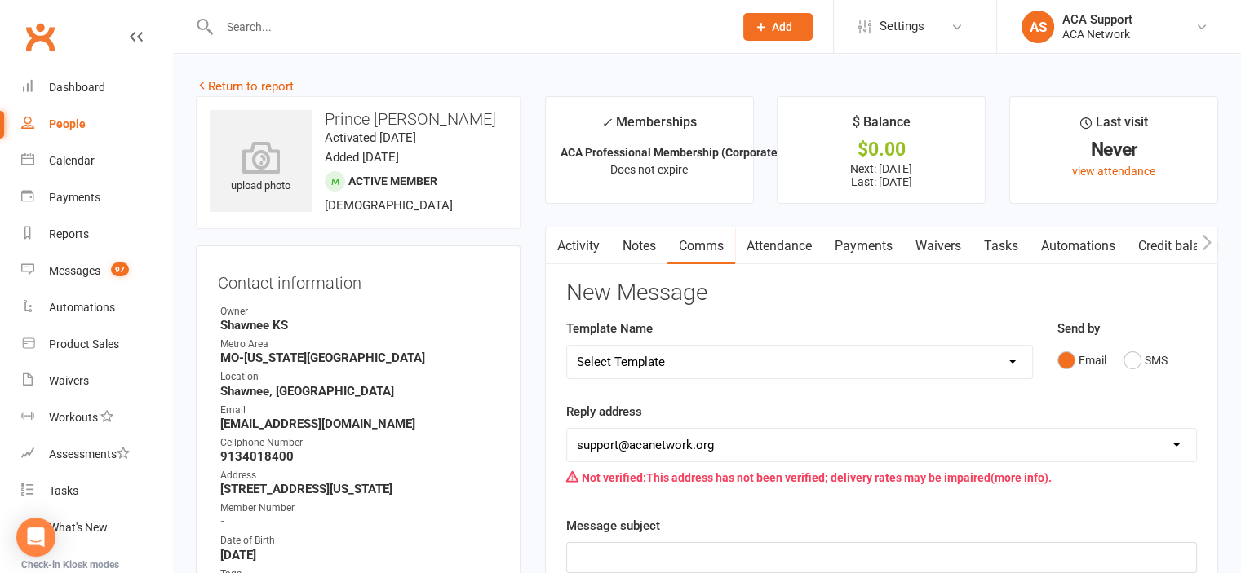
click at [720, 352] on select "Select Template [Email] ACA Club Life Email [Email] Club Coffee Message [Email]…" at bounding box center [799, 362] width 465 height 33
select select "4"
click at [567, 346] on select "Select Template [Email] ACA Club Life Email [Email] Club Coffee Message [Email]…" at bounding box center [799, 362] width 465 height 33
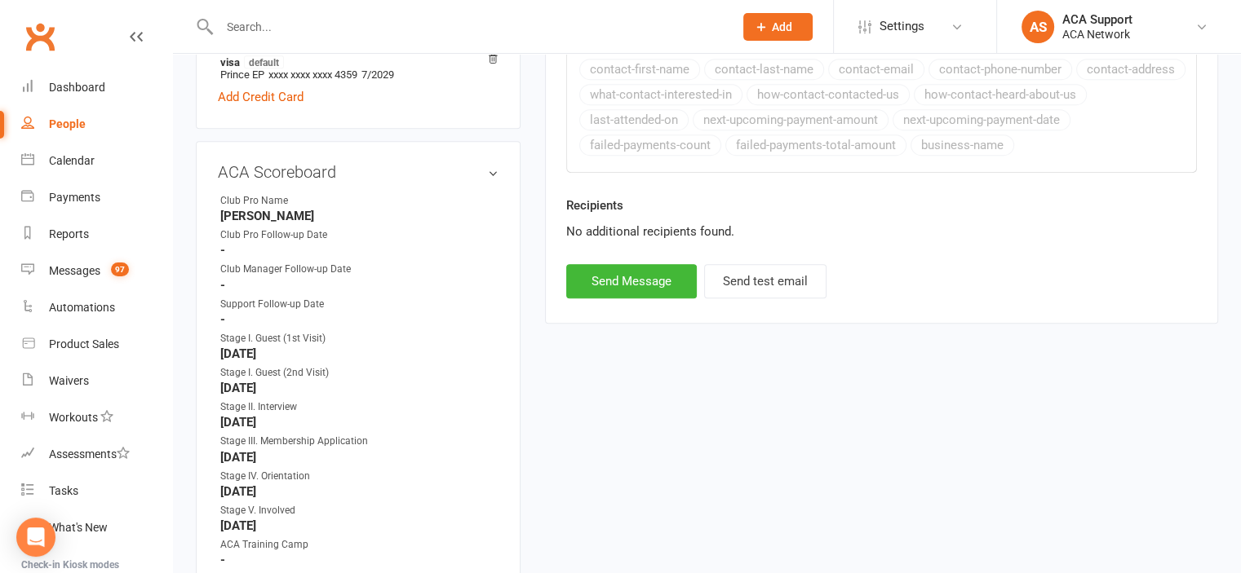
scroll to position [923, 0]
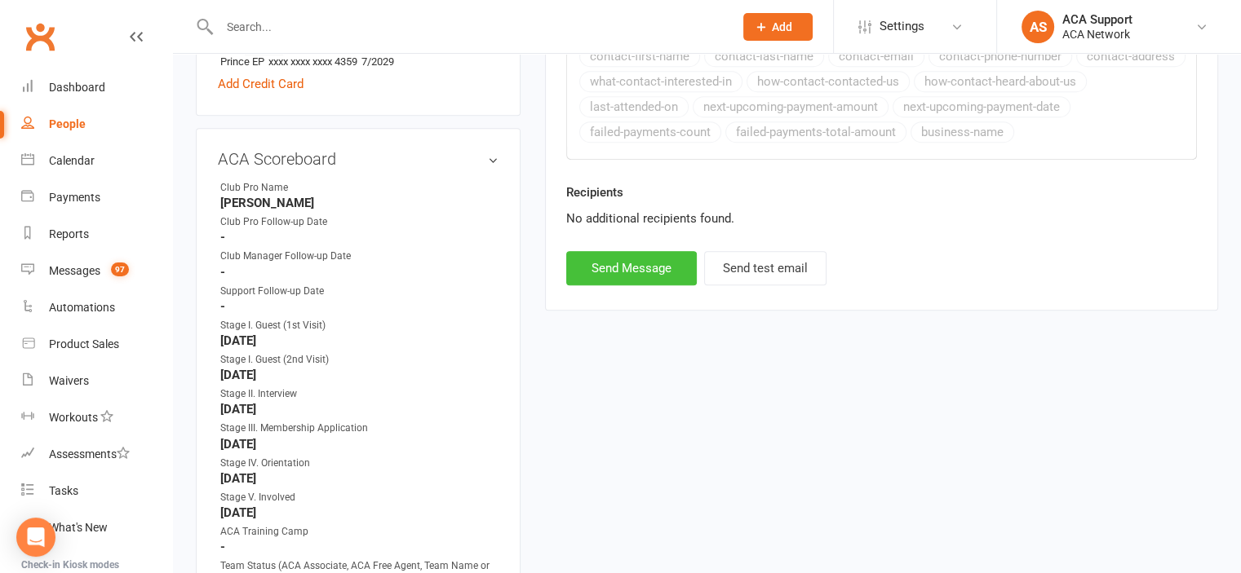
click at [617, 263] on button "Send Message" at bounding box center [631, 268] width 131 height 34
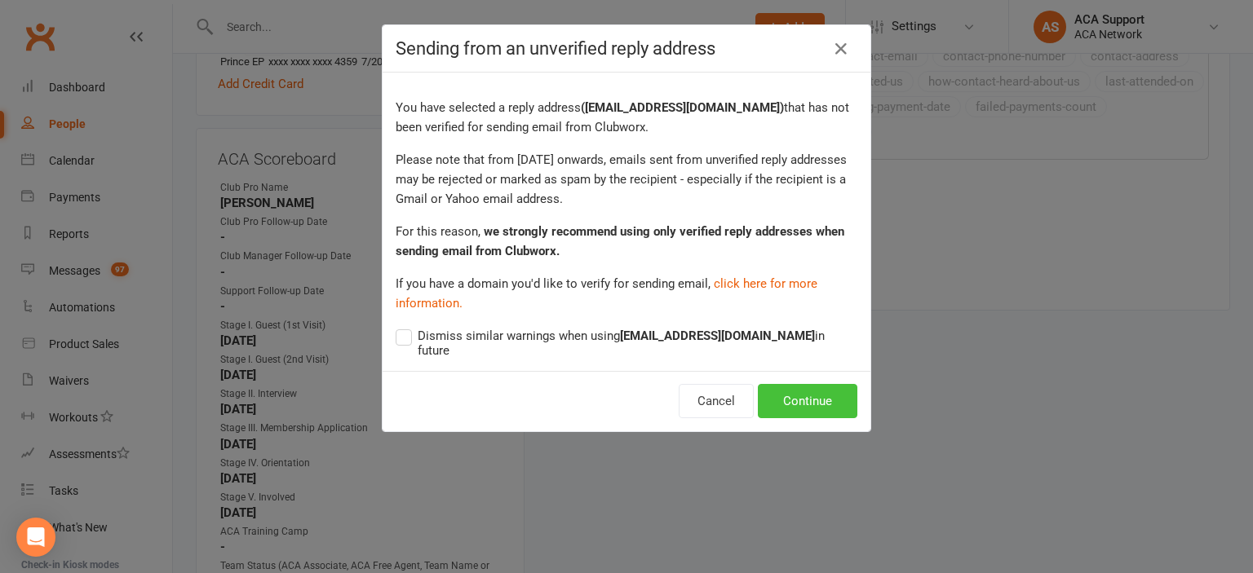
click at [794, 386] on button "Continue" at bounding box center [808, 401] width 100 height 34
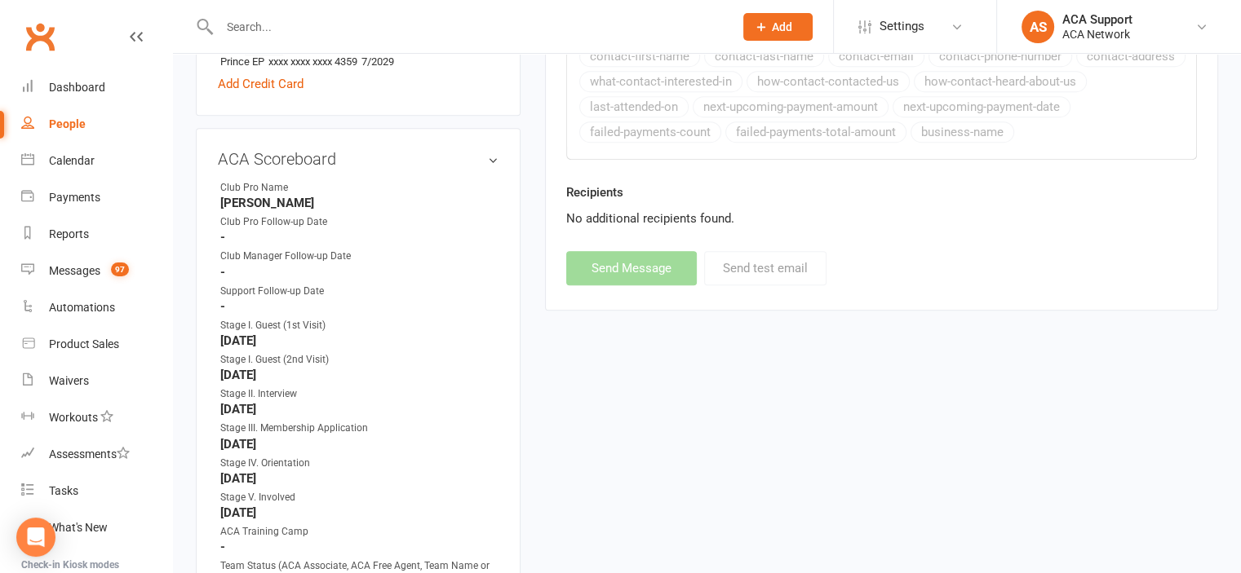
select select
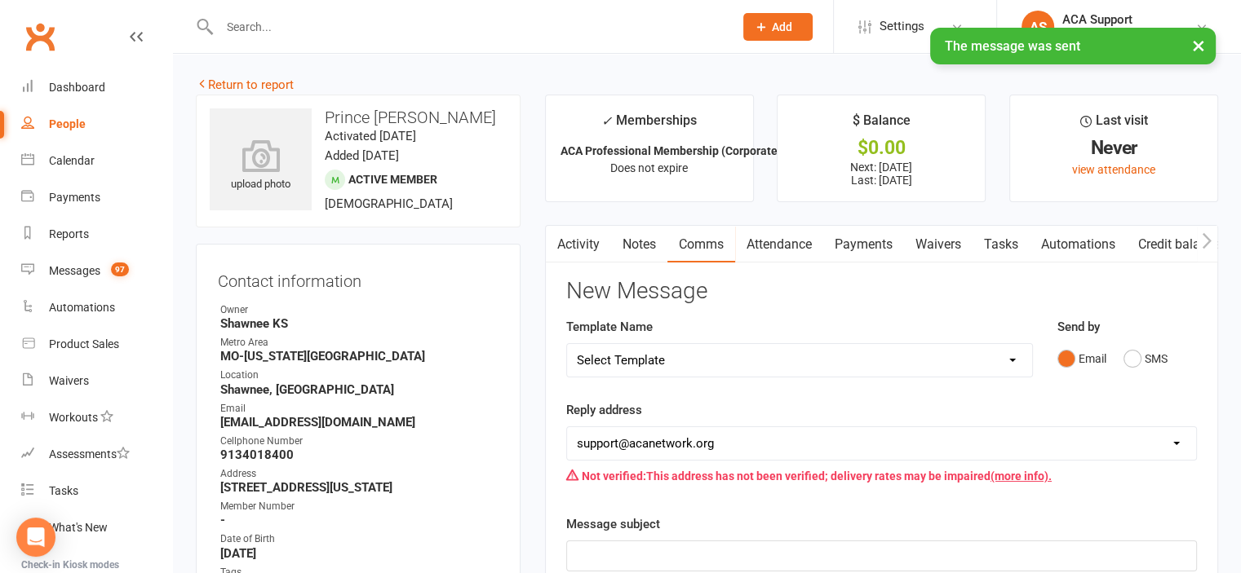
scroll to position [0, 0]
click at [221, 79] on link "Return to report" at bounding box center [245, 86] width 98 height 15
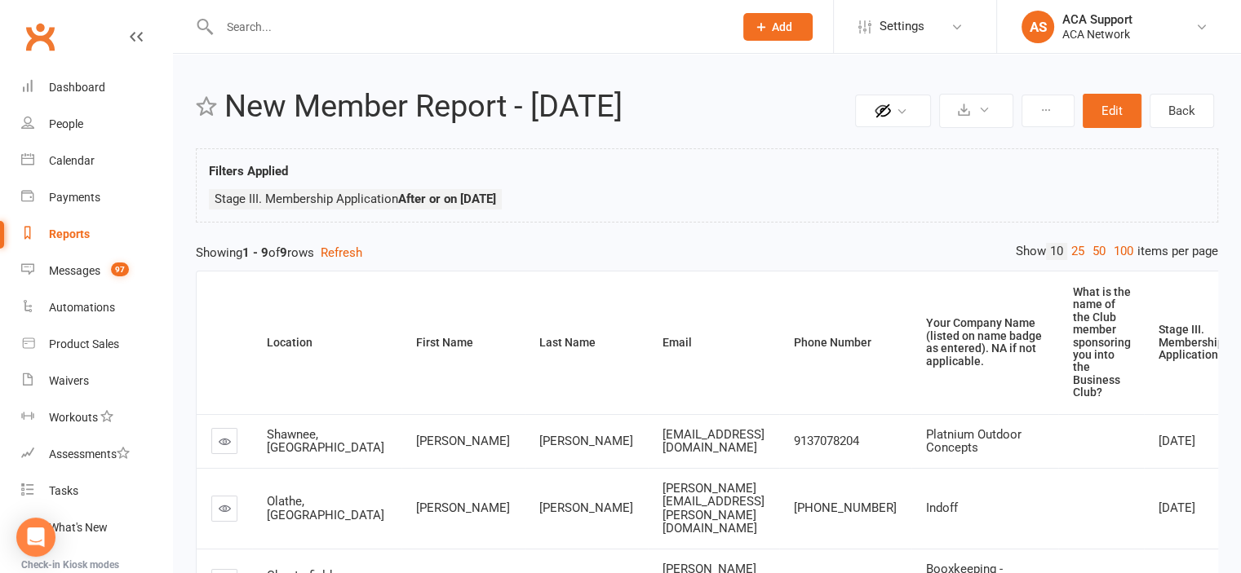
click at [280, 30] on input "text" at bounding box center [468, 26] width 507 height 23
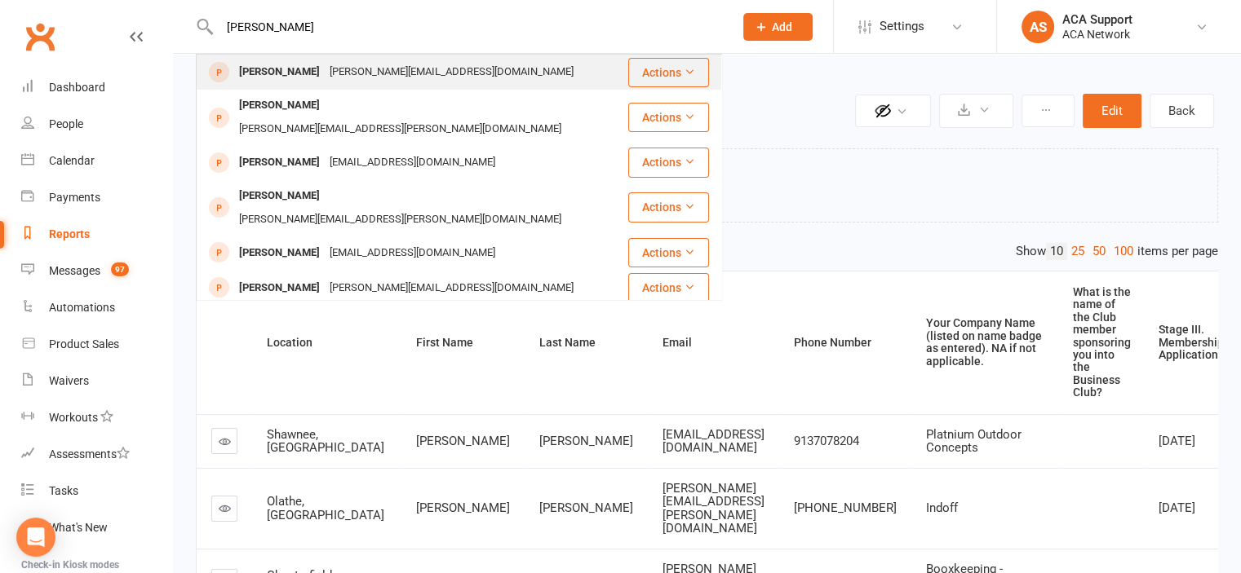
type input "katie us"
click at [261, 74] on div "Katie Usiak" at bounding box center [279, 72] width 91 height 24
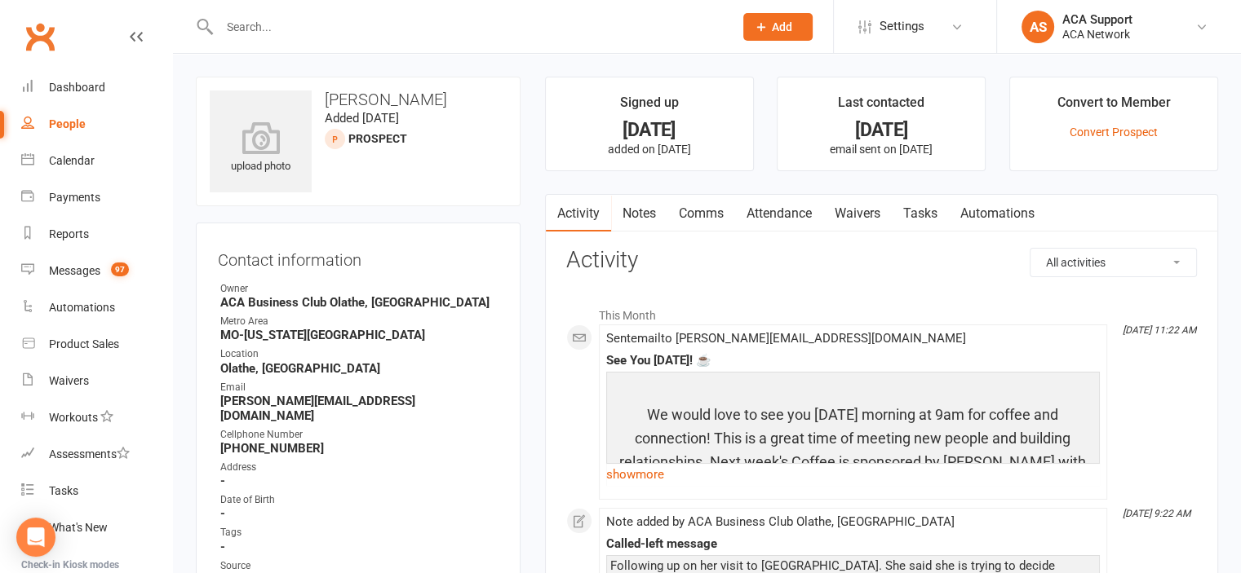
click at [281, 25] on input "text" at bounding box center [468, 26] width 507 height 23
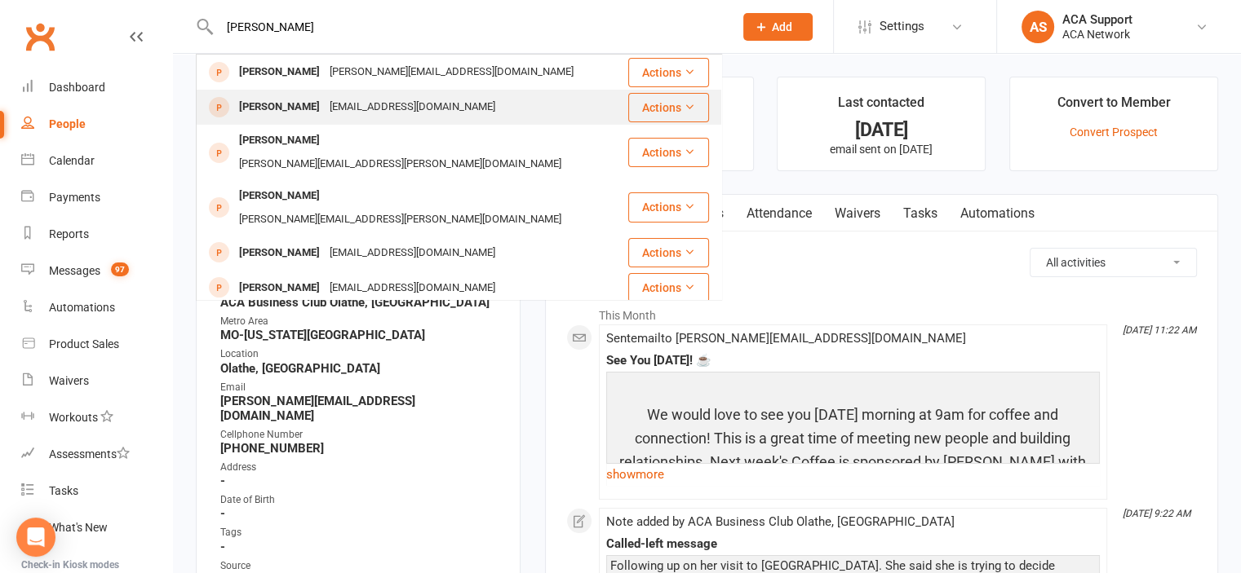
type input "katie usiak"
click at [326, 105] on div "usiakkatiebiz@gmail.com" at bounding box center [412, 107] width 175 height 24
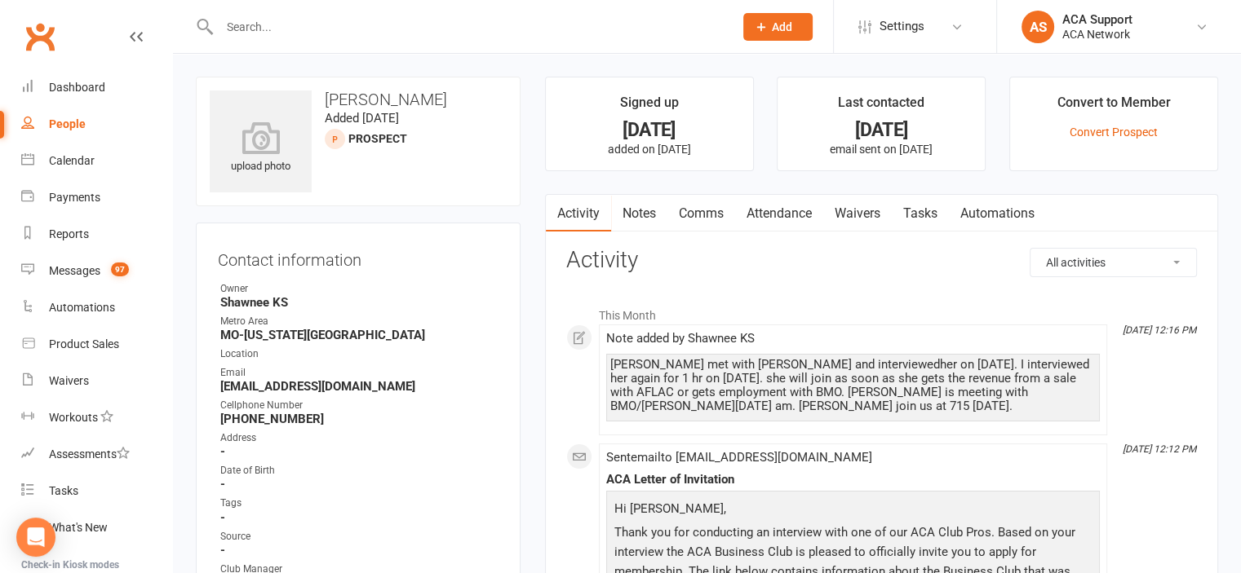
click at [290, 26] on input "text" at bounding box center [468, 26] width 507 height 23
drag, startPoint x: 290, startPoint y: 26, endPoint x: 277, endPoint y: 28, distance: 13.2
click at [277, 28] on input "text" at bounding box center [468, 26] width 507 height 23
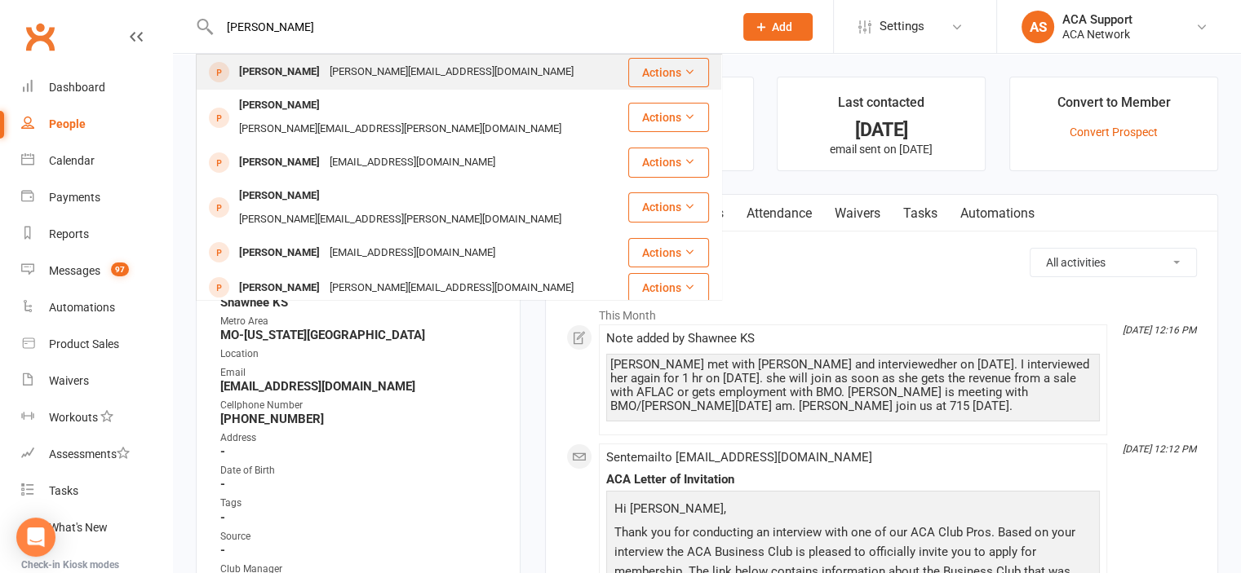
type input "katie us"
click at [268, 71] on div "Katie Usiak" at bounding box center [279, 72] width 91 height 24
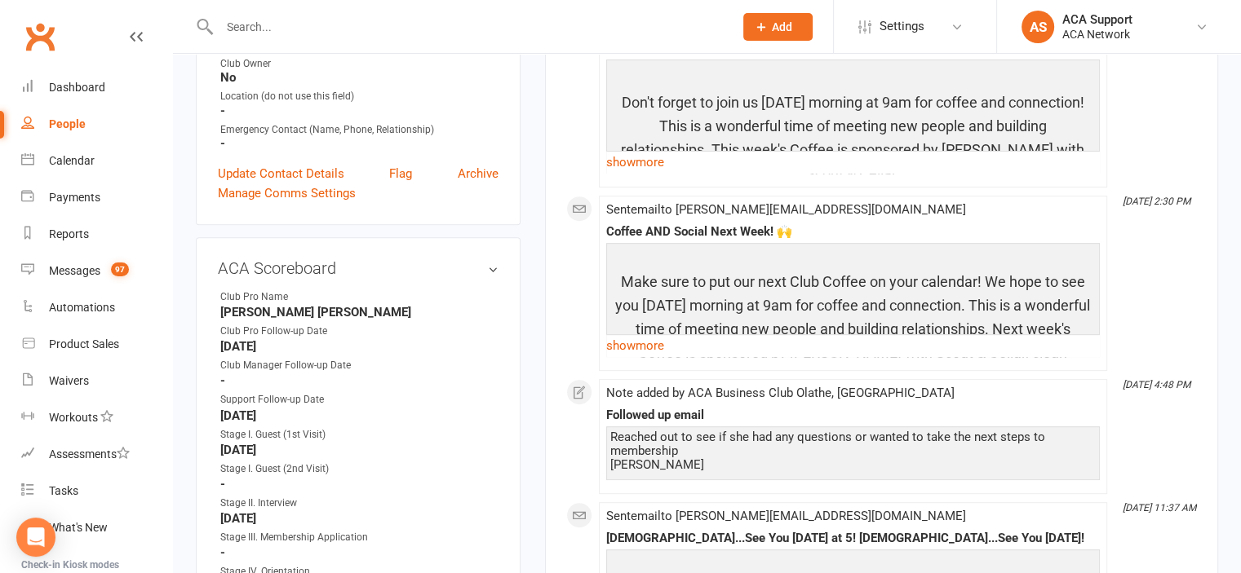
scroll to position [637, 0]
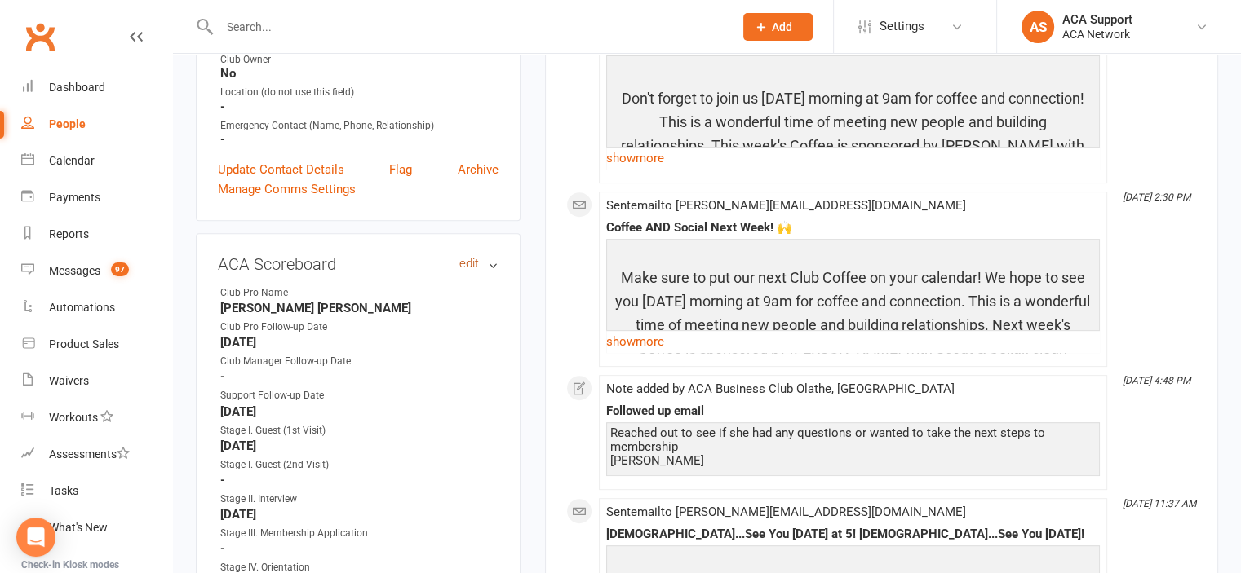
click at [468, 257] on link "edit" at bounding box center [469, 264] width 20 height 14
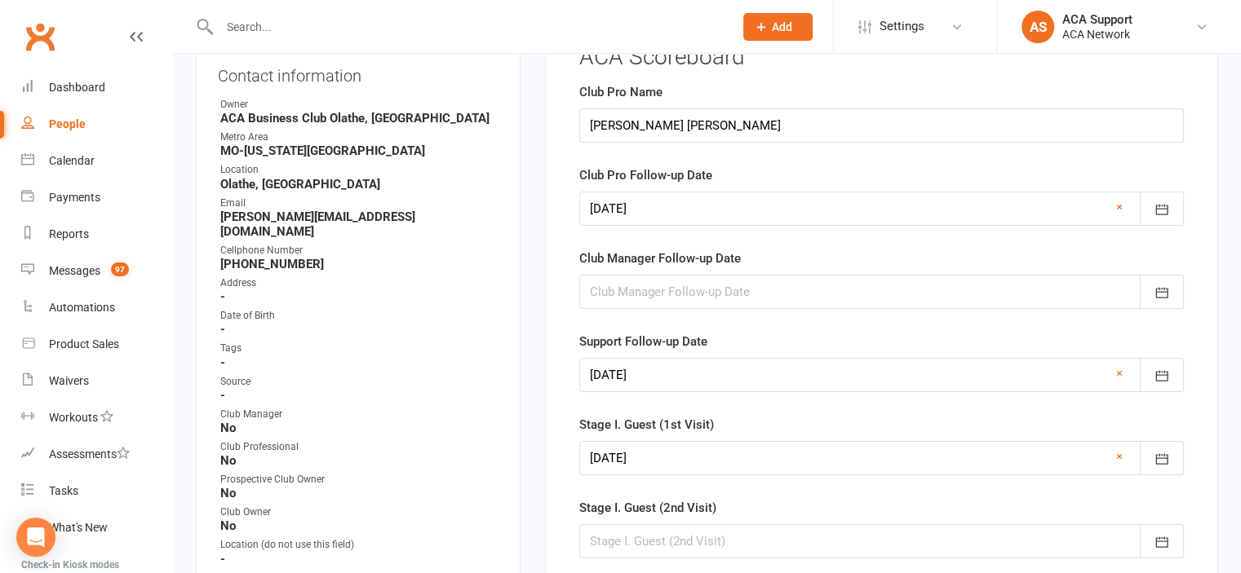
scroll to position [111, 0]
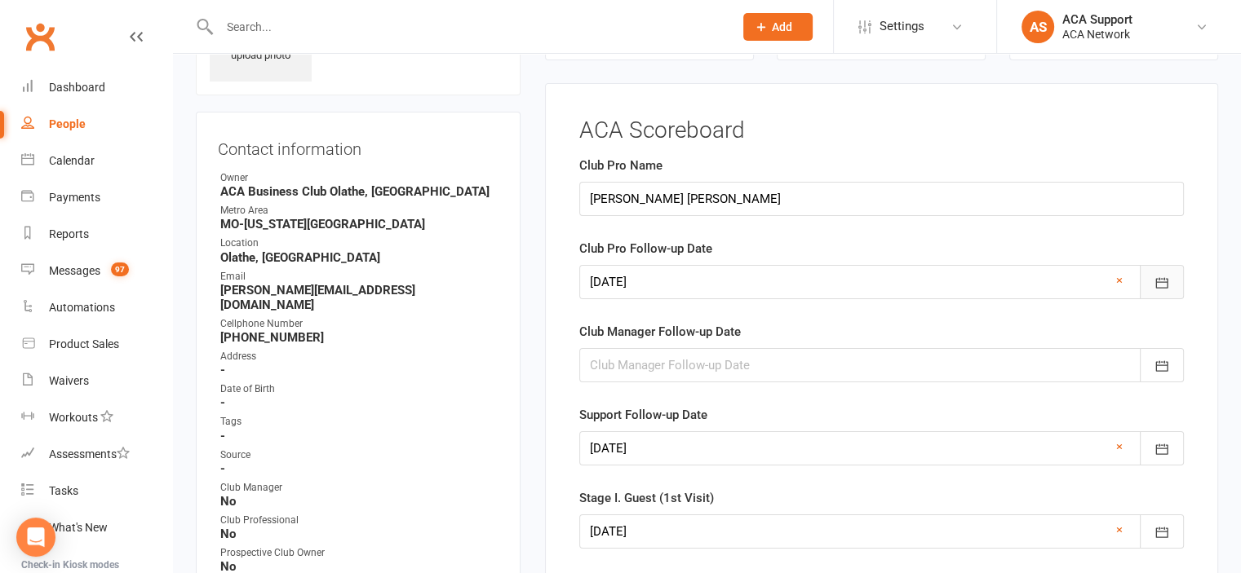
click at [1160, 279] on icon "button" at bounding box center [1161, 283] width 16 height 16
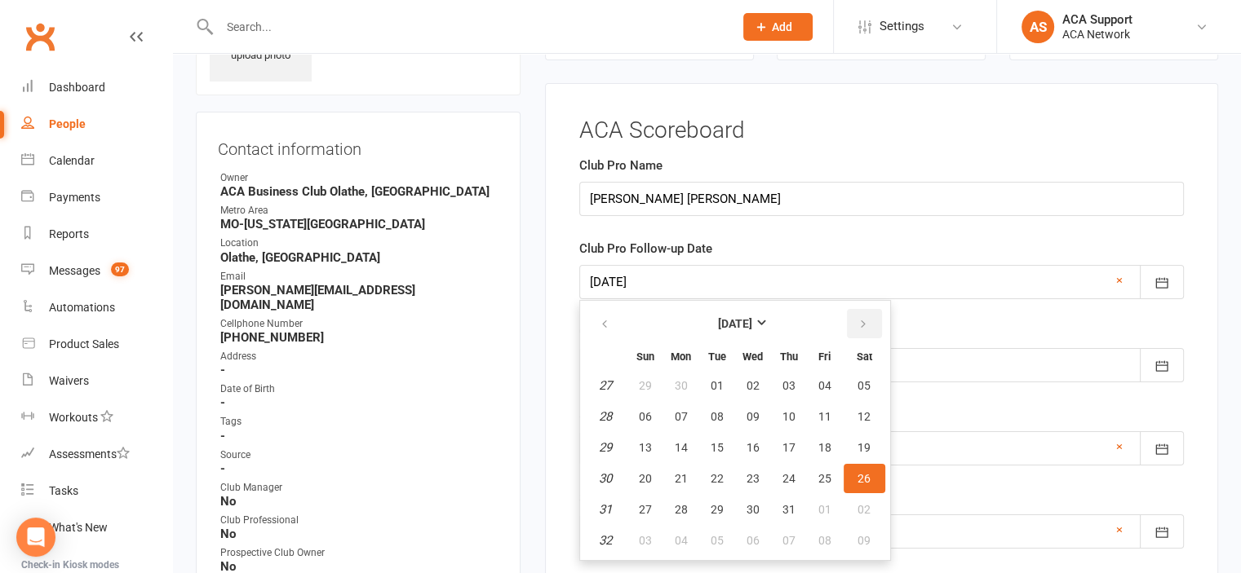
click at [857, 319] on icon "button" at bounding box center [862, 324] width 11 height 13
click at [682, 472] on span "18" at bounding box center [681, 478] width 13 height 13
type input "18 Aug 2025"
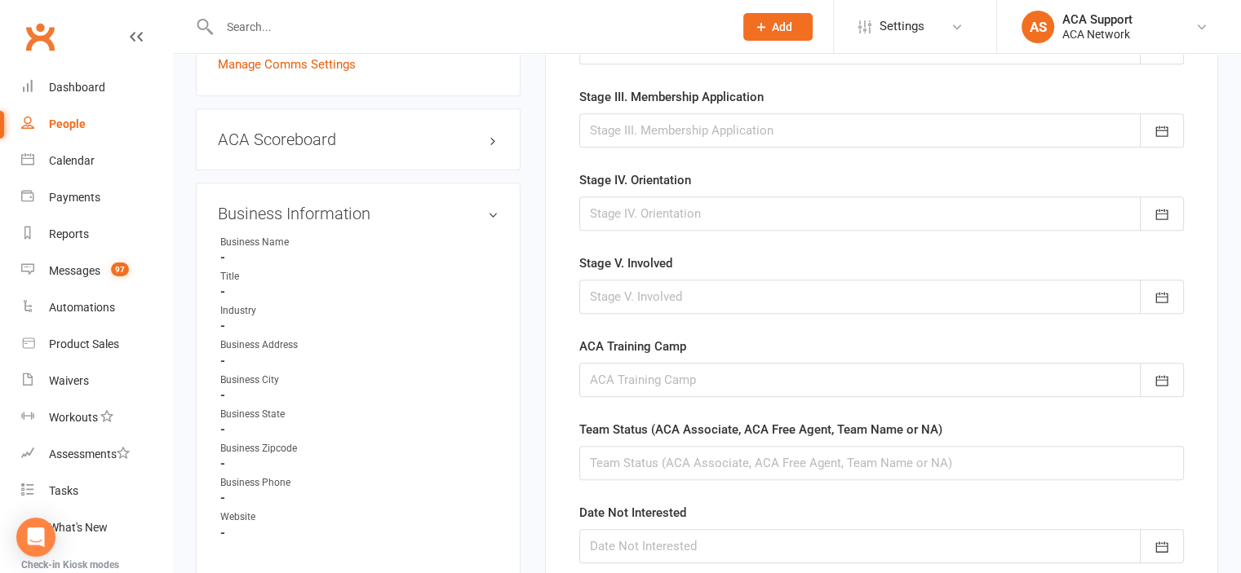
scroll to position [914, 0]
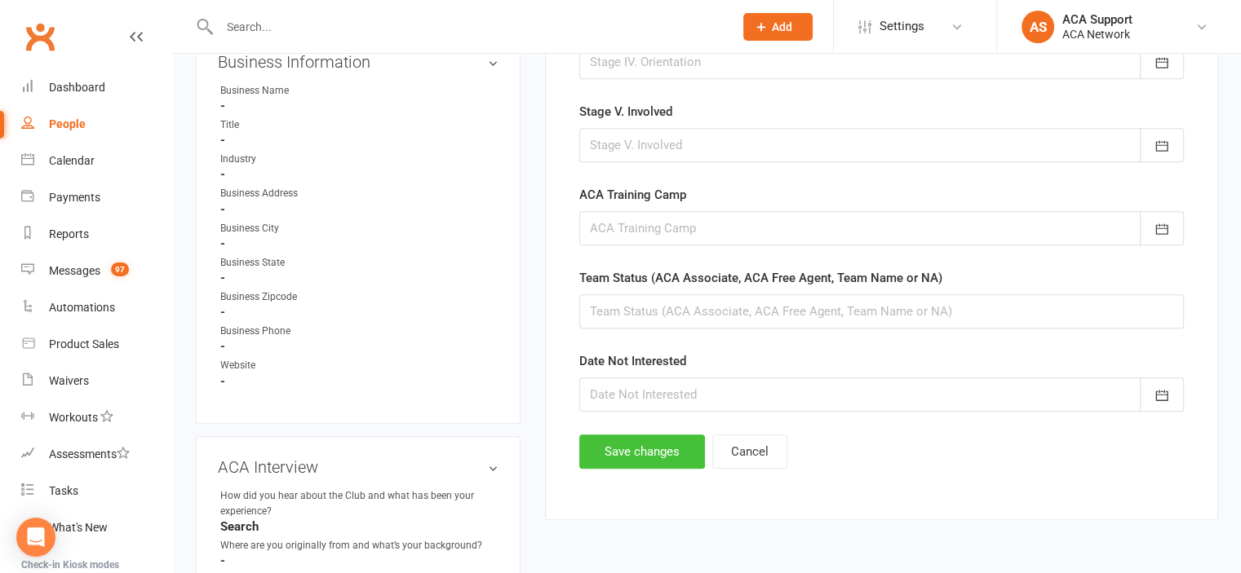
click at [644, 446] on button "Save changes" at bounding box center [642, 452] width 126 height 34
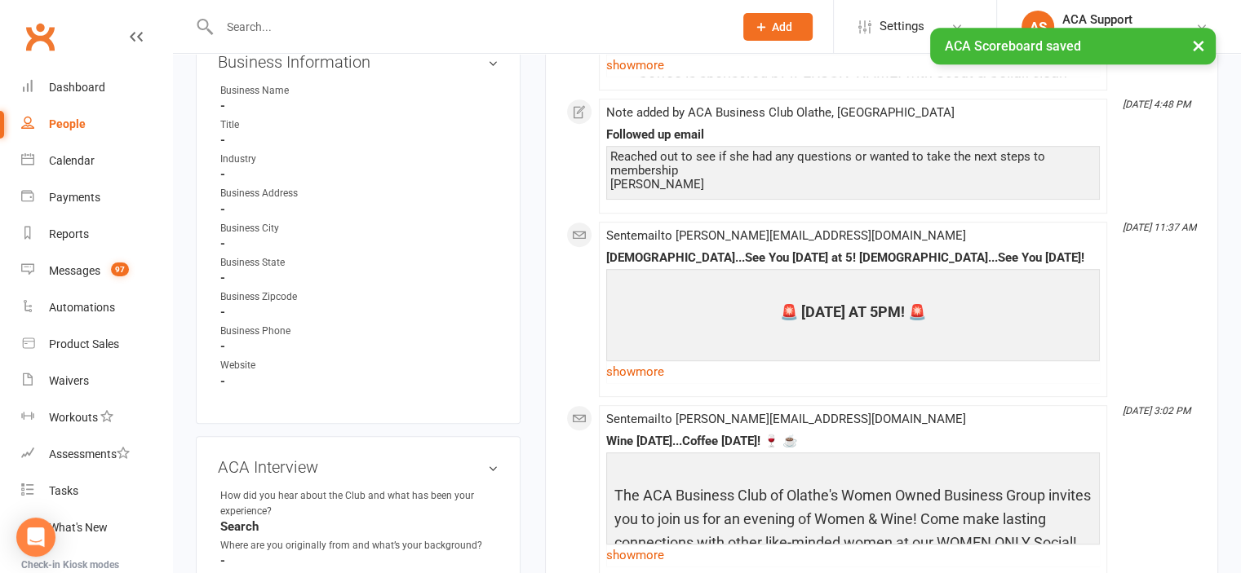
scroll to position [0, 0]
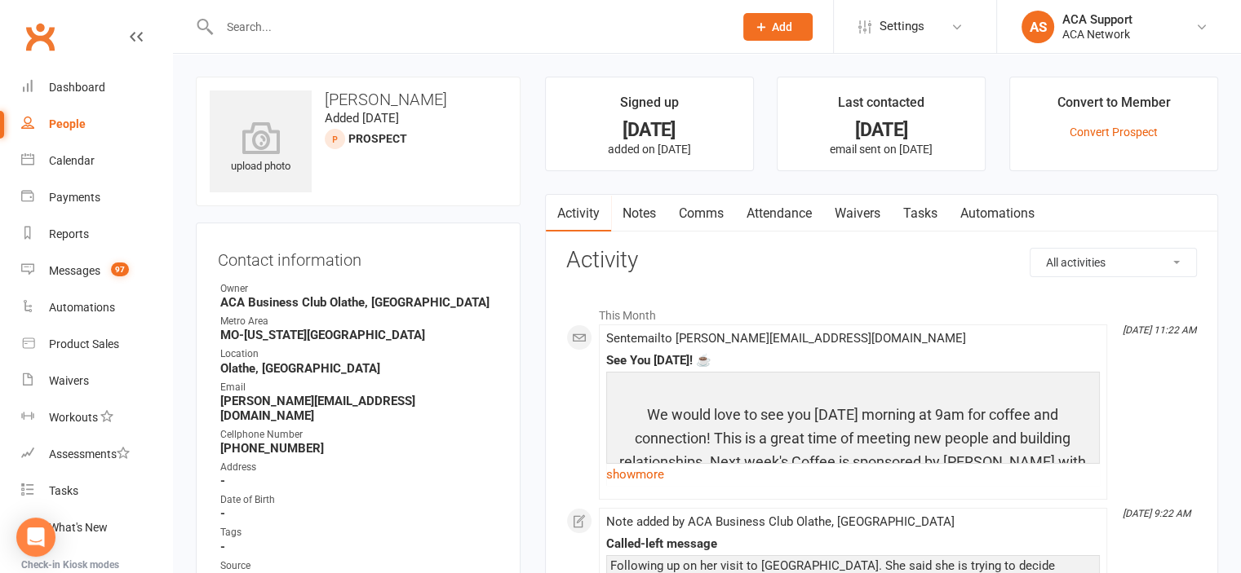
click at [639, 211] on link "Notes" at bounding box center [639, 214] width 56 height 38
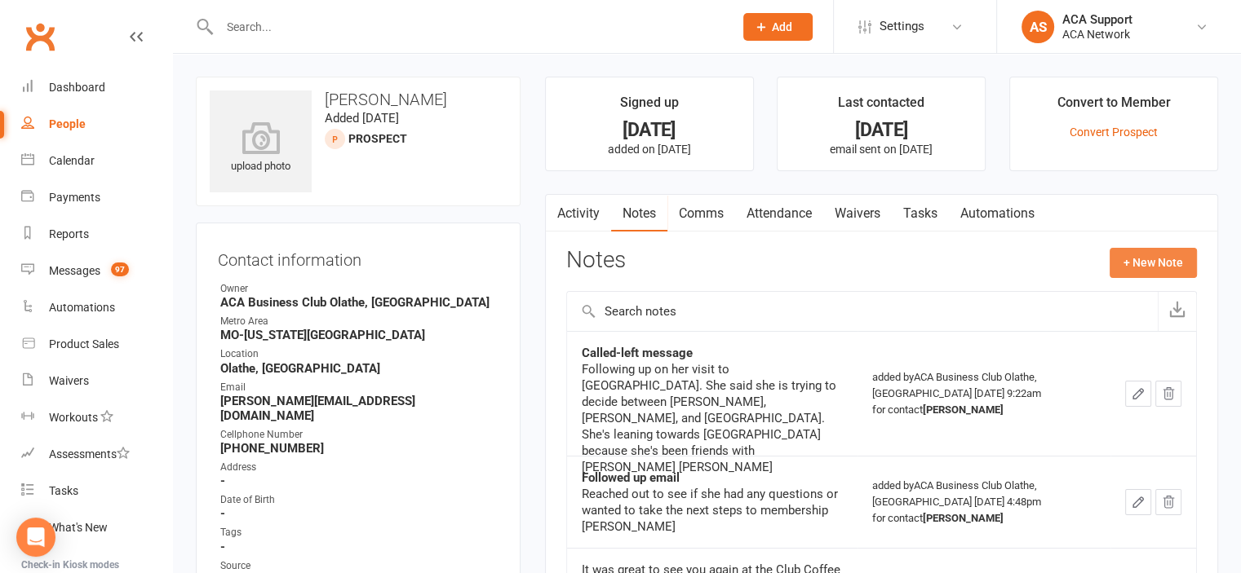
click at [1138, 260] on button "+ New Note" at bounding box center [1152, 262] width 87 height 29
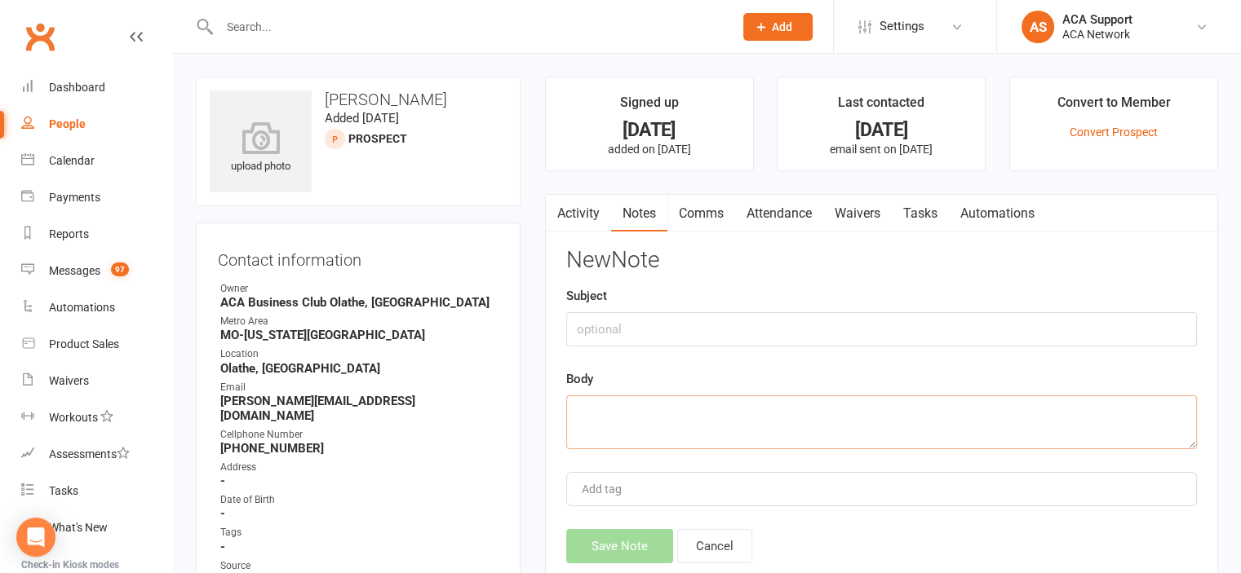
click at [693, 417] on textarea at bounding box center [881, 423] width 631 height 54
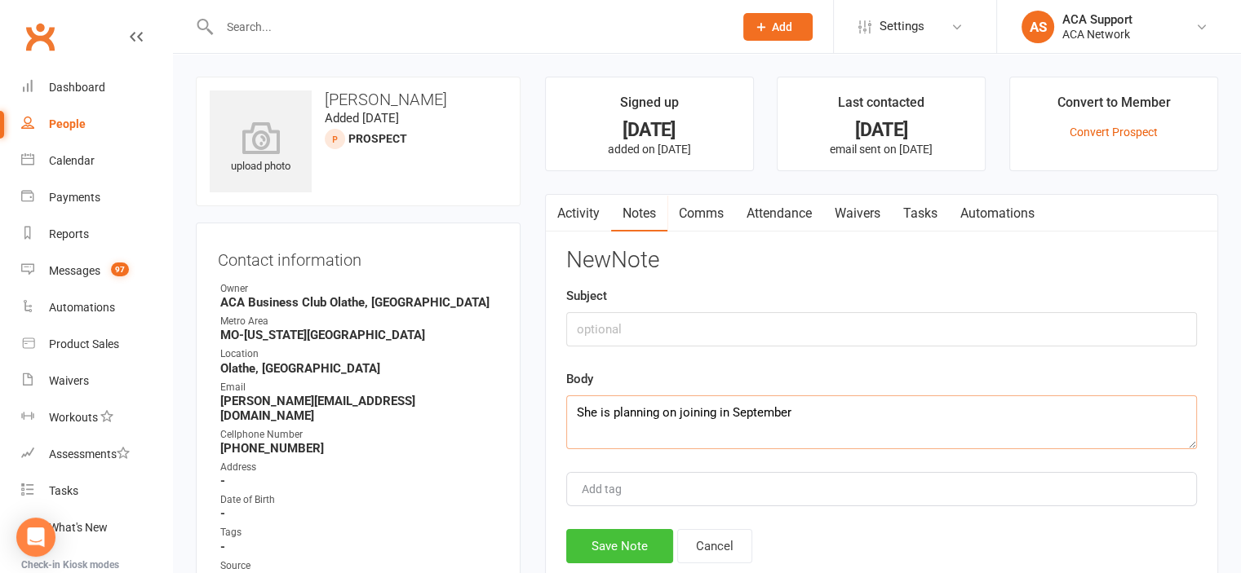
type textarea "She is planning on joining in September"
click at [610, 546] on button "Save Note" at bounding box center [619, 546] width 107 height 34
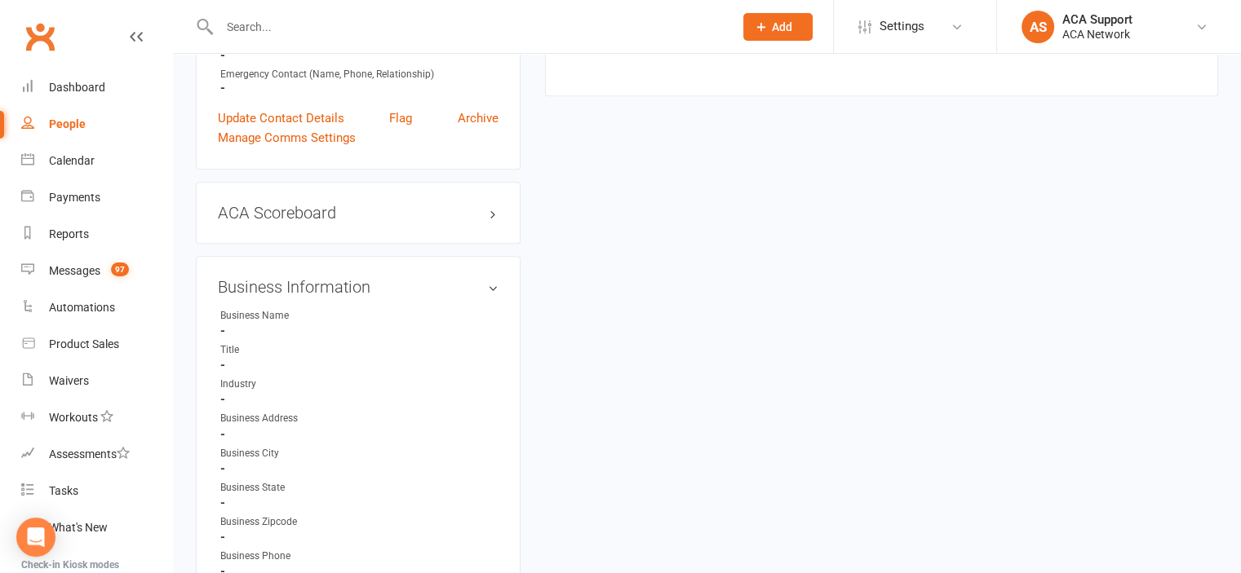
scroll to position [686, 0]
click at [459, 208] on link "edit" at bounding box center [469, 215] width 20 height 14
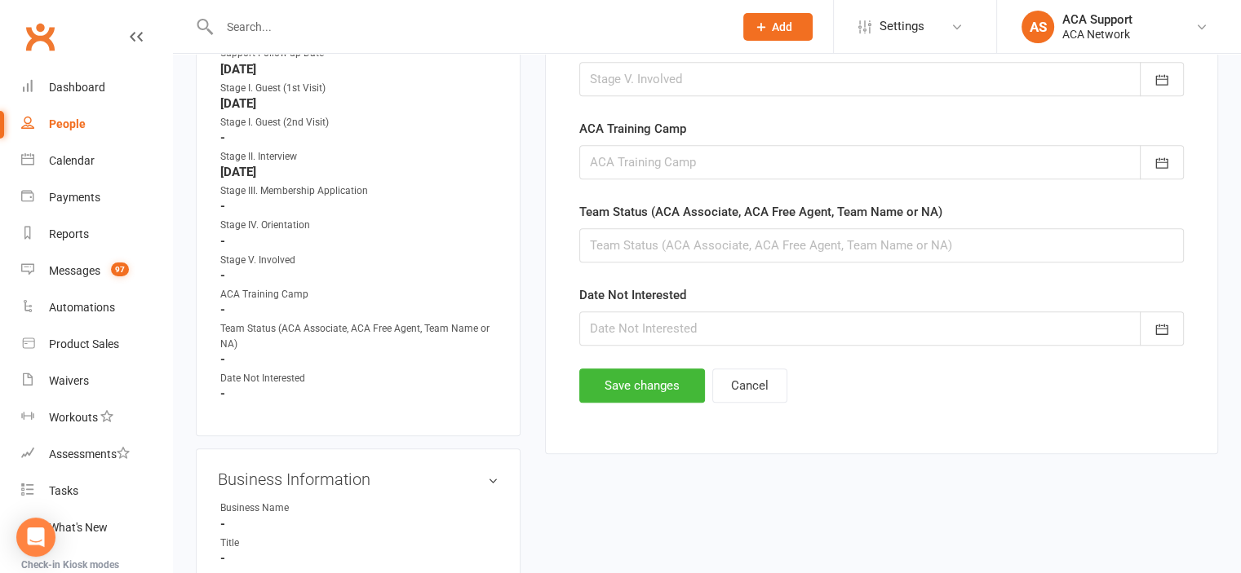
scroll to position [1003, 0]
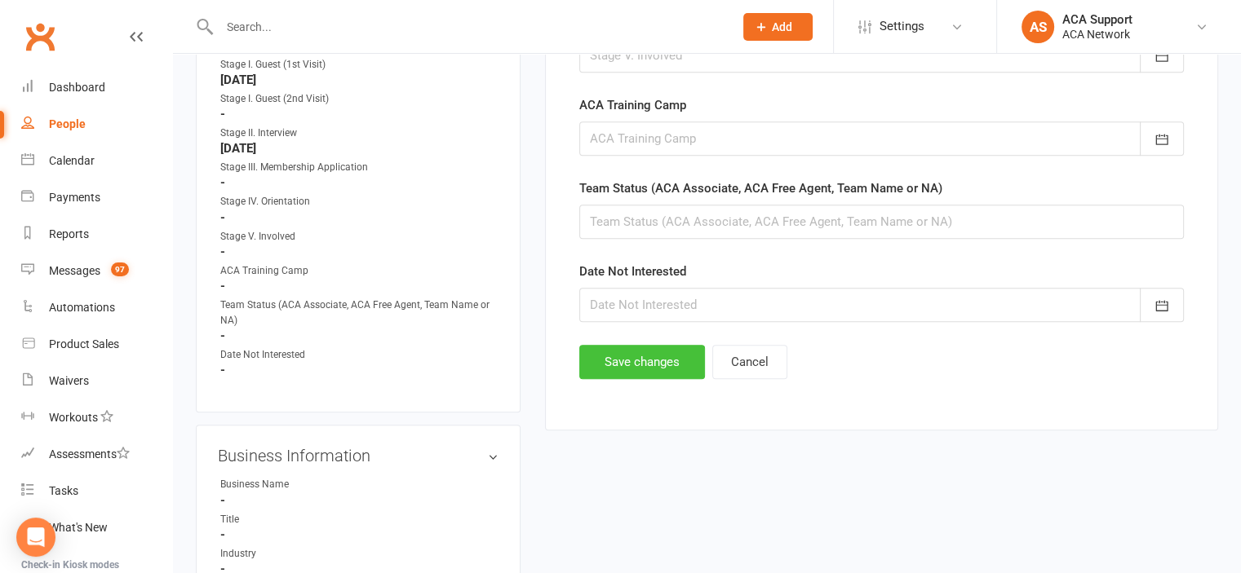
click at [666, 357] on button "Save changes" at bounding box center [642, 362] width 126 height 34
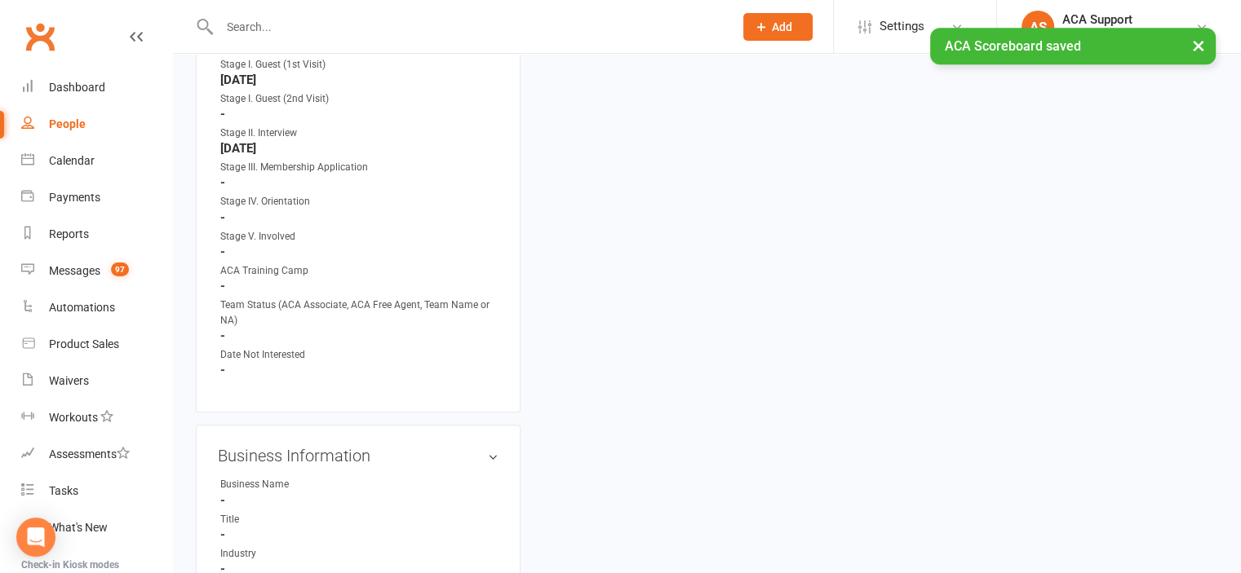
scroll to position [0, 0]
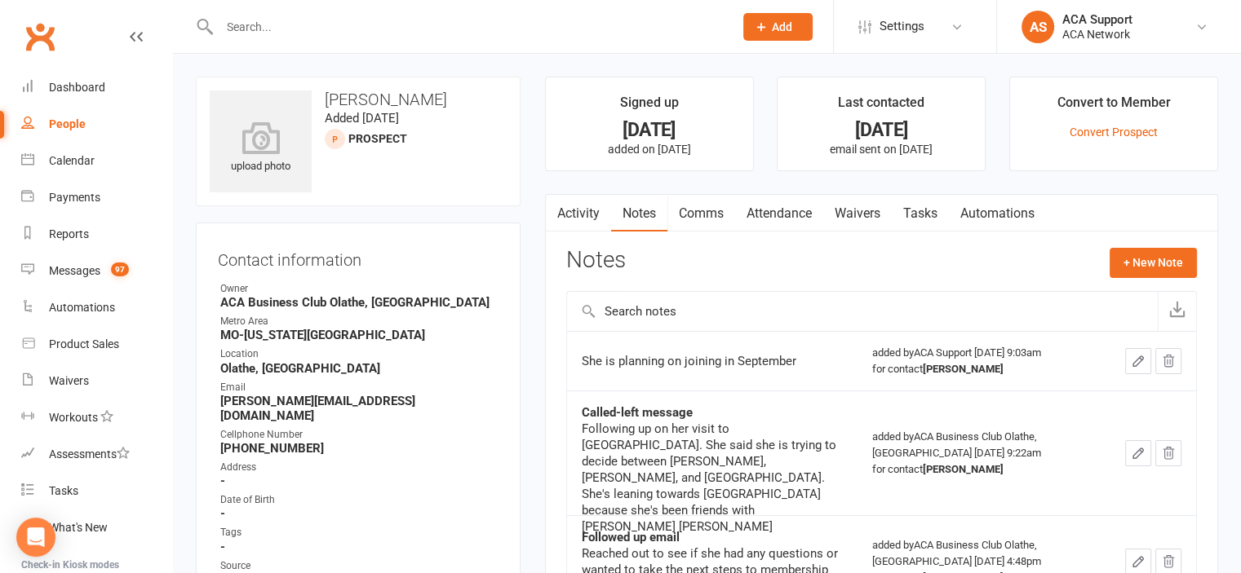
click at [286, 21] on input "text" at bounding box center [468, 26] width 507 height 23
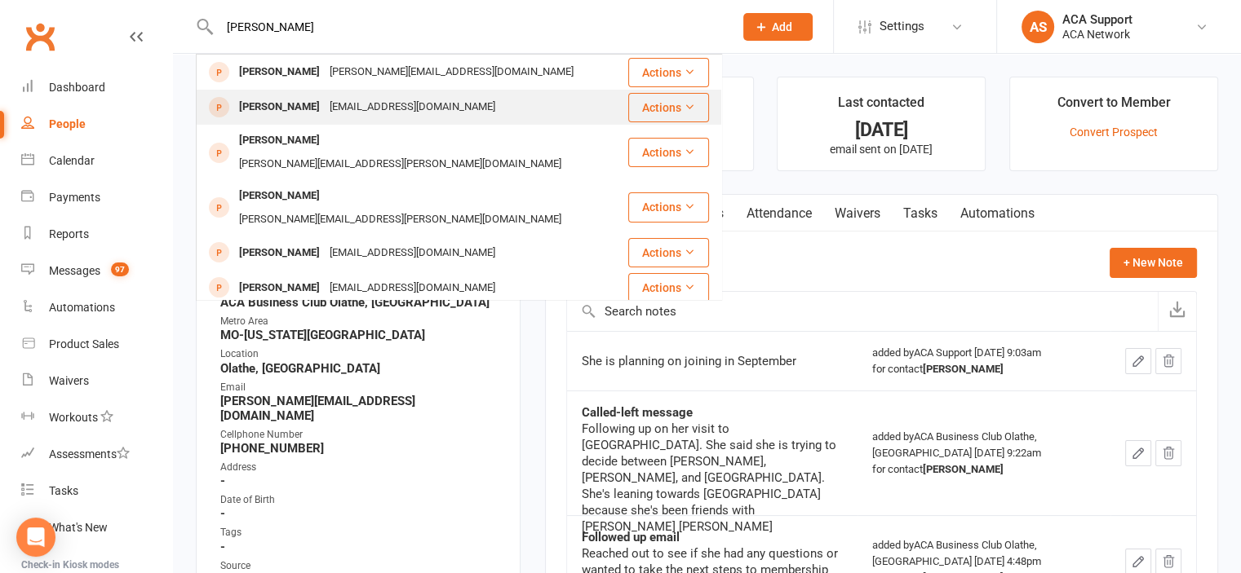
type input "katie usiak"
click at [325, 104] on div "usiakkatiebiz@gmail.com" at bounding box center [412, 107] width 175 height 24
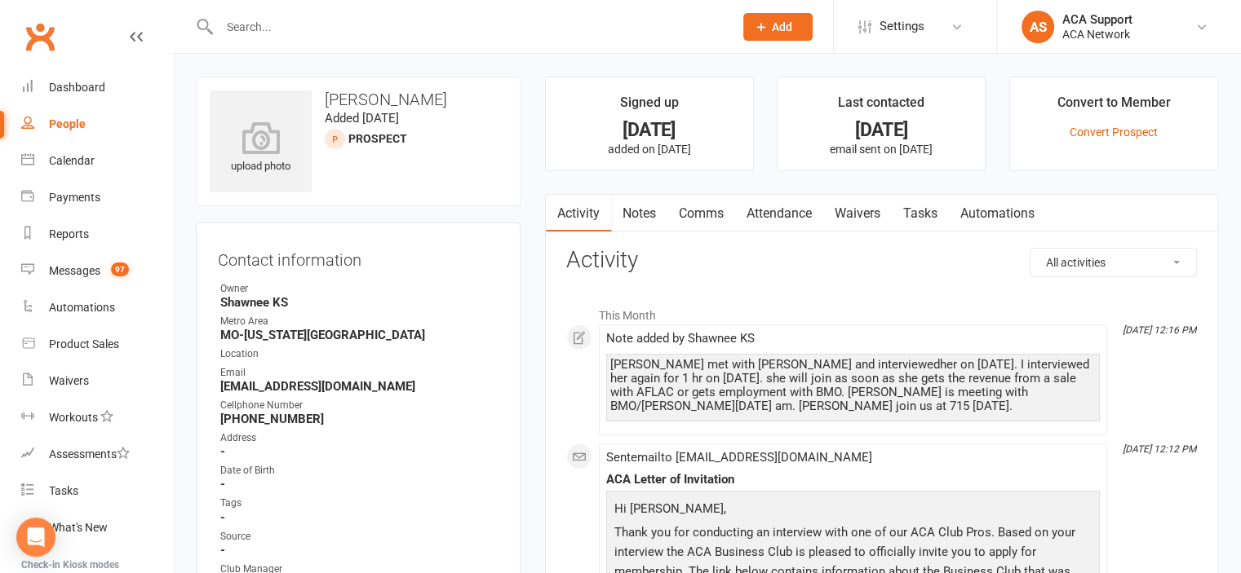
click at [642, 207] on link "Notes" at bounding box center [639, 214] width 56 height 38
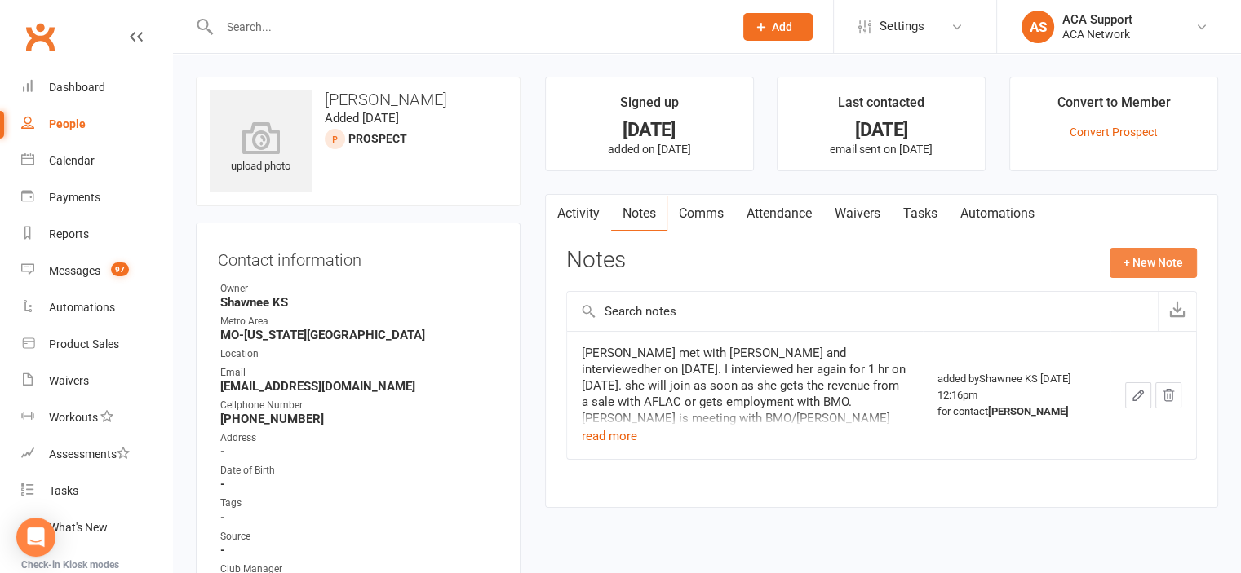
click at [1159, 254] on button "+ New Note" at bounding box center [1152, 262] width 87 height 29
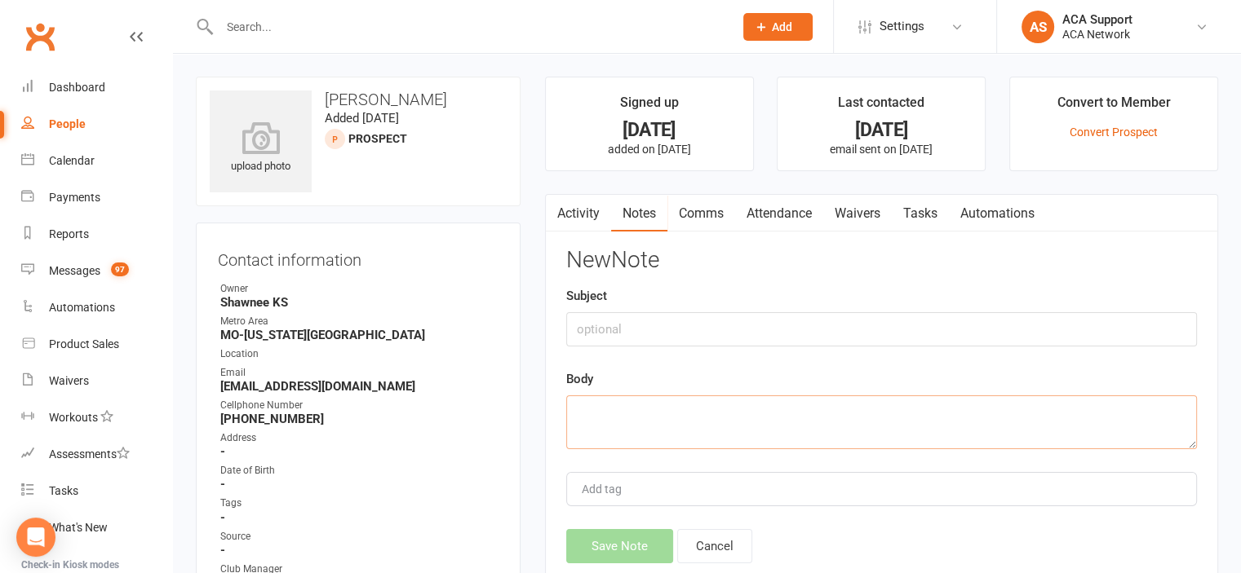
click at [620, 410] on textarea at bounding box center [881, 423] width 631 height 54
type textarea "l"
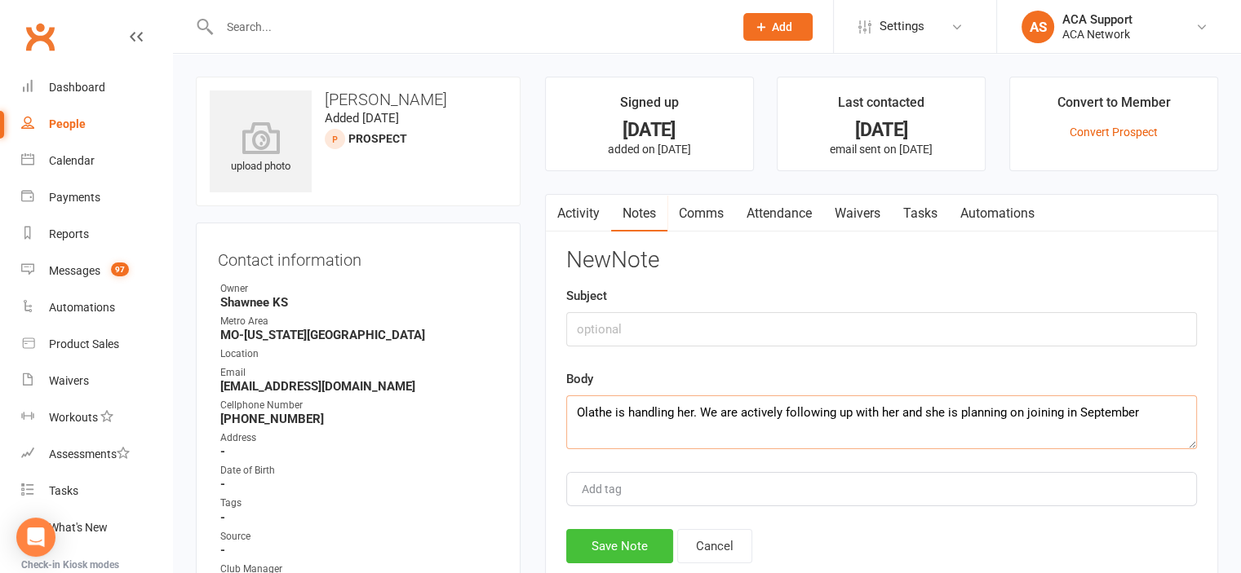
type textarea "Olathe is handling her. We are actively following up with her and she is planni…"
click at [621, 551] on button "Save Note" at bounding box center [619, 546] width 107 height 34
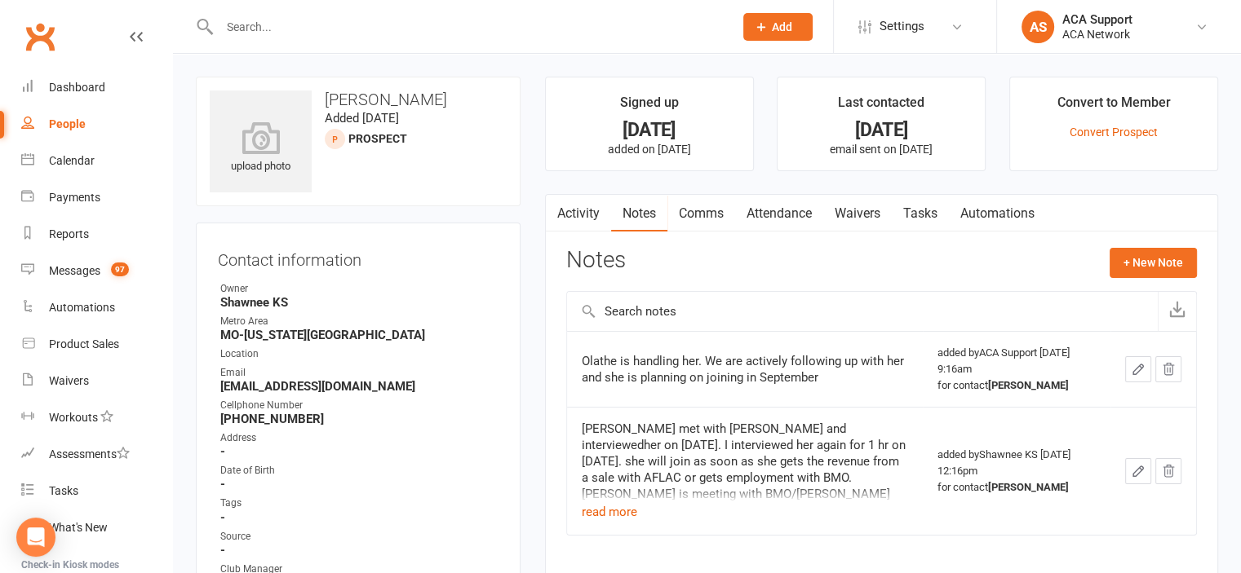
click at [258, 26] on input "text" at bounding box center [468, 26] width 507 height 23
